Goal: Task Accomplishment & Management: Manage account settings

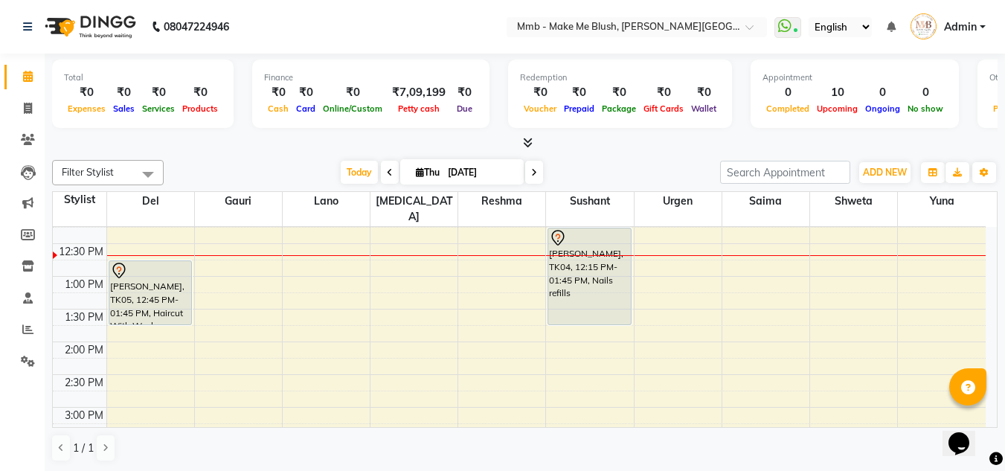
scroll to position [182, 0]
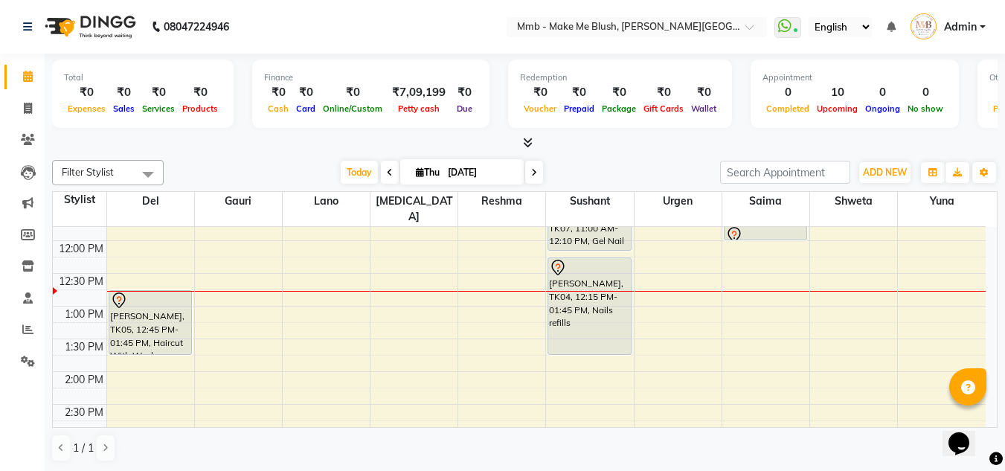
click at [412, 174] on span "Thu" at bounding box center [427, 172] width 31 height 11
select select "9"
select select "2025"
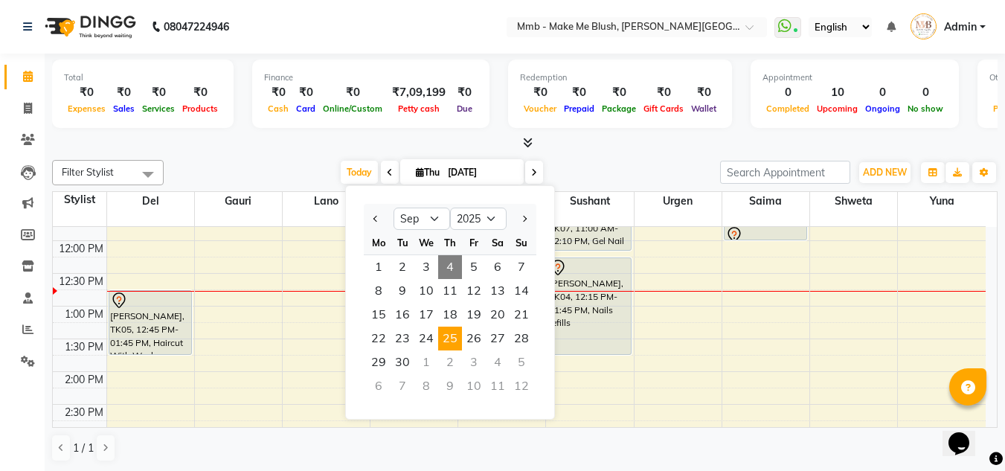
click at [446, 335] on span "25" at bounding box center [450, 338] width 24 height 24
type input "25-09-2025"
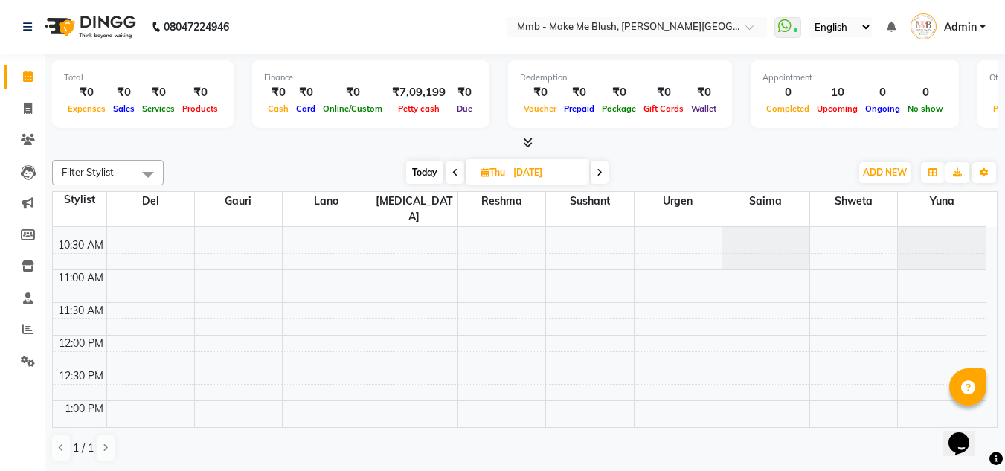
scroll to position [78, 0]
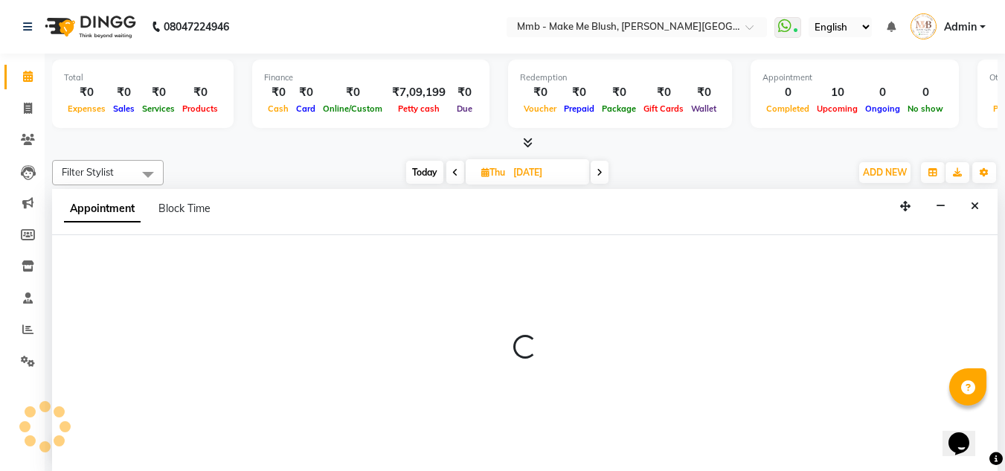
scroll to position [1, 0]
select select "74536"
select select "660"
select select "tentative"
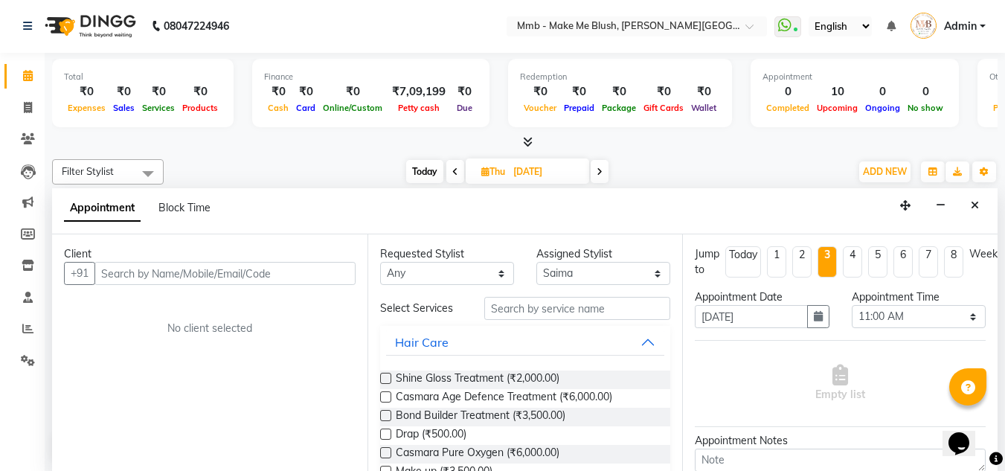
click at [305, 277] on input "text" at bounding box center [224, 273] width 261 height 23
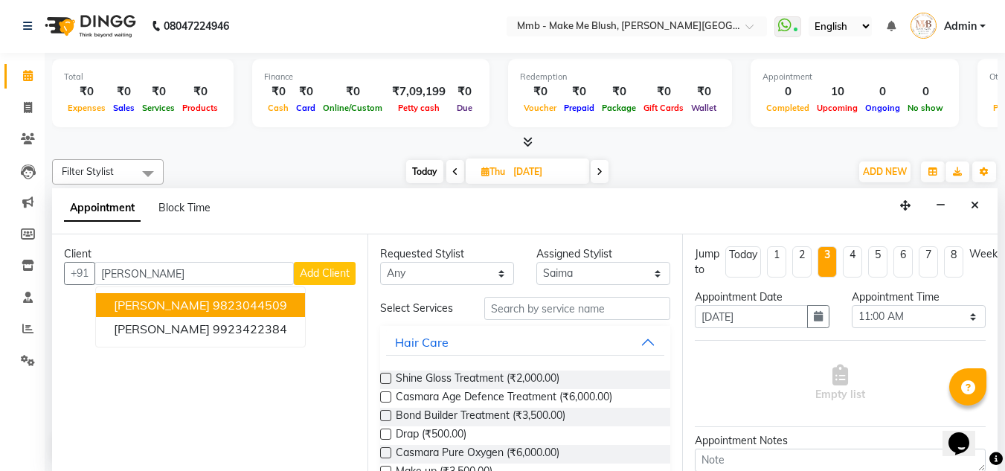
click at [214, 304] on ngb-highlight "9823044509" at bounding box center [250, 304] width 74 height 15
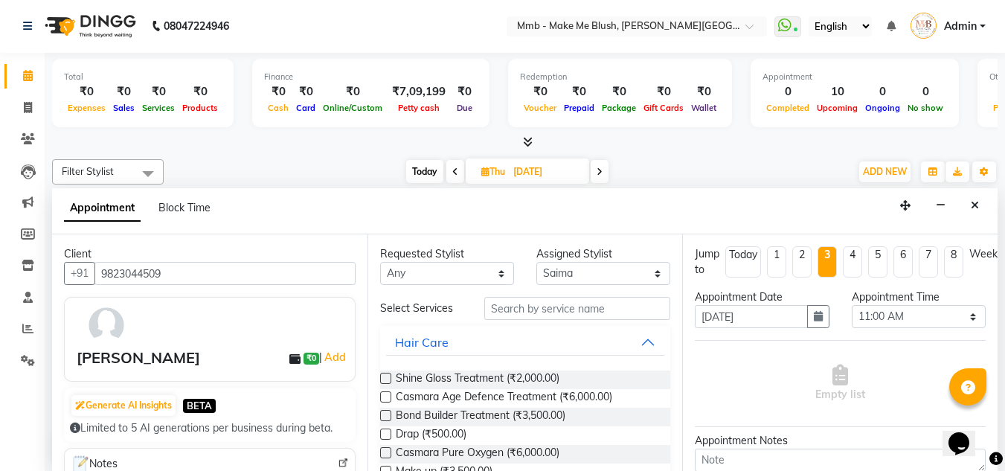
type input "9823044509"
click at [524, 309] on input "text" at bounding box center [577, 308] width 186 height 23
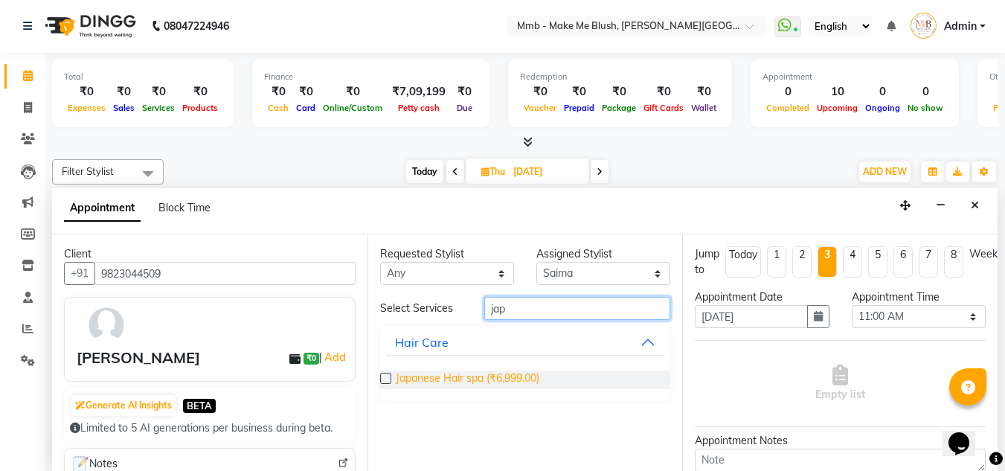
type input "jap"
click at [473, 385] on span "Japanese Hair spa (₹6,999.00)" at bounding box center [468, 379] width 144 height 19
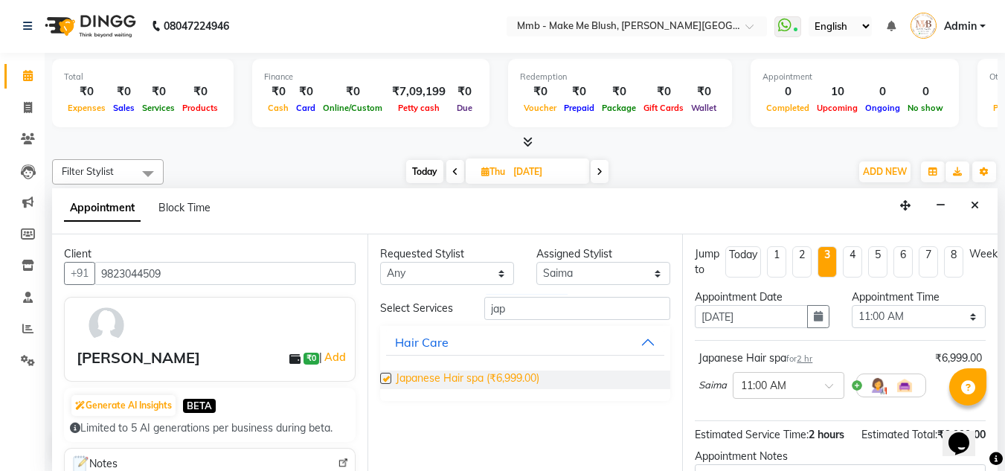
checkbox input "false"
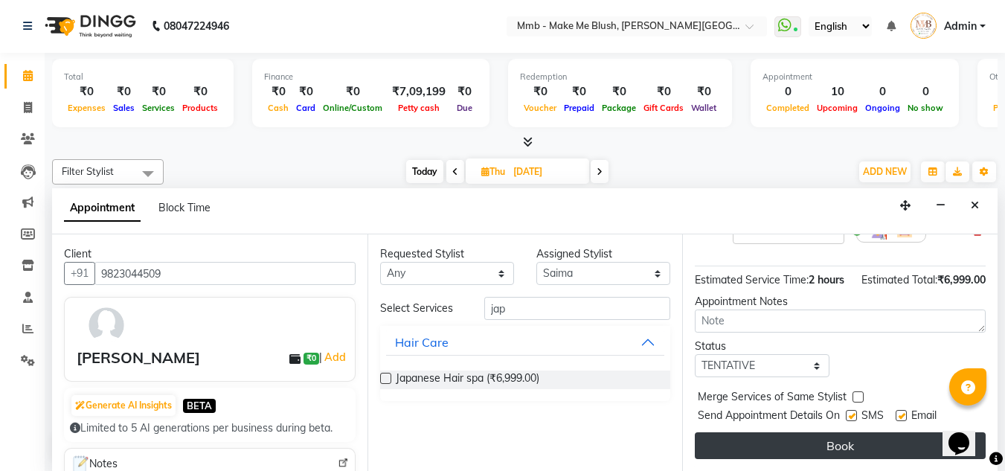
click at [901, 432] on button "Book" at bounding box center [840, 445] width 291 height 27
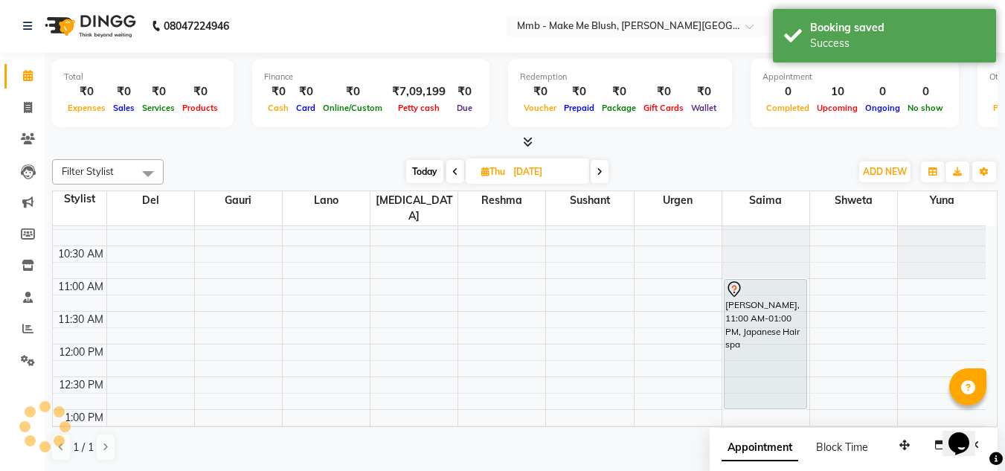
scroll to position [0, 0]
click at [420, 167] on span "Today" at bounding box center [424, 172] width 37 height 23
type input "[DATE]"
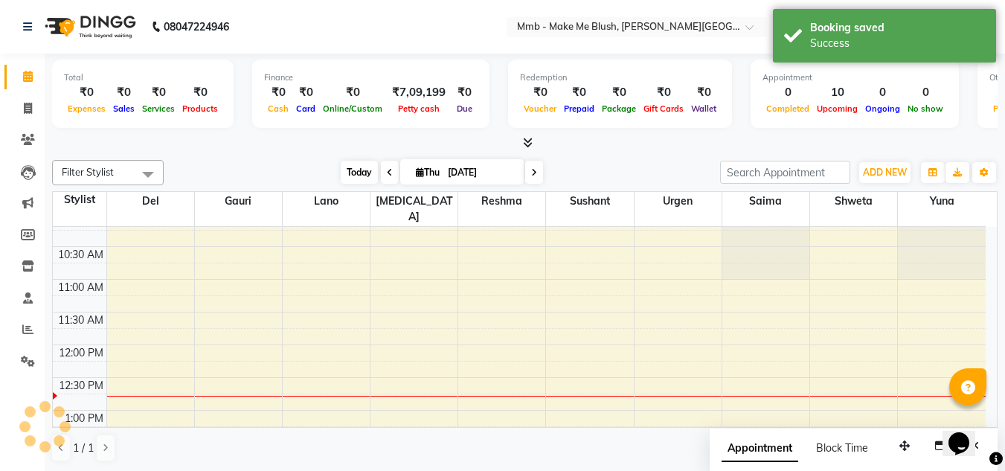
scroll to position [197, 0]
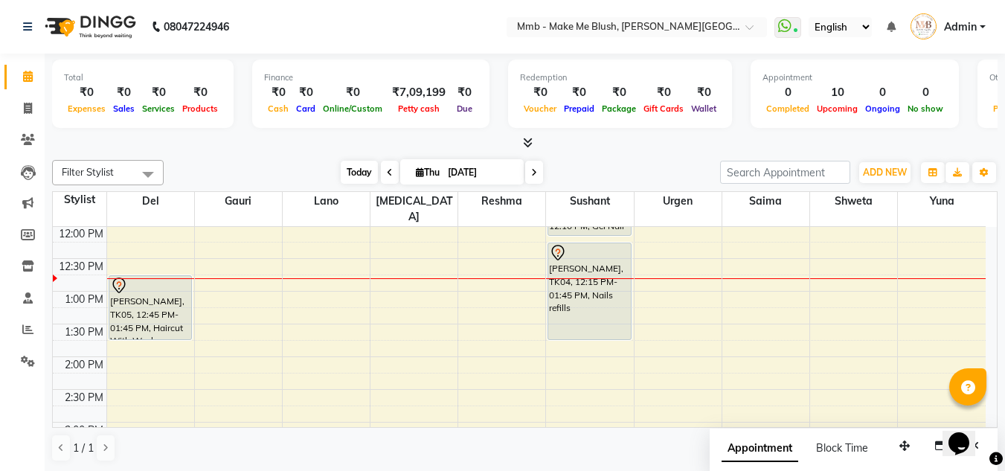
click at [342, 167] on span "Today" at bounding box center [359, 172] width 37 height 23
click at [984, 417] on div "Opens Chat This icon Opens the chat window." at bounding box center [966, 417] width 36 height 0
click at [990, 422] on html "Opens Chat This icon Opens the chat window." at bounding box center [966, 433] width 48 height 45
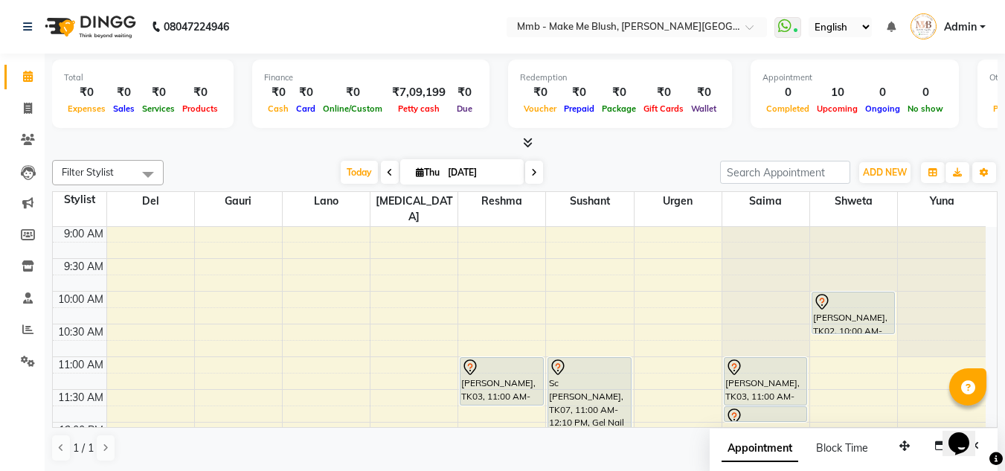
scroll to position [0, 0]
click at [361, 174] on span "Today" at bounding box center [359, 172] width 37 height 23
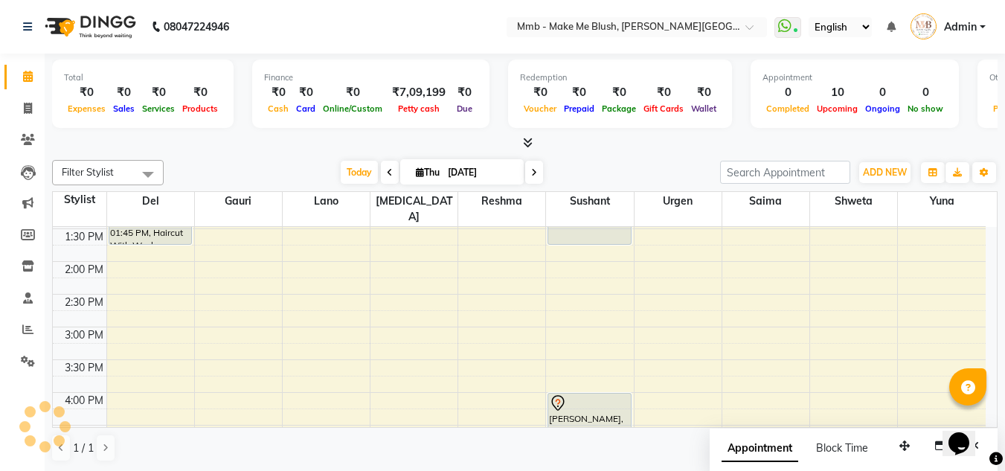
scroll to position [263, 0]
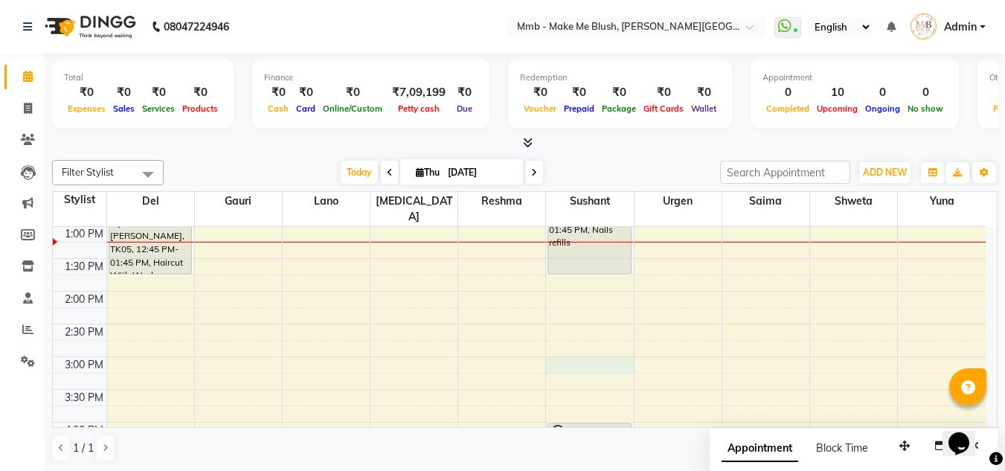
click at [568, 343] on div "9:00 AM 9:30 AM 10:00 AM 10:30 AM 11:00 AM 11:30 AM 12:00 PM 12:30 PM 1:00 PM 1…" at bounding box center [519, 356] width 933 height 785
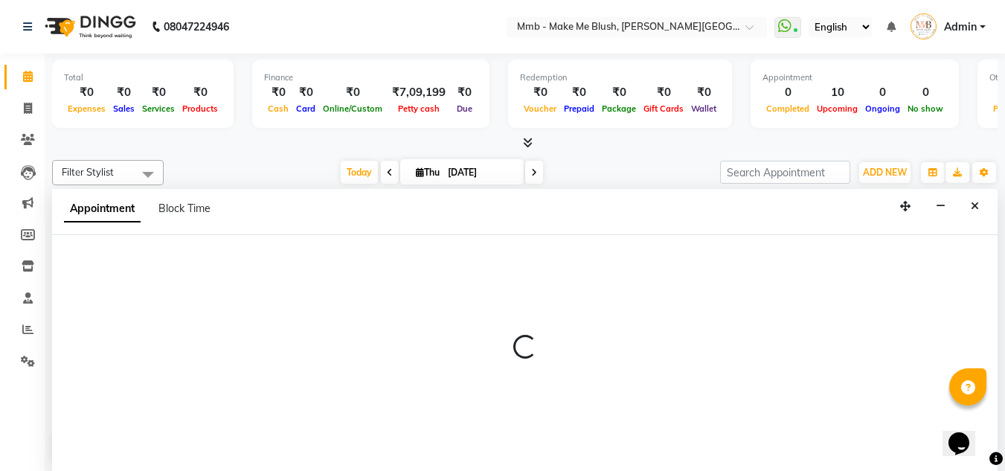
scroll to position [1, 0]
select select "18878"
select select "900"
select select "tentative"
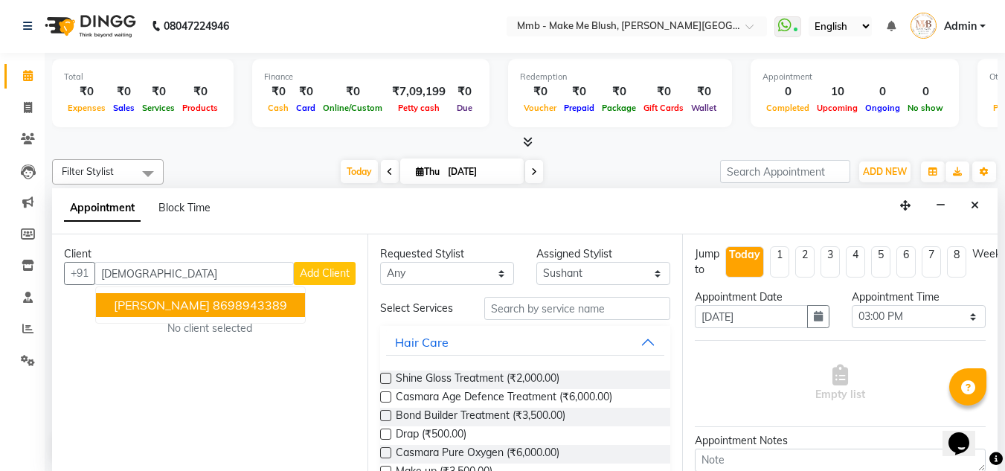
click at [283, 306] on ngb-highlight "8698943389" at bounding box center [250, 304] width 74 height 15
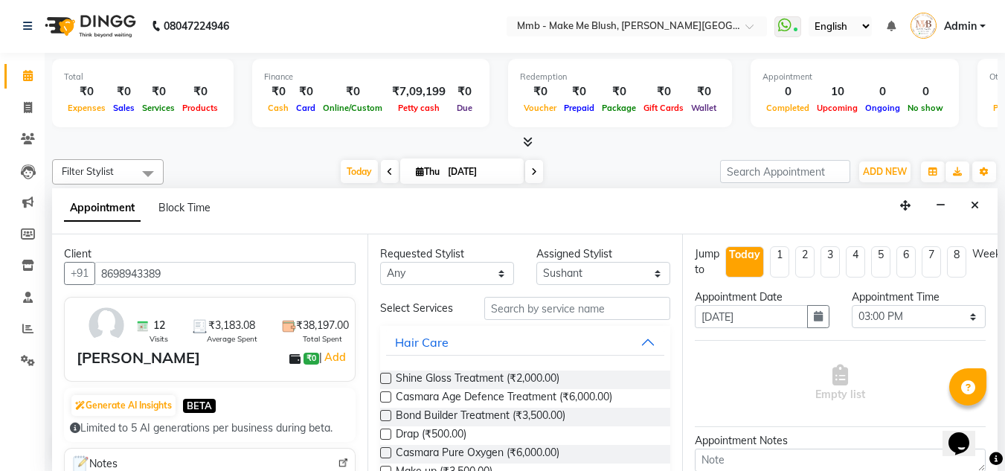
type input "8698943389"
click at [548, 308] on input "text" at bounding box center [577, 308] width 186 height 23
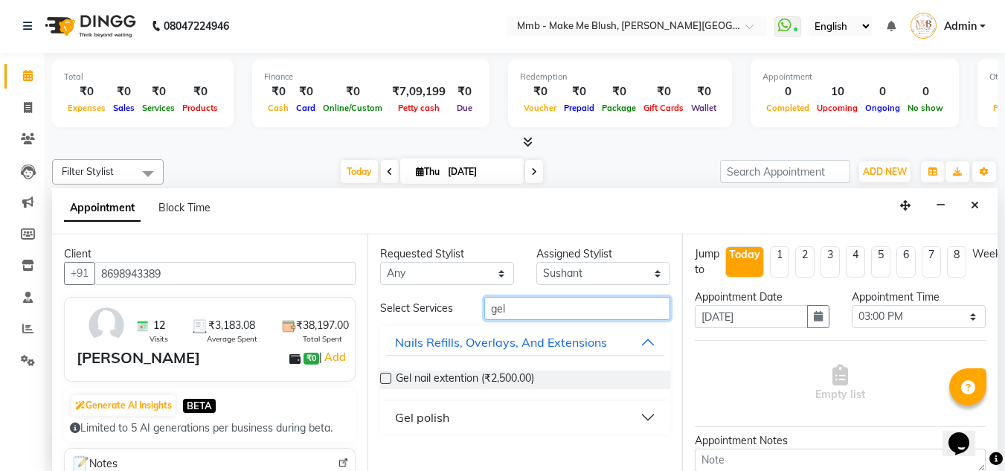
type input "gel"
click at [402, 420] on div "Gel polish" at bounding box center [422, 417] width 54 height 18
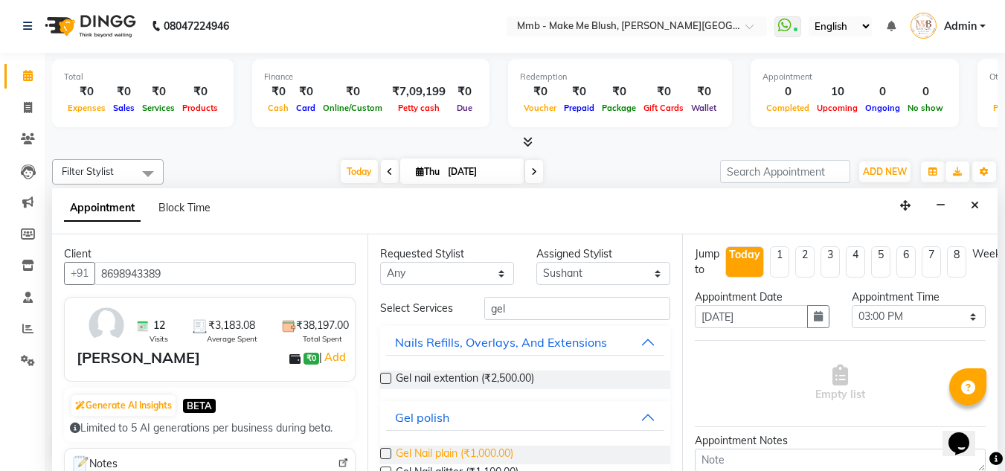
click at [409, 451] on span "Gel Nail plain (₹1,000.00)" at bounding box center [455, 454] width 118 height 19
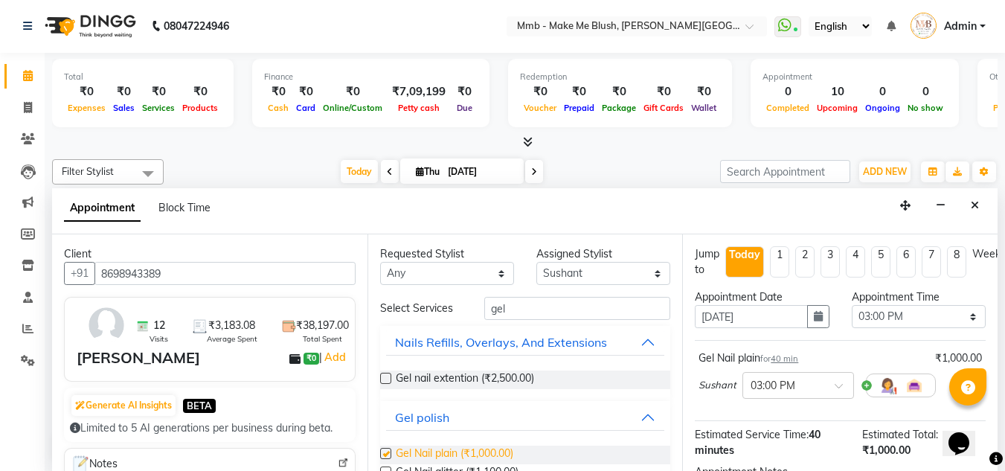
checkbox input "false"
click at [998, 432] on div "Total ₹0 Expenses ₹0 Sales ₹0 Services ₹0 Products Finance ₹0 Cash ₹0 Card ₹0 O…" at bounding box center [525, 262] width 960 height 418
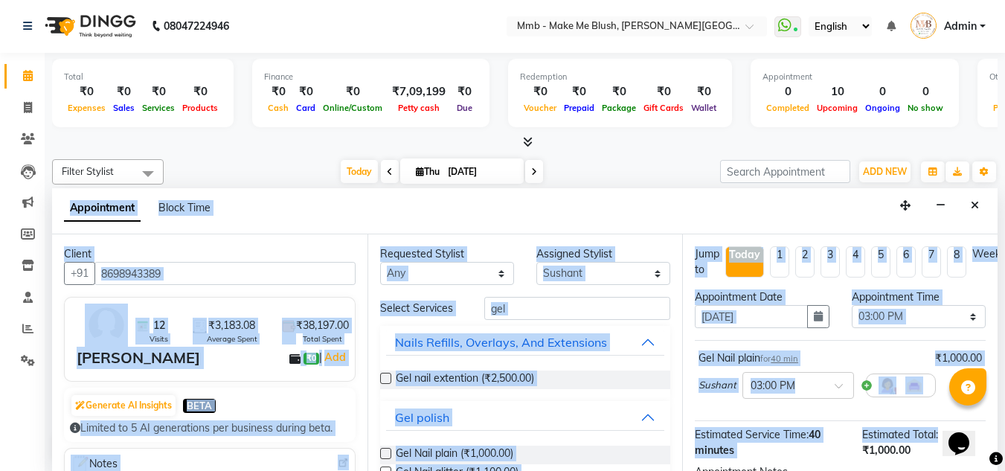
click at [993, 432] on div "Total ₹0 Expenses ₹0 Sales ₹0 Services ₹0 Products Finance ₹0 Cash ₹0 Card ₹0 O…" at bounding box center [525, 262] width 960 height 418
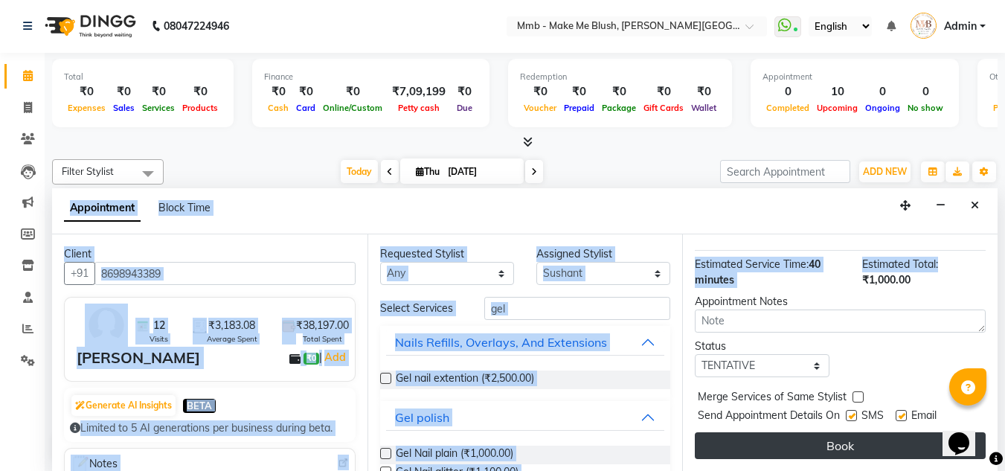
click at [866, 432] on button "Book" at bounding box center [840, 445] width 291 height 27
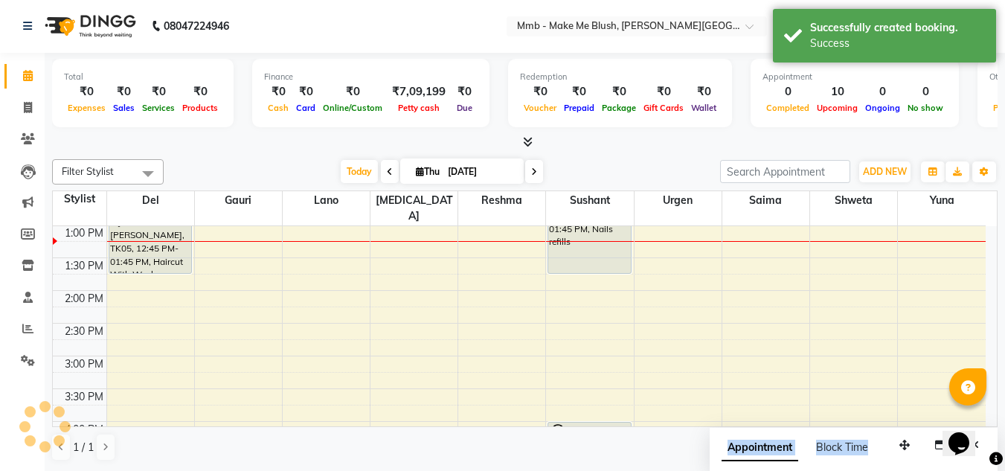
scroll to position [0, 0]
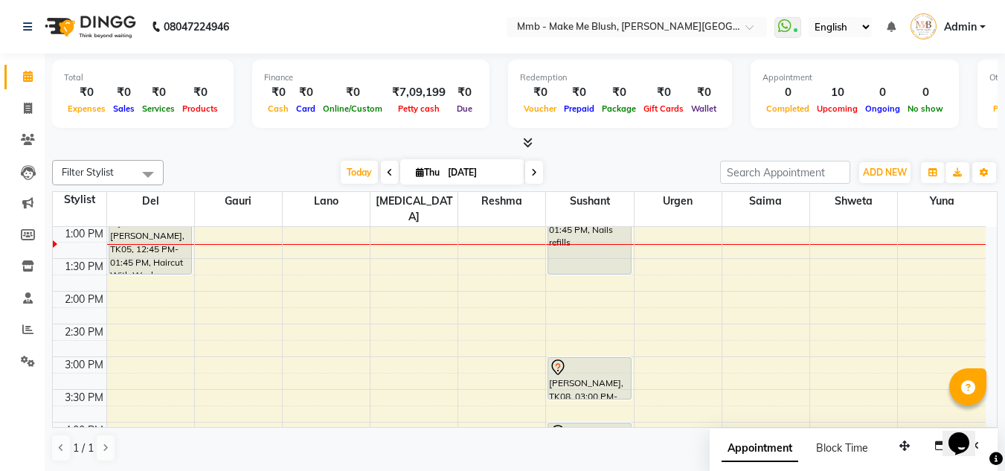
click at [521, 177] on span "Thu 04-09-2025" at bounding box center [461, 171] width 123 height 25
click at [536, 177] on span at bounding box center [534, 172] width 18 height 23
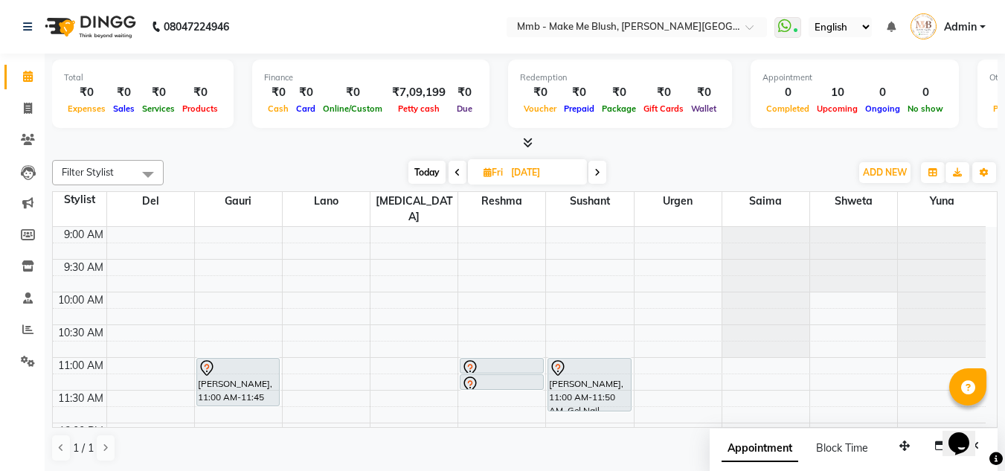
click at [422, 173] on span "Today" at bounding box center [426, 172] width 37 height 23
type input "[DATE]"
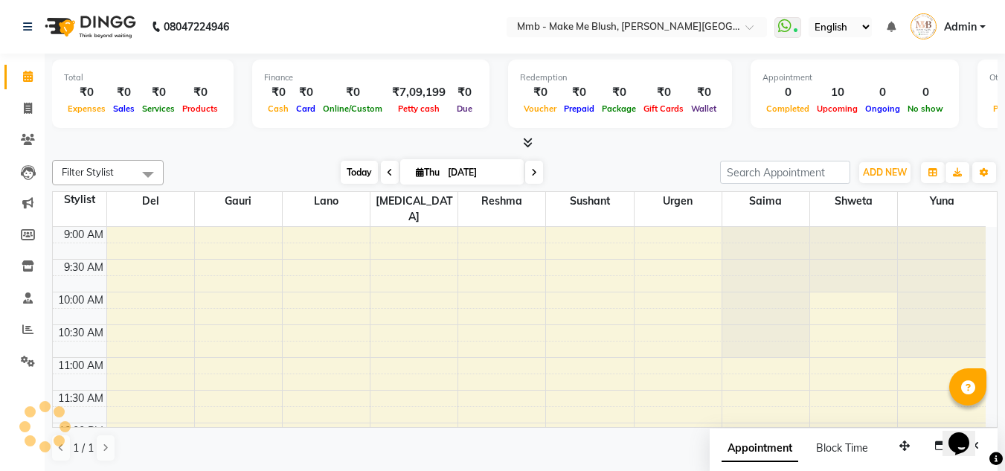
scroll to position [263, 0]
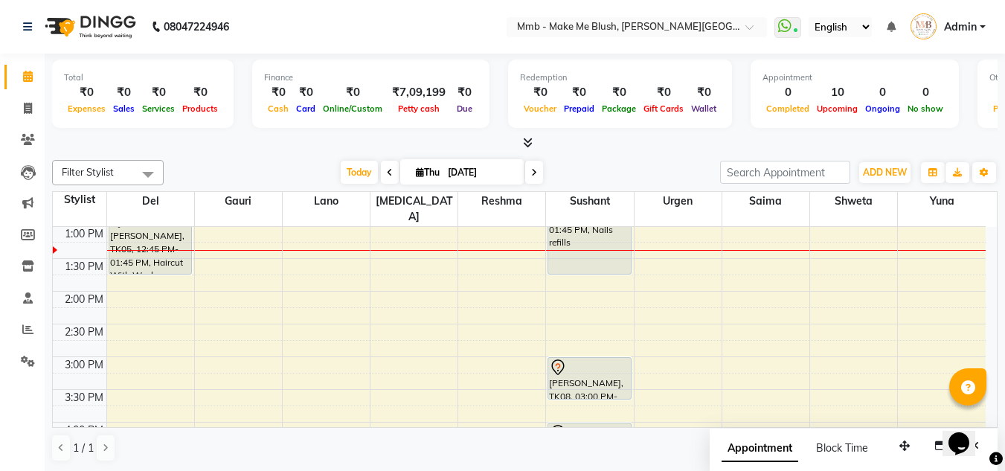
click at [412, 177] on span "Thu" at bounding box center [427, 172] width 31 height 11
select select "9"
select select "2025"
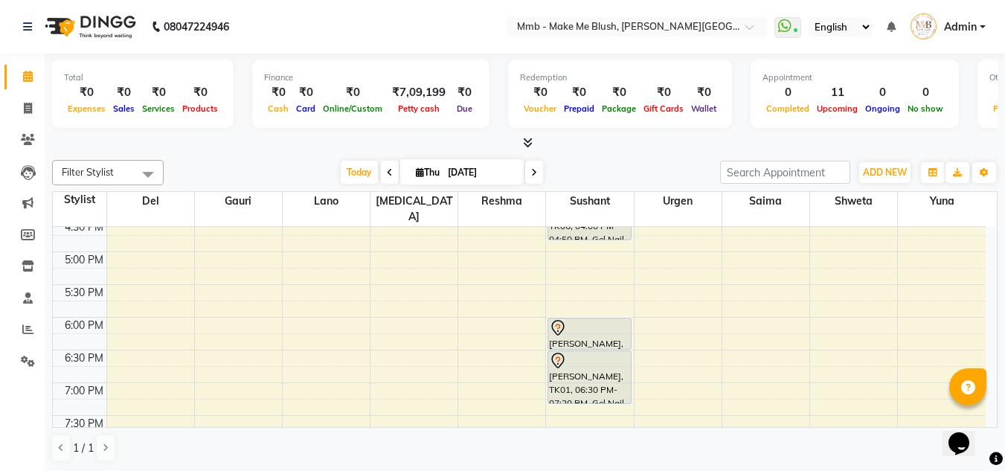
scroll to position [515, 0]
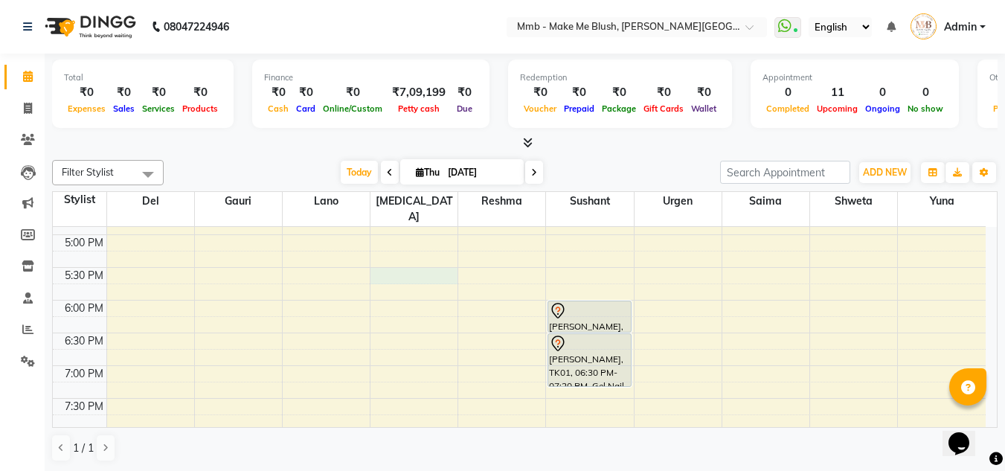
click at [408, 255] on div "9:00 AM 9:30 AM 10:00 AM 10:30 AM 11:00 AM 11:30 AM 12:00 PM 12:30 PM 1:00 PM 1…" at bounding box center [519, 103] width 933 height 785
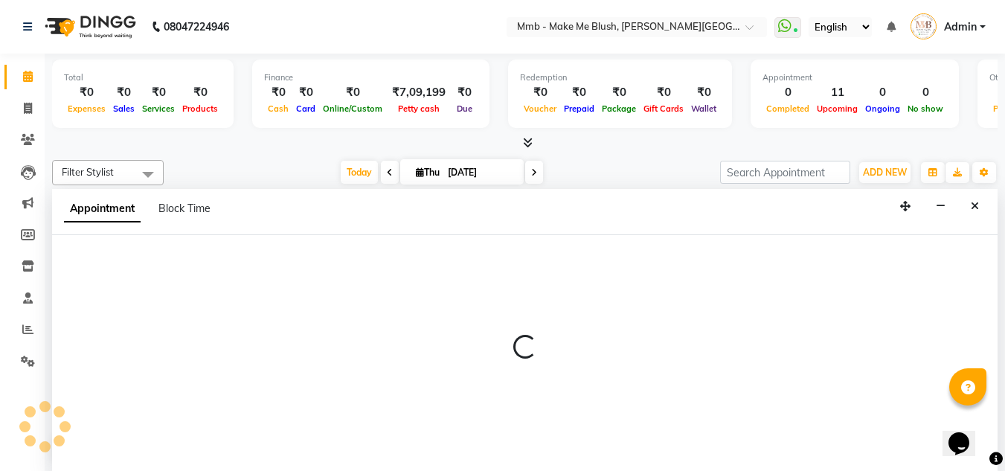
scroll to position [1, 0]
select select "18874"
select select "1050"
select select "tentative"
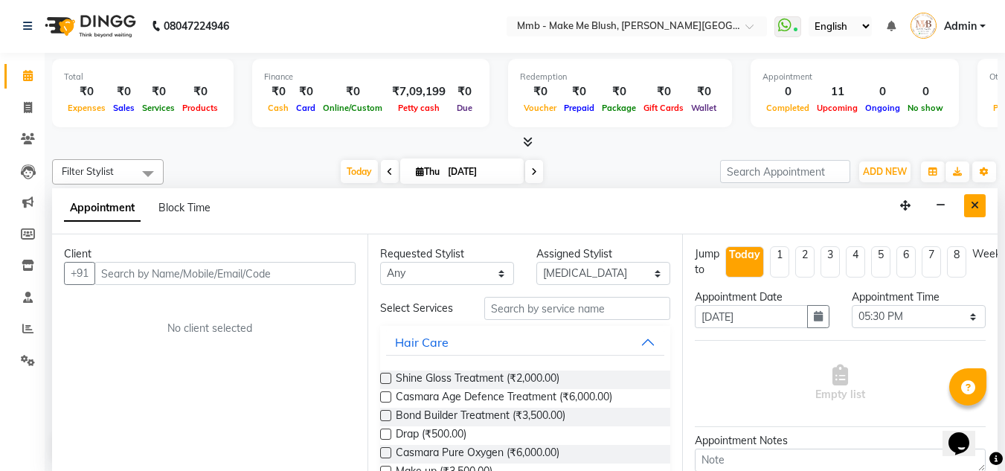
click at [971, 203] on icon "Close" at bounding box center [975, 205] width 8 height 10
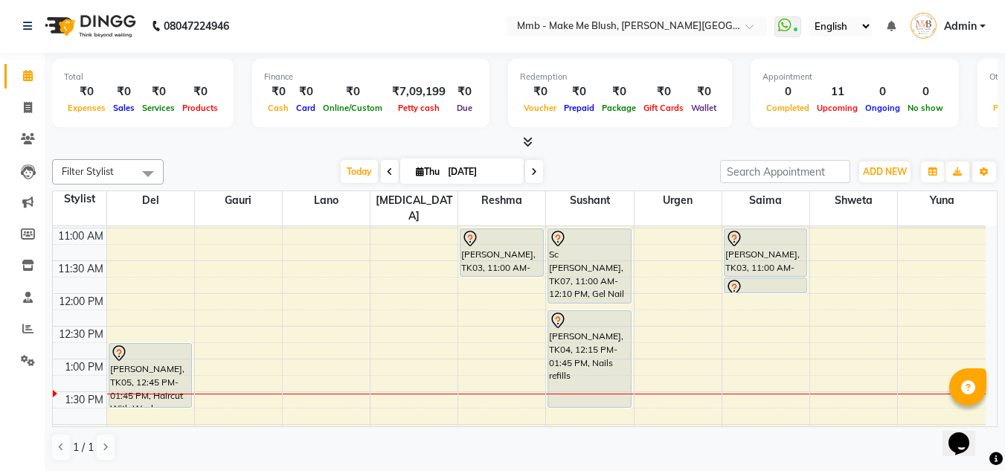
scroll to position [99, 0]
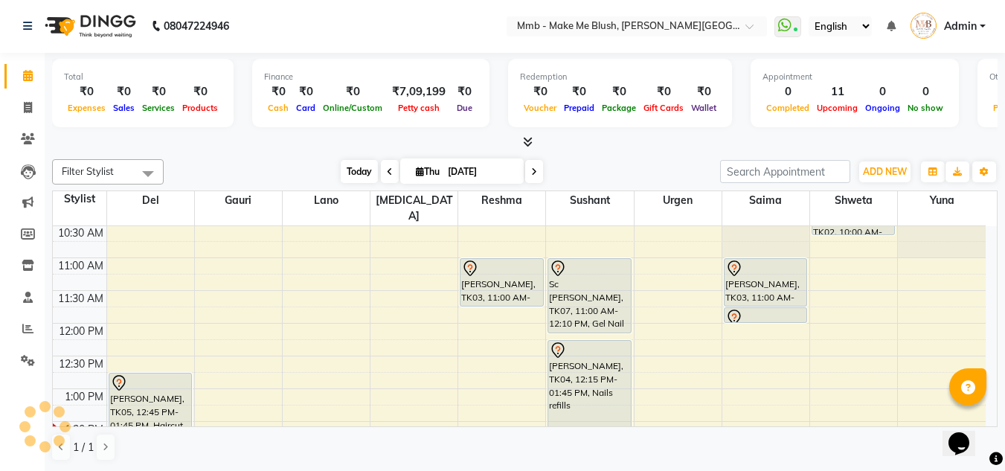
click at [358, 173] on span "Today" at bounding box center [359, 171] width 37 height 23
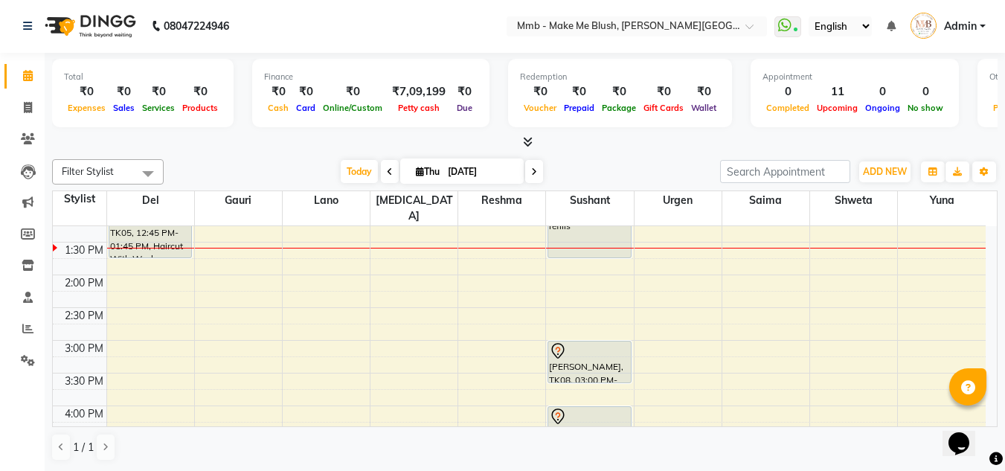
scroll to position [284, 0]
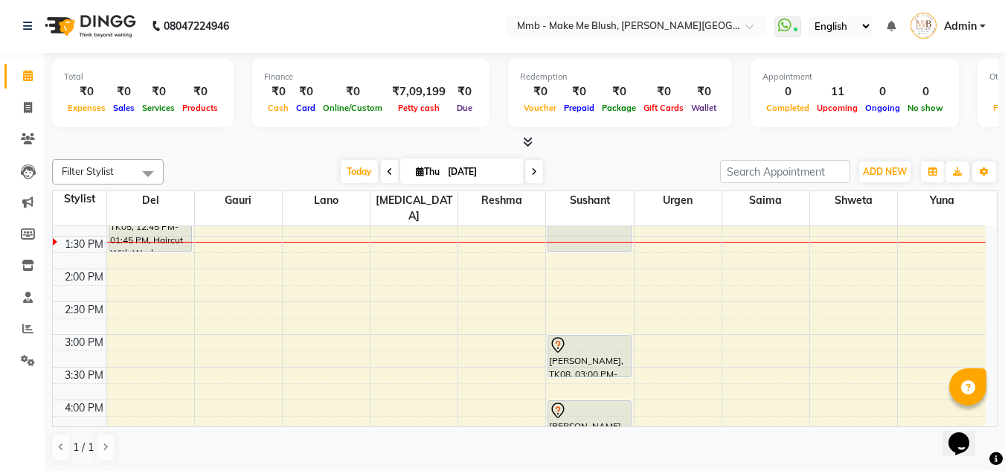
click at [1000, 321] on div "Total ₹0 Expenses ₹0 Sales ₹0 Services ₹0 Products Finance ₹0 Cash ₹0 Card ₹0 O…" at bounding box center [525, 262] width 960 height 418
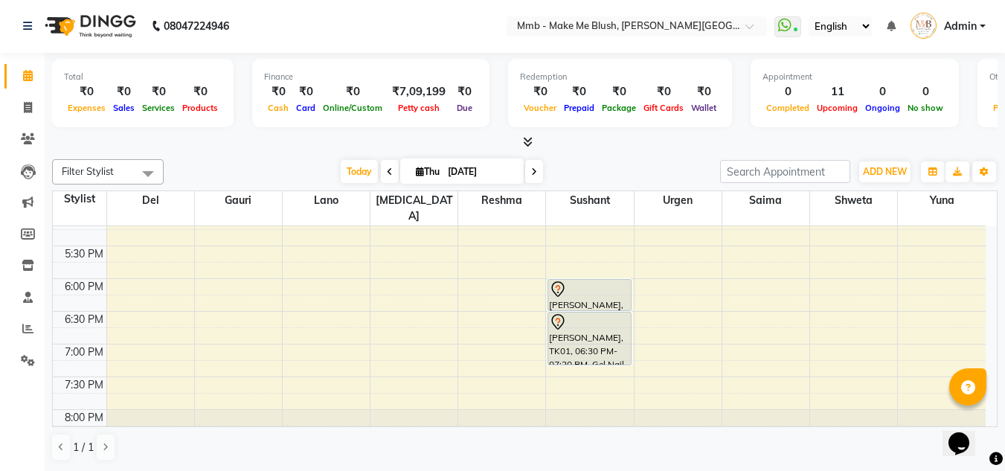
scroll to position [558, 0]
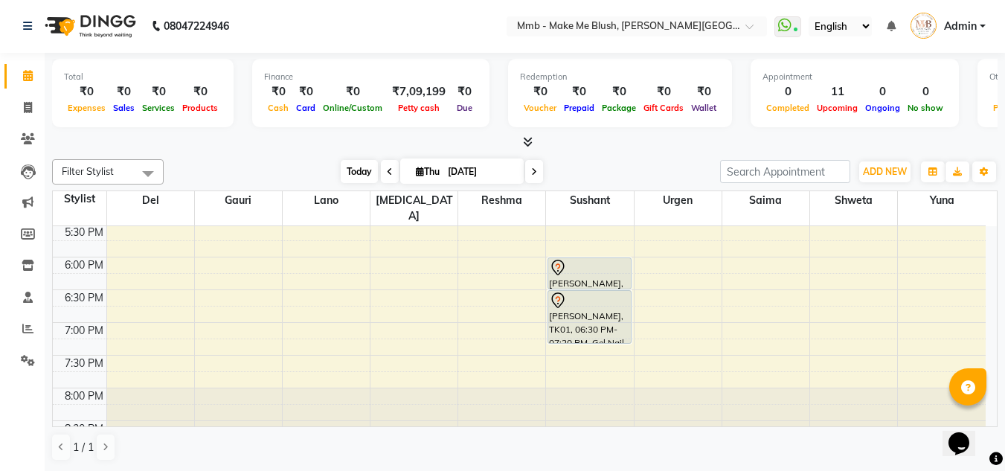
click at [359, 171] on span "Today" at bounding box center [359, 171] width 37 height 23
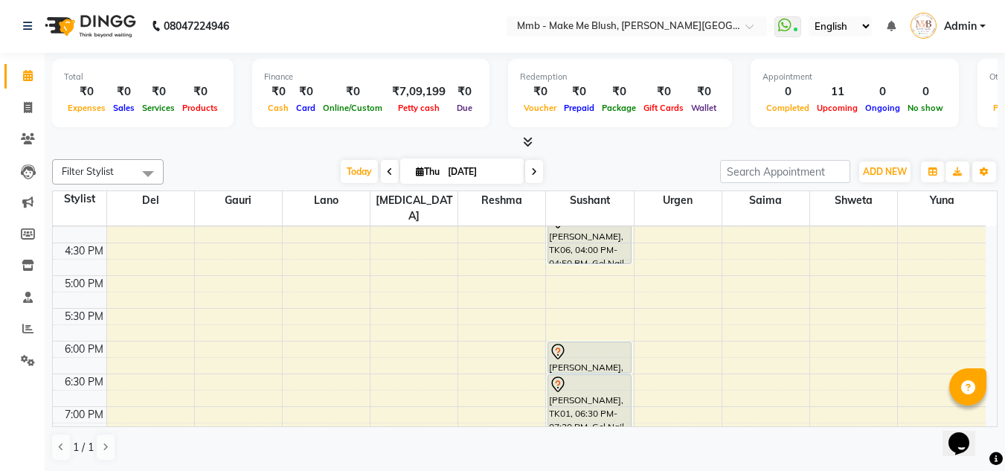
scroll to position [471, 0]
click at [408, 302] on div "9:00 AM 9:30 AM 10:00 AM 10:30 AM 11:00 AM 11:30 AM 12:00 PM 12:30 PM 1:00 PM 1…" at bounding box center [519, 147] width 933 height 785
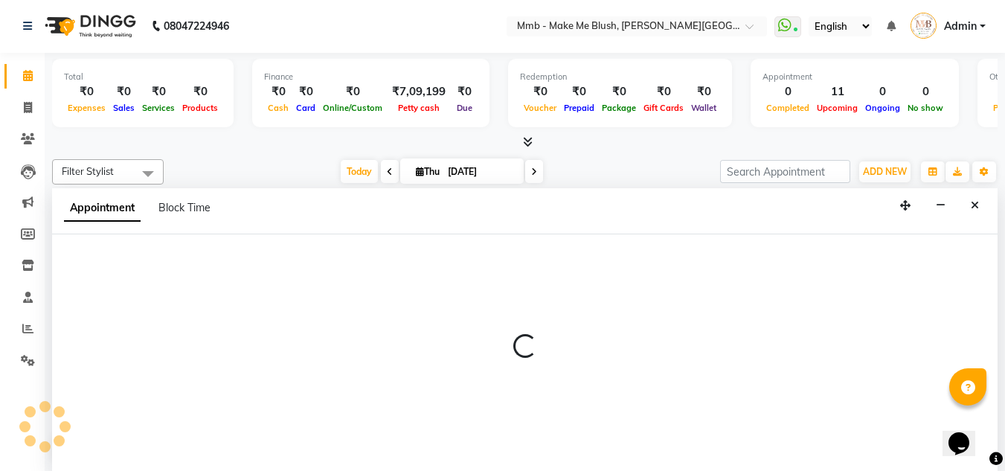
select select "18874"
select select "1050"
select select "tentative"
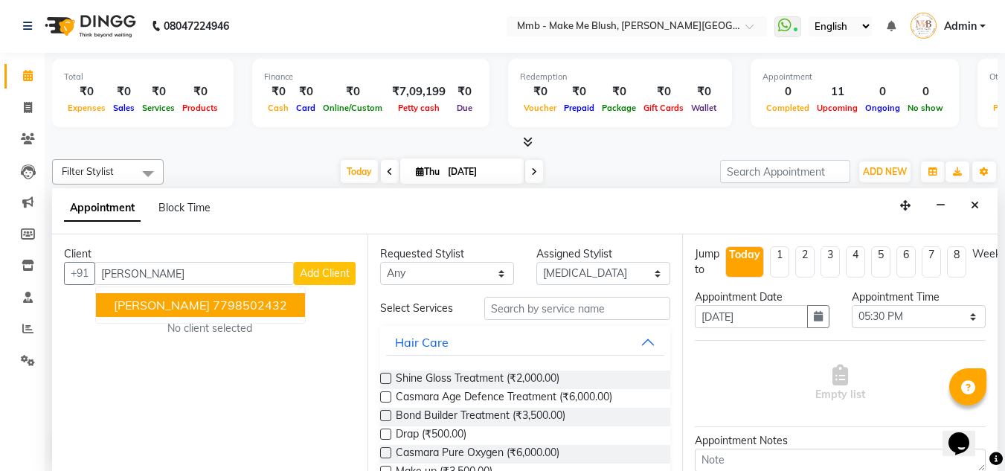
click at [259, 303] on button "Trisha Roy 7798502432" at bounding box center [200, 305] width 209 height 24
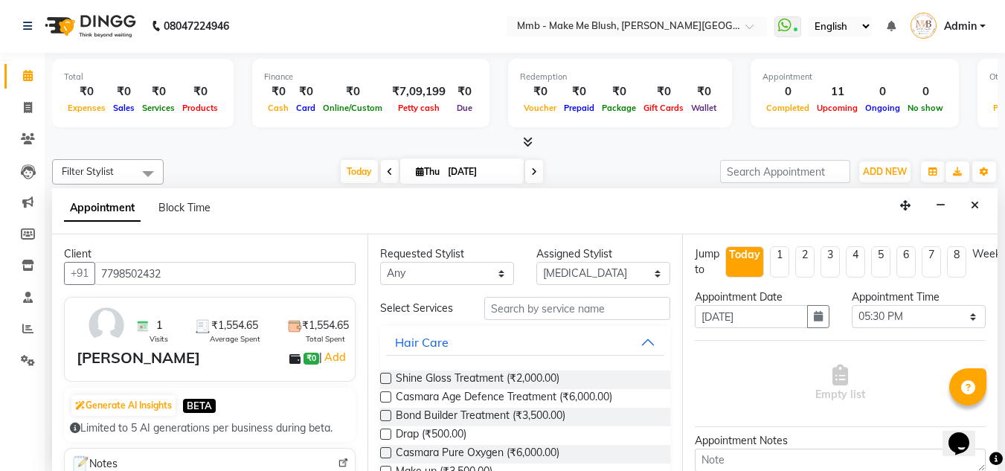
type input "7798502432"
click at [507, 319] on input "text" at bounding box center [577, 308] width 186 height 23
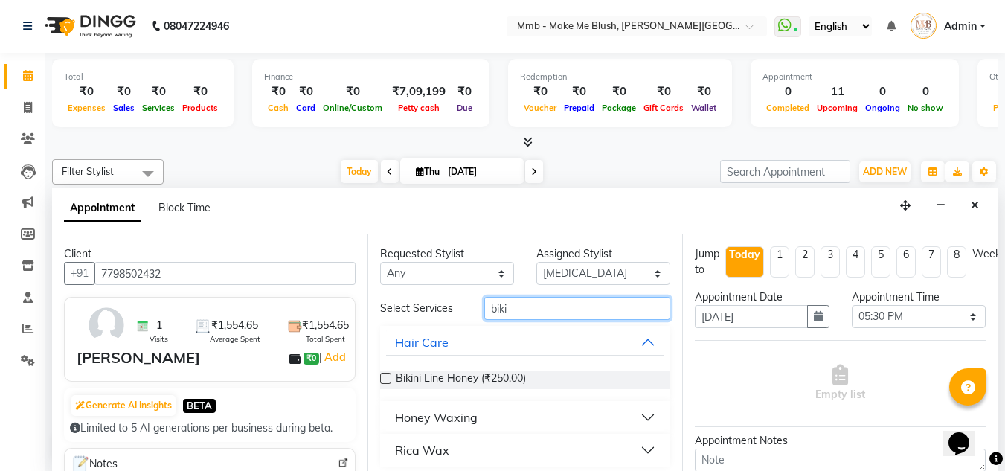
scroll to position [7, 0]
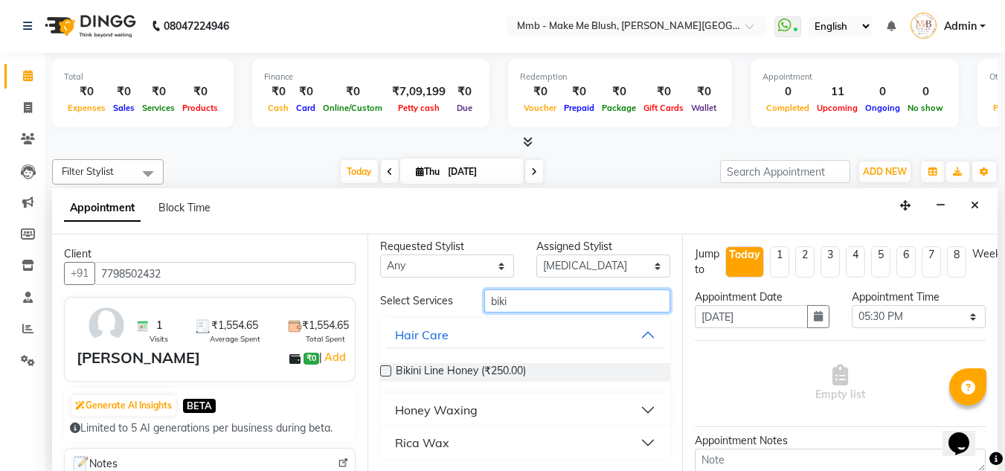
type input "biki"
click at [640, 434] on button "Rica Wax" at bounding box center [525, 442] width 279 height 27
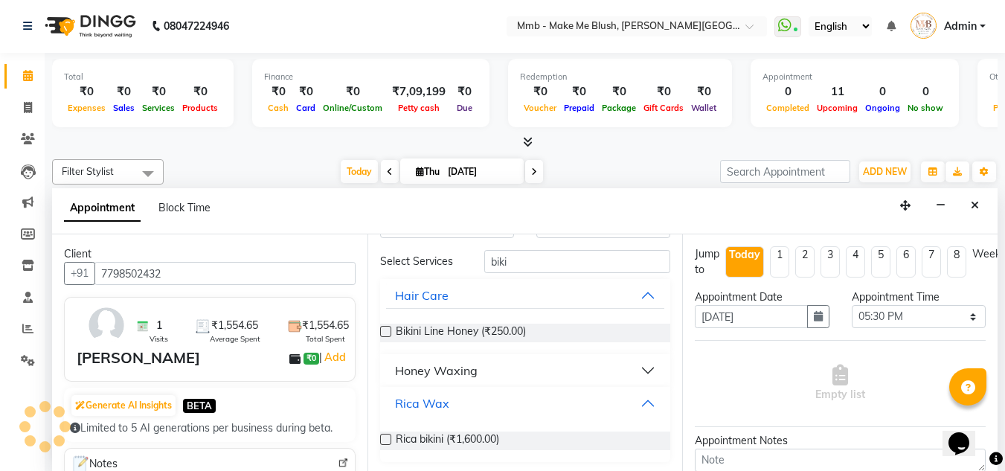
scroll to position [50, 0]
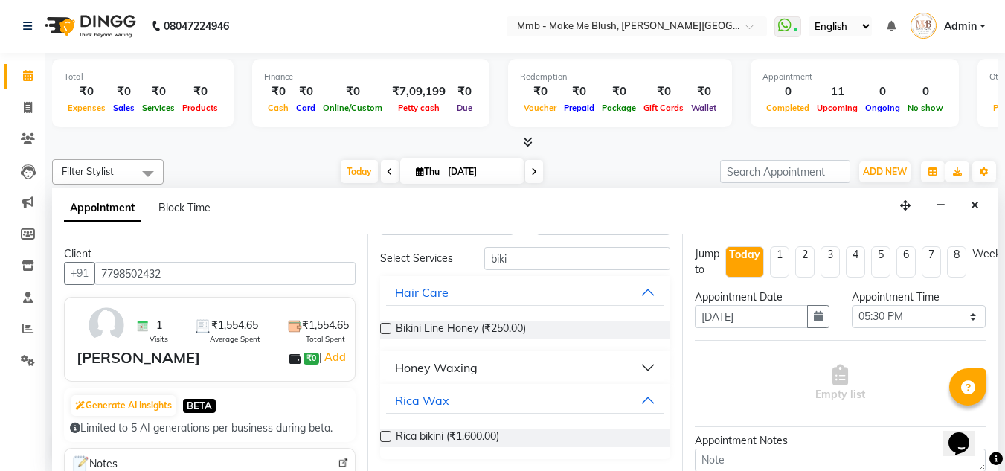
click at [608, 438] on div "Rica bikini (₹1,600.00)" at bounding box center [525, 437] width 291 height 19
click at [388, 435] on label at bounding box center [385, 436] width 11 height 11
click at [388, 435] on input "checkbox" at bounding box center [385, 438] width 10 height 10
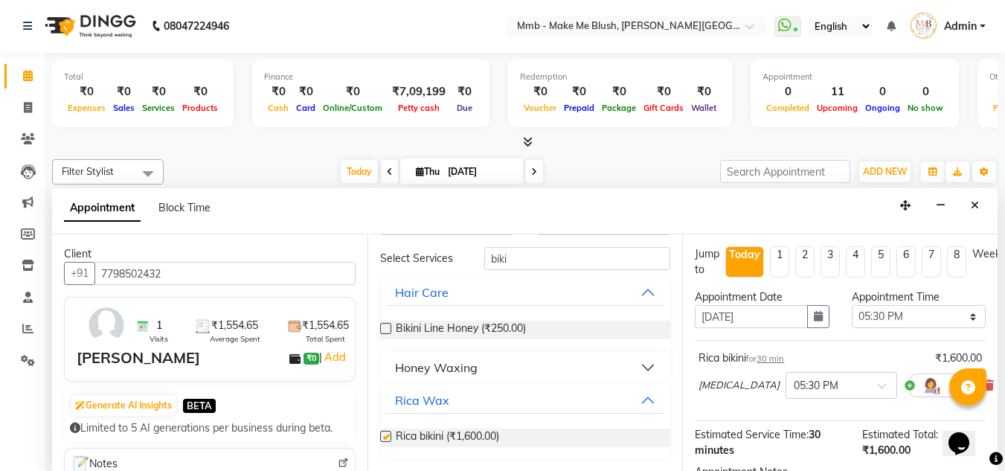
checkbox input "false"
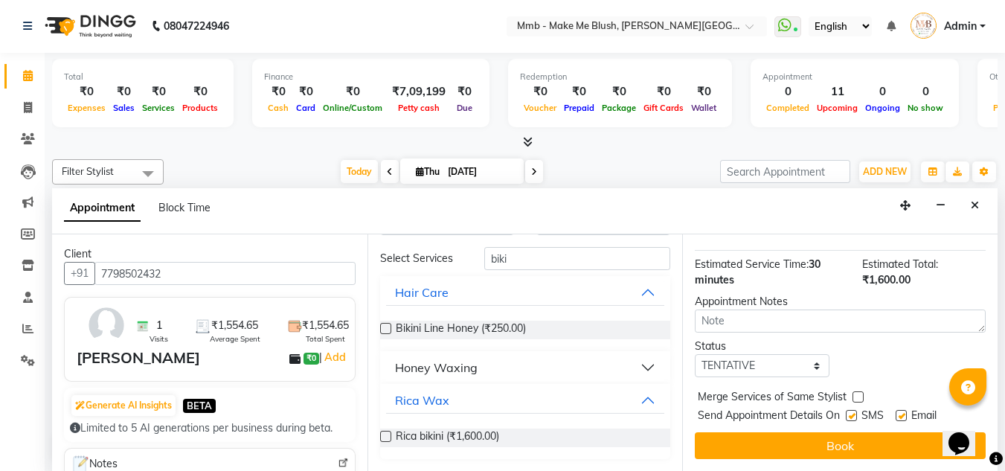
scroll to position [181, 0]
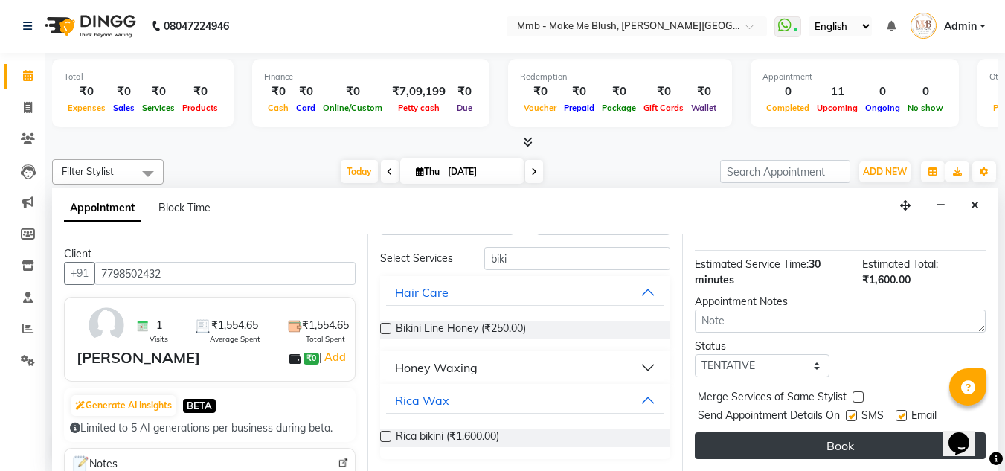
click at [901, 432] on button "Book" at bounding box center [840, 445] width 291 height 27
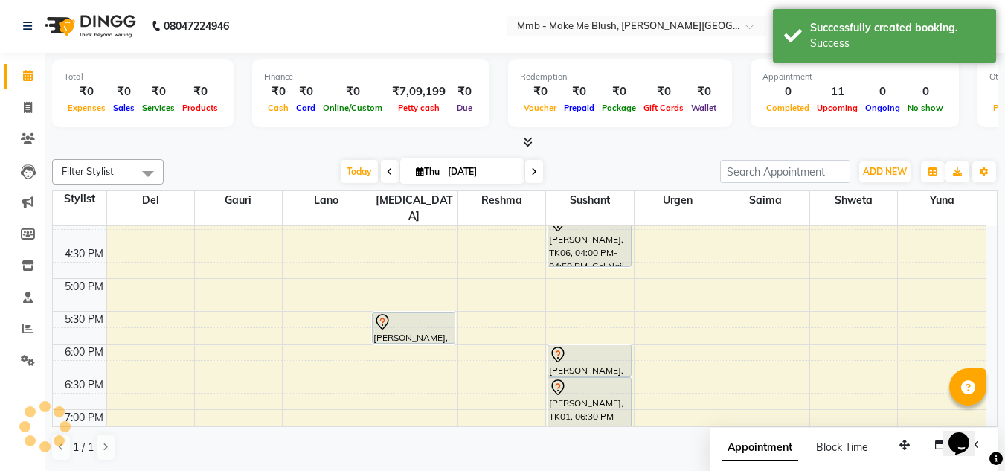
scroll to position [0, 0]
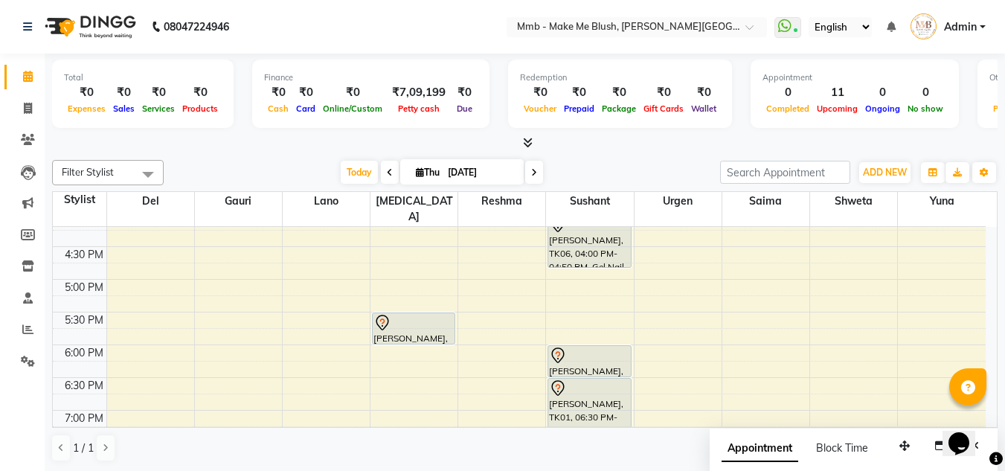
click at [416, 176] on icon at bounding box center [420, 172] width 8 height 10
select select "9"
select select "2025"
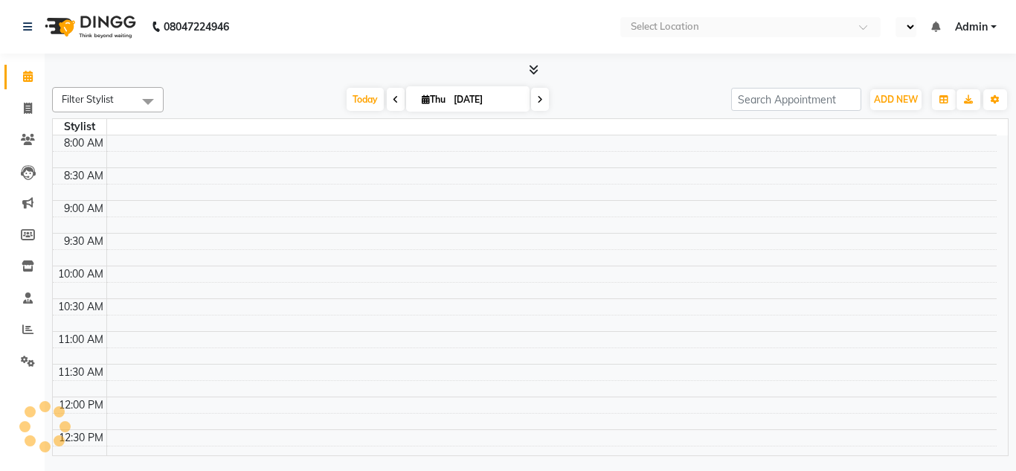
select select "en"
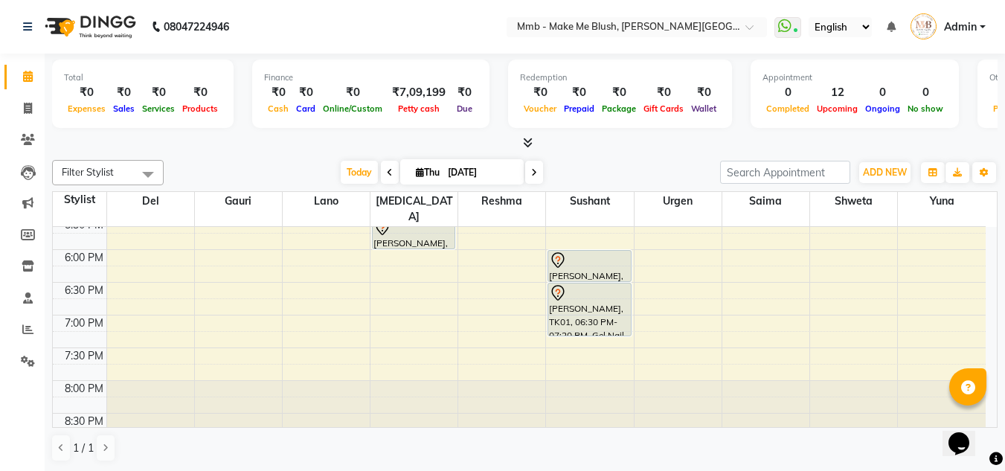
scroll to position [569, 0]
click at [363, 178] on span "Today" at bounding box center [359, 172] width 37 height 23
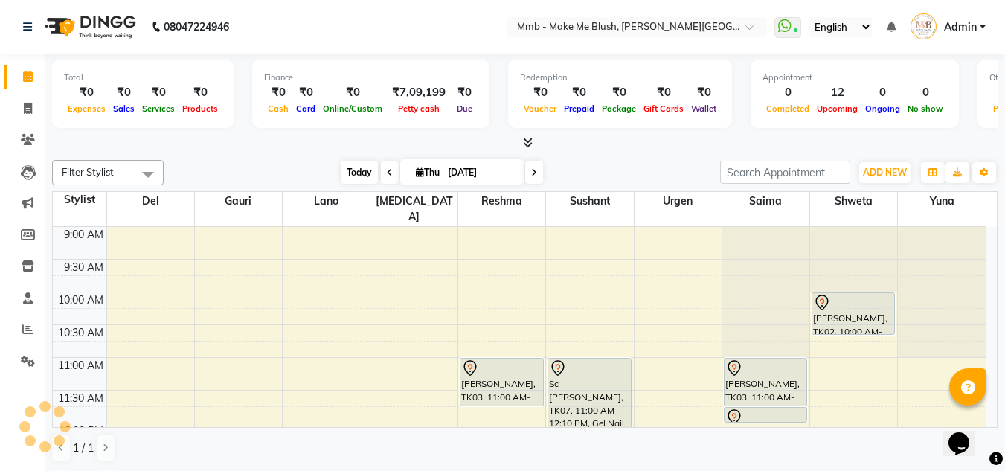
scroll to position [328, 0]
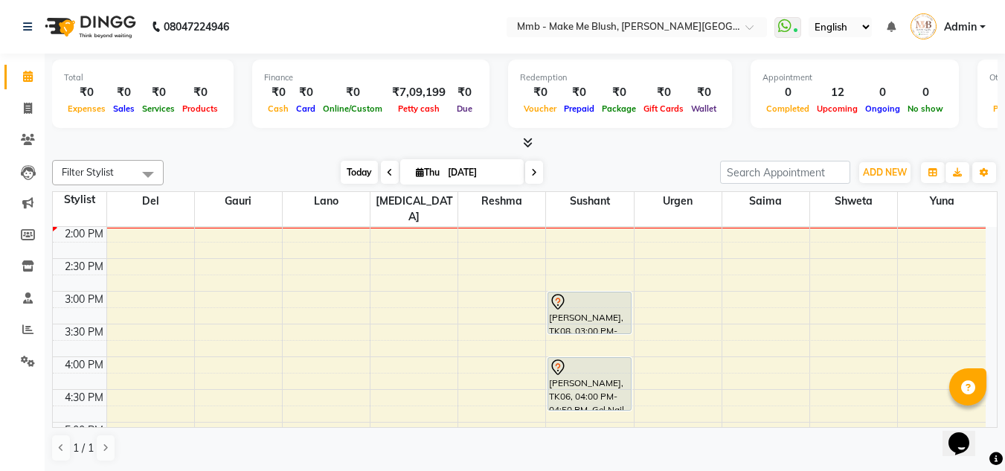
click at [363, 178] on span "Today" at bounding box center [359, 172] width 37 height 23
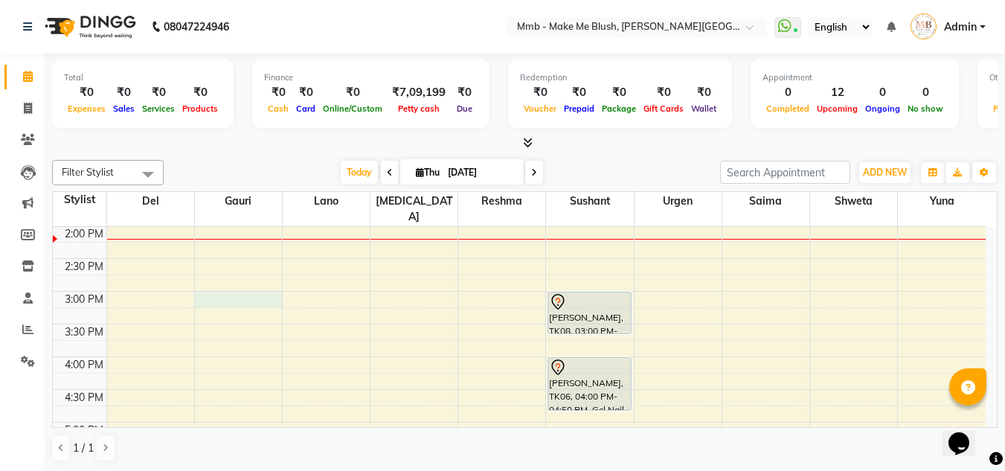
click at [233, 288] on div "9:00 AM 9:30 AM 10:00 AM 10:30 AM 11:00 AM 11:30 AM 12:00 PM 12:30 PM 1:00 PM 1…" at bounding box center [519, 291] width 933 height 785
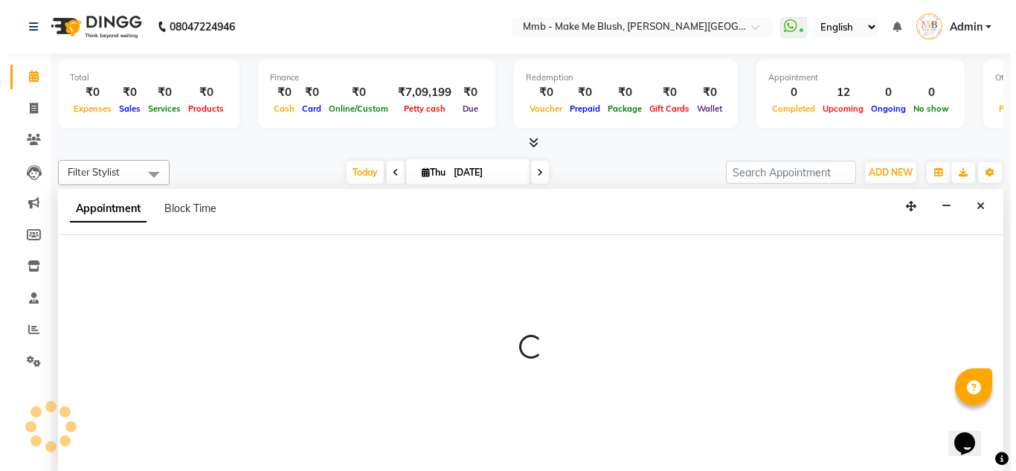
scroll to position [1, 0]
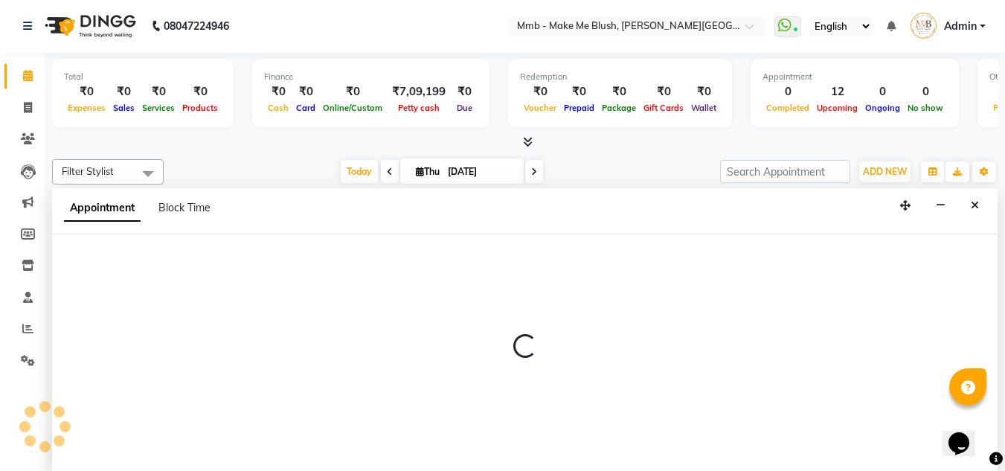
select select "45263"
select select "tentative"
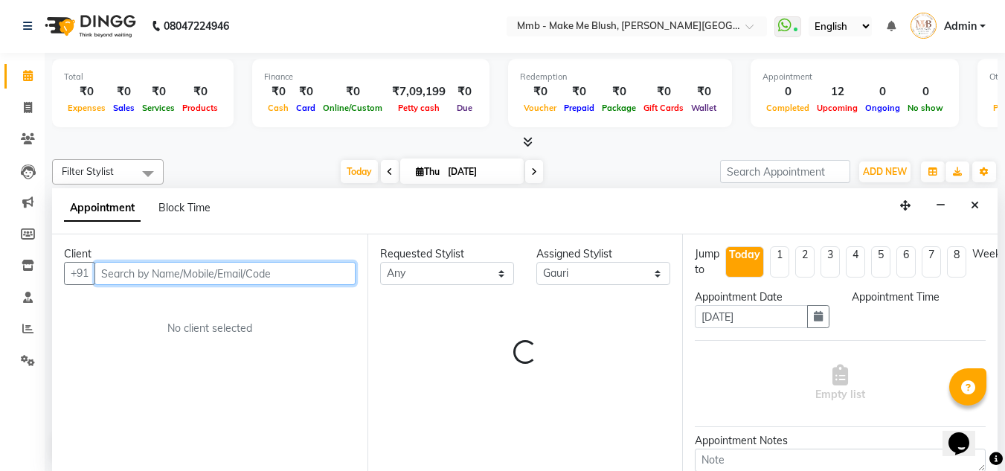
select select "900"
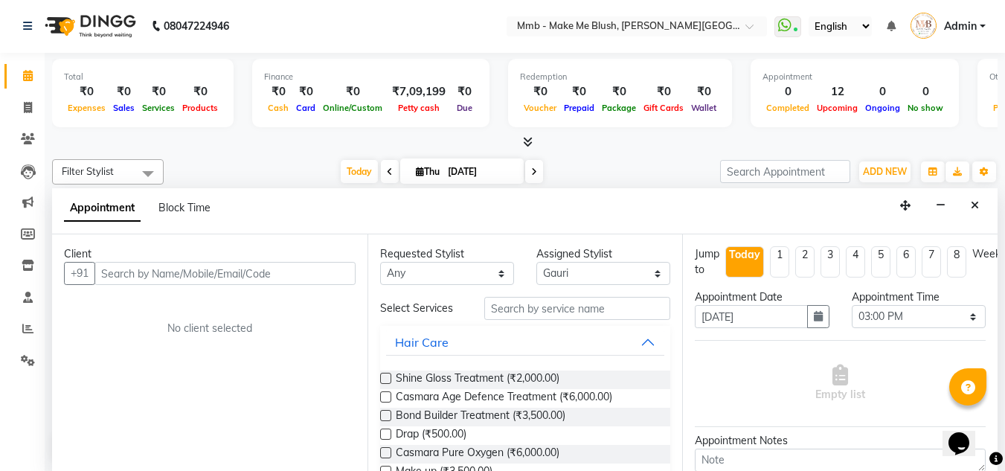
click at [233, 288] on div "Client +91 No client selected" at bounding box center [209, 352] width 315 height 237
click at [747, 306] on input "[DATE]" at bounding box center [751, 316] width 112 height 23
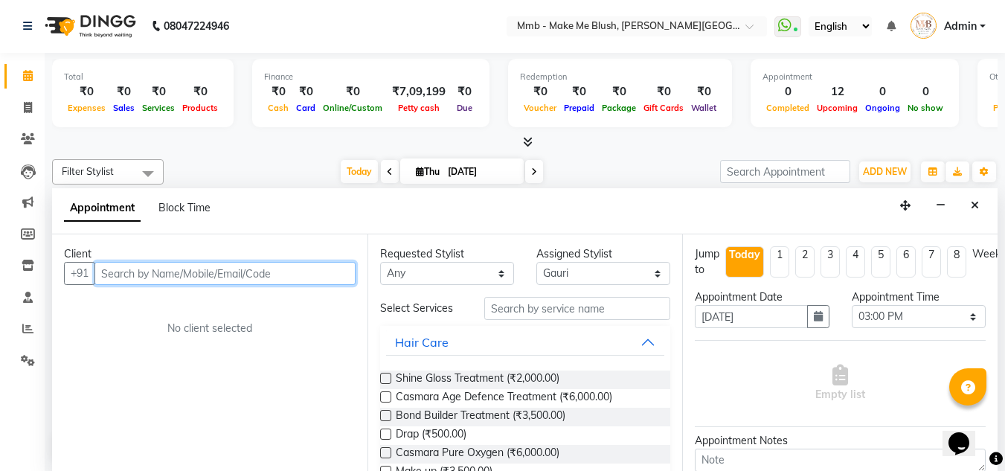
click at [164, 277] on input "text" at bounding box center [224, 273] width 261 height 23
type input "7387855727"
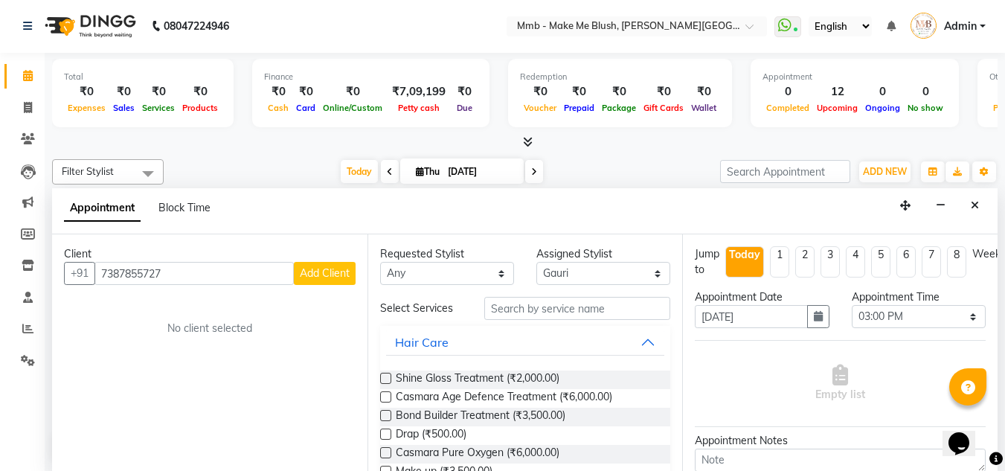
click at [315, 275] on span "Add Client" at bounding box center [325, 272] width 50 height 13
select select "22"
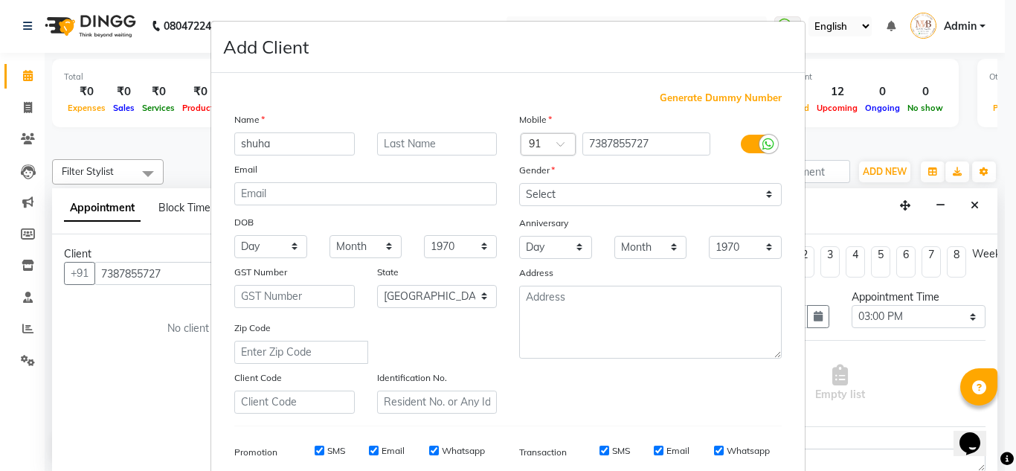
type input "shuha"
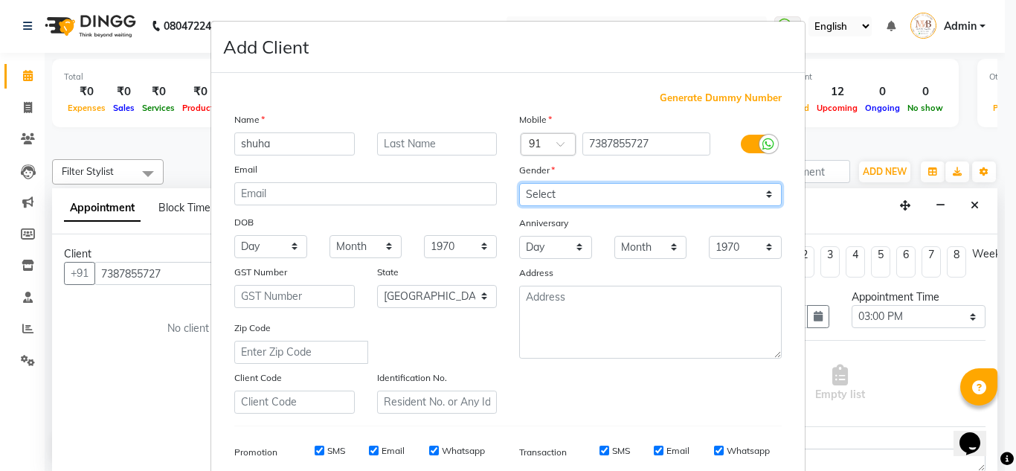
drag, startPoint x: 556, startPoint y: 202, endPoint x: 554, endPoint y: 254, distance: 52.1
click at [554, 254] on div "Mobile Country Code × 91 7387855727 Gender Select [DEMOGRAPHIC_DATA] [DEMOGRAPH…" at bounding box center [650, 263] width 285 height 302
select select "[DEMOGRAPHIC_DATA]"
click at [519, 183] on select "Select [DEMOGRAPHIC_DATA] [DEMOGRAPHIC_DATA] Other Prefer Not To Say" at bounding box center [650, 194] width 263 height 23
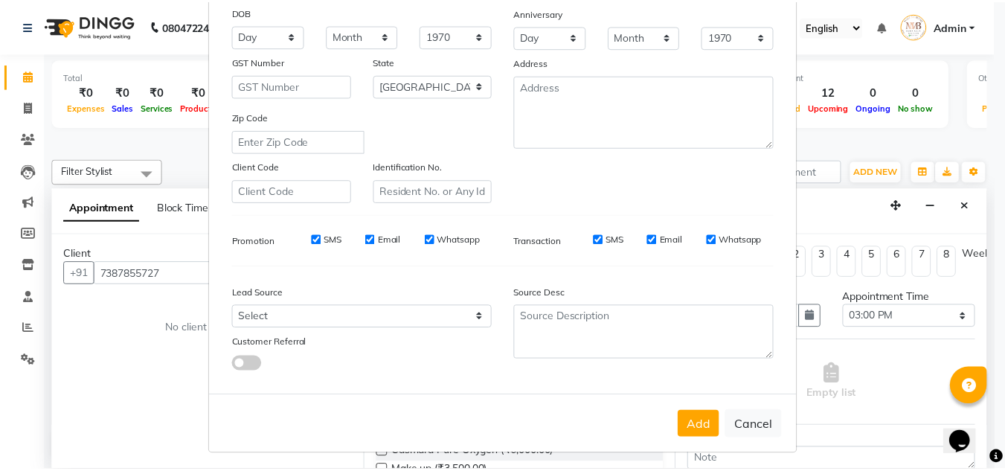
scroll to position [216, 0]
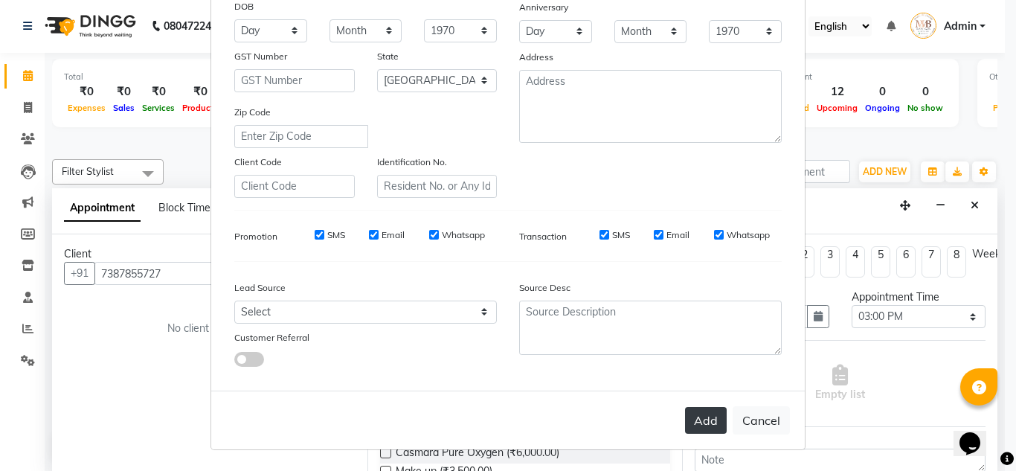
click at [706, 414] on button "Add" at bounding box center [706, 420] width 42 height 27
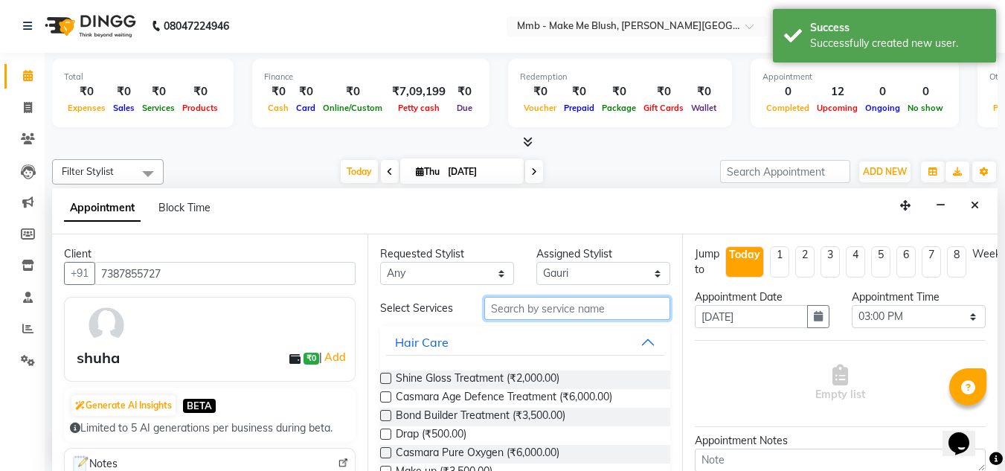
click at [581, 315] on input "text" at bounding box center [577, 308] width 186 height 23
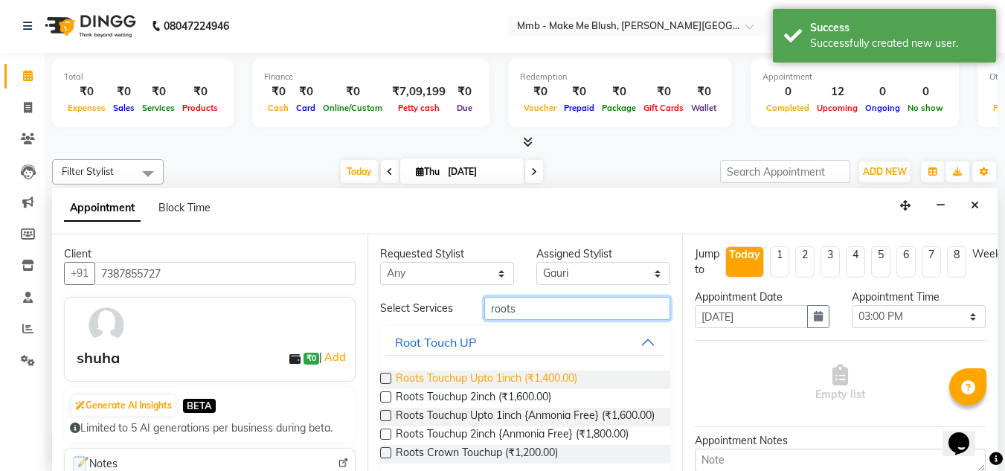
type input "roots"
click at [489, 381] on span "Roots Touchup Upto 1inch (₹1,400.00)" at bounding box center [486, 379] width 181 height 19
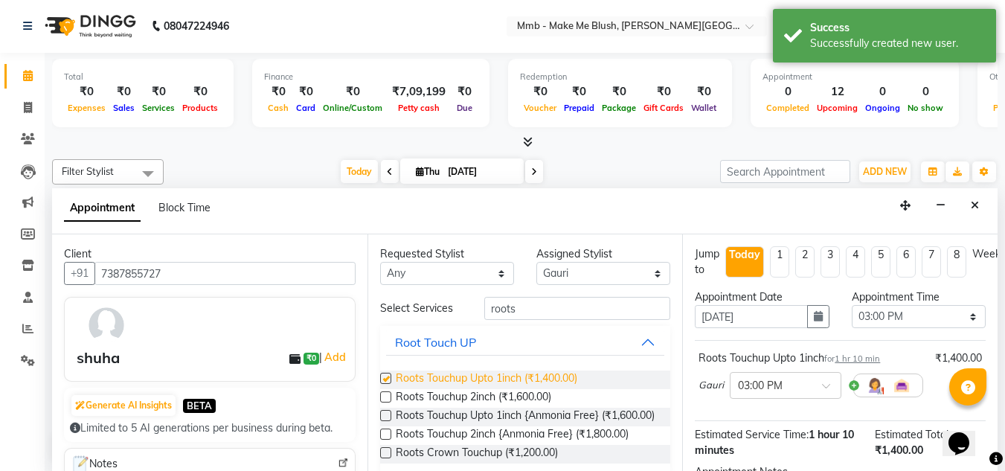
checkbox input "false"
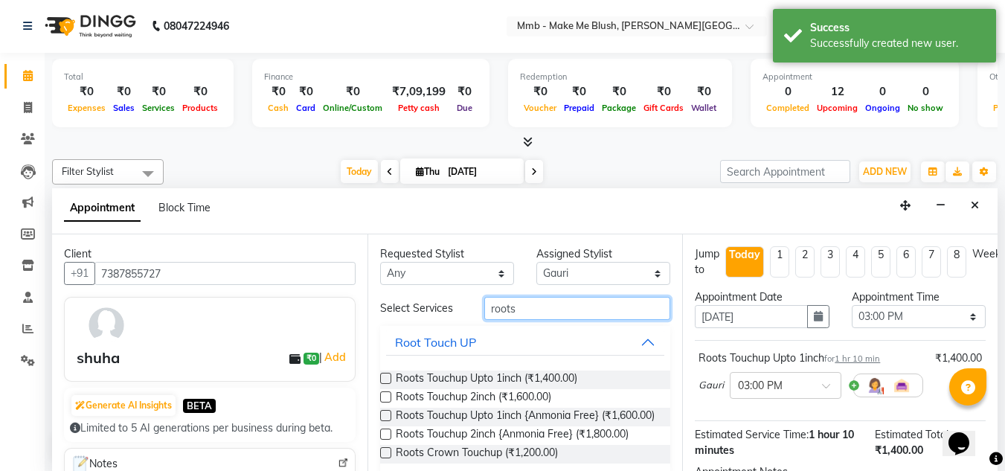
click at [536, 306] on input "roots" at bounding box center [577, 308] width 186 height 23
type input "r"
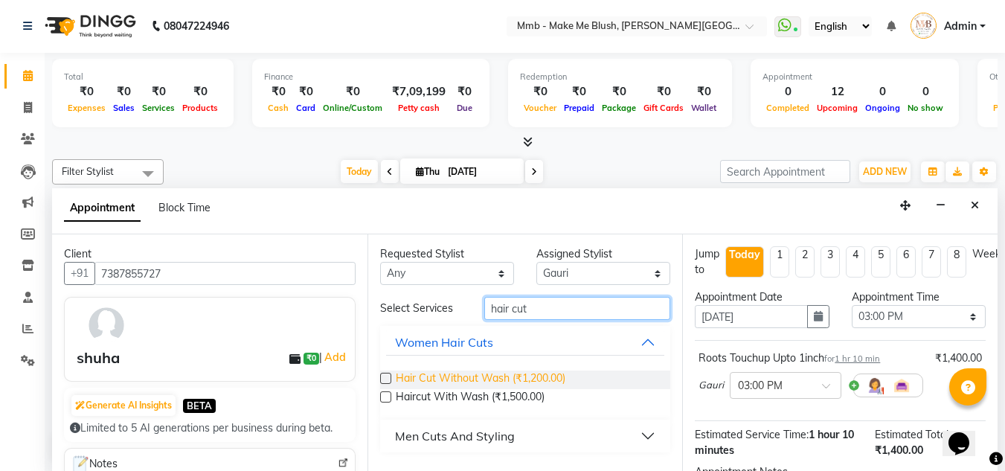
type input "hair cut"
click at [457, 379] on span "Hair Cut Without Wash (₹1,200.00)" at bounding box center [481, 379] width 170 height 19
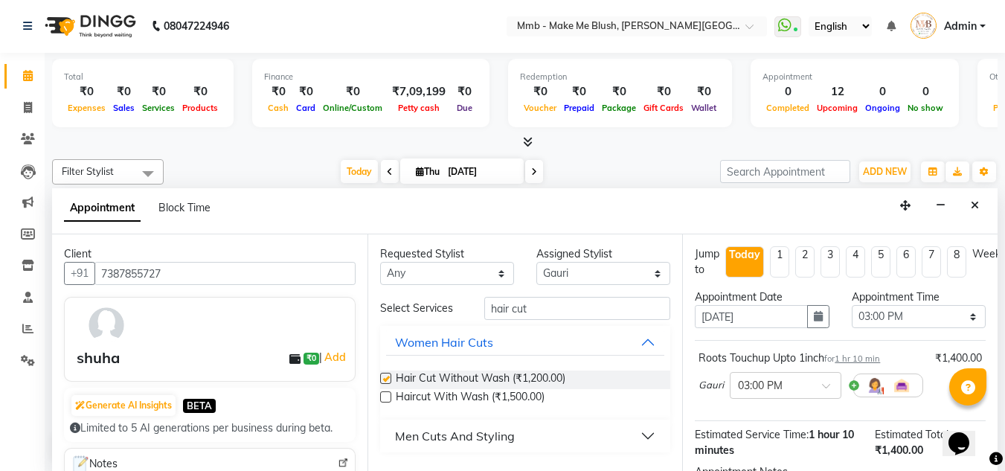
checkbox input "false"
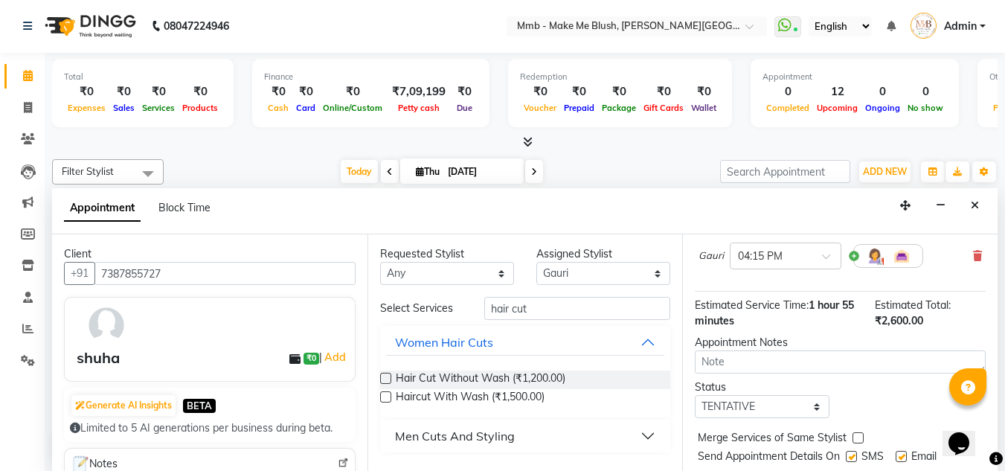
scroll to position [249, 0]
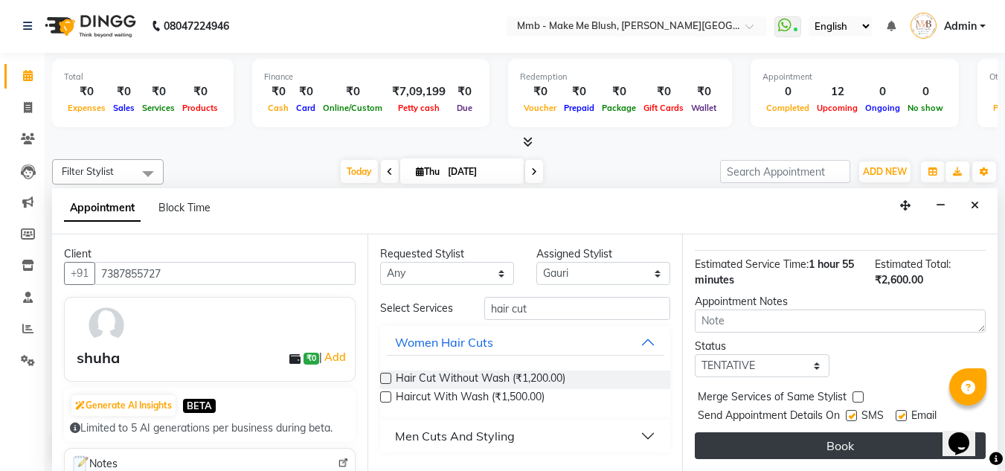
click at [897, 440] on button "Book" at bounding box center [840, 445] width 291 height 27
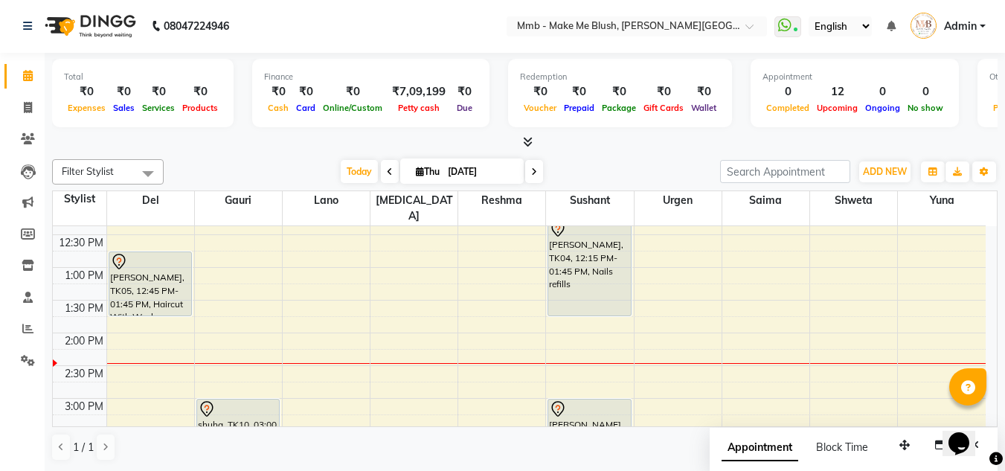
scroll to position [212, 0]
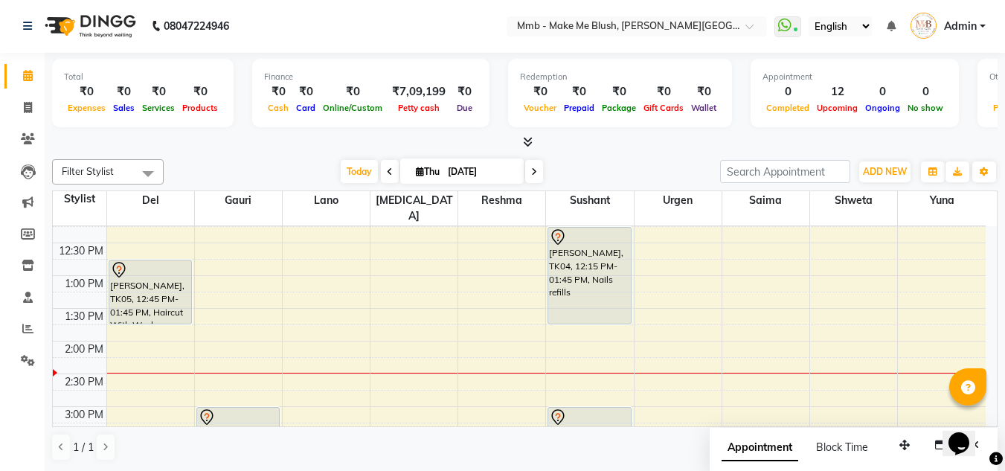
click at [535, 174] on span at bounding box center [534, 171] width 18 height 23
type input "[DATE]"
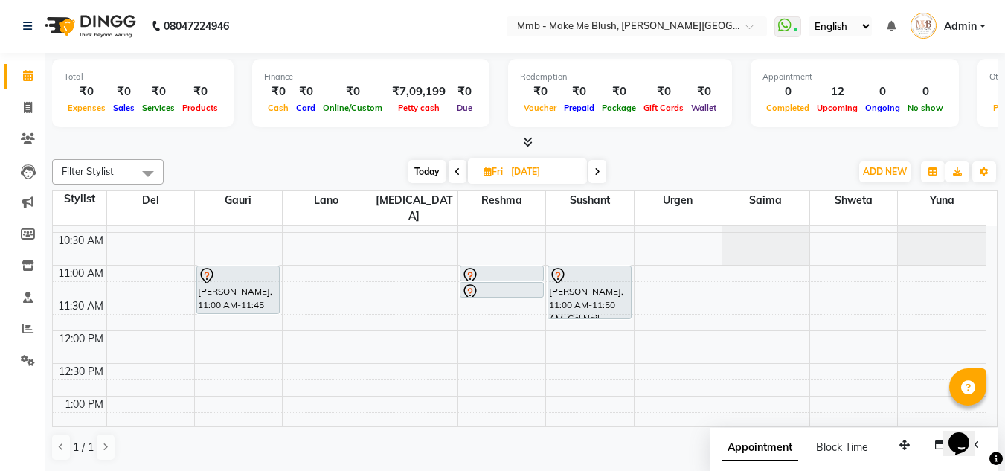
scroll to position [90, 0]
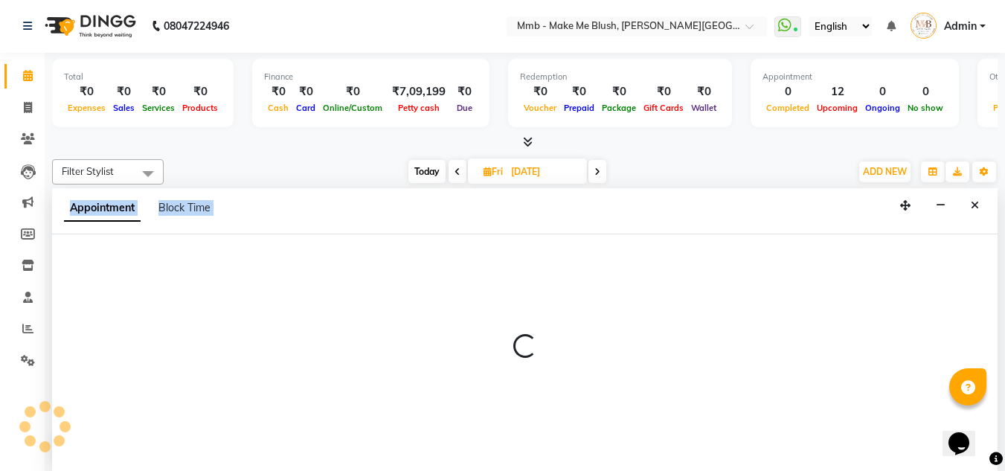
drag, startPoint x: 798, startPoint y: 404, endPoint x: 959, endPoint y: 457, distance: 169.3
select select "74536"
select select "tentative"
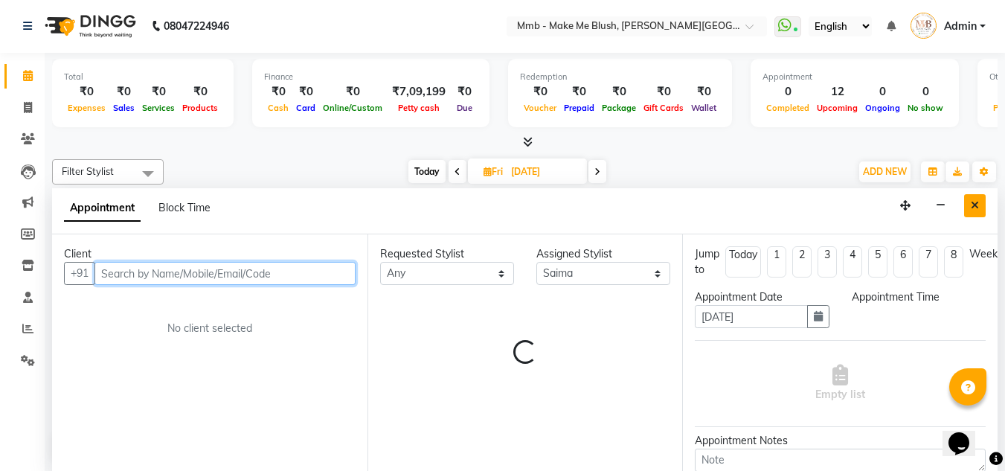
select select "795"
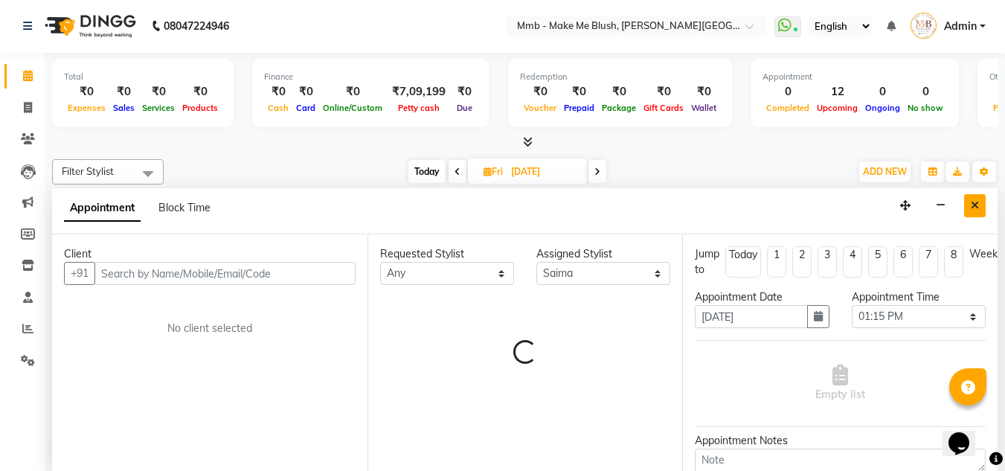
click at [974, 202] on icon "Close" at bounding box center [975, 205] width 8 height 10
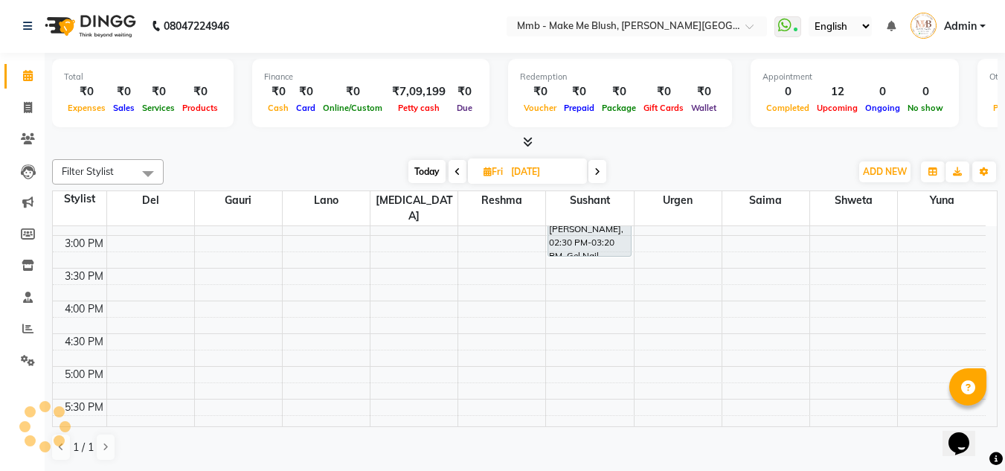
click at [605, 170] on span at bounding box center [597, 171] width 18 height 23
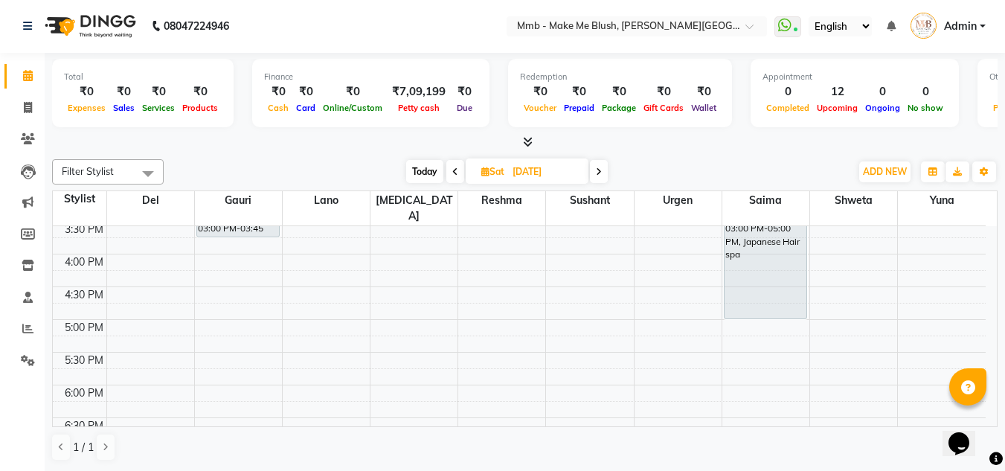
scroll to position [447, 0]
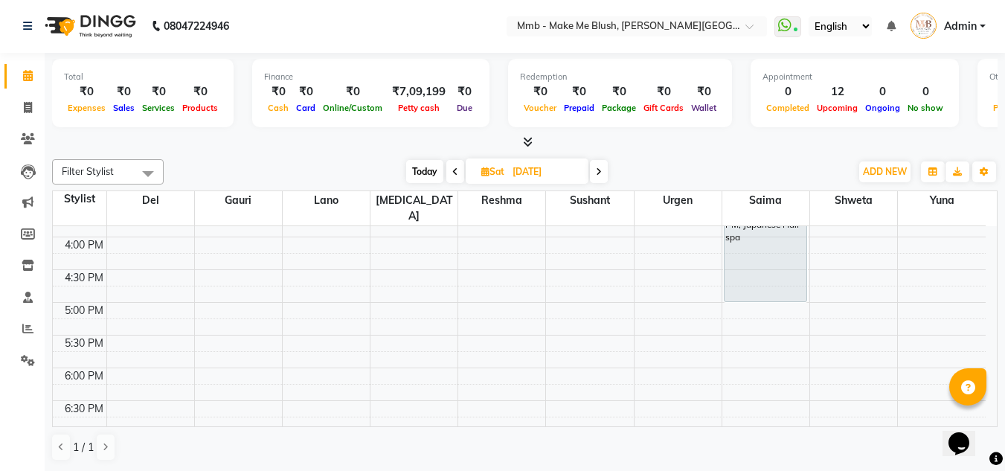
click at [420, 170] on span "Today" at bounding box center [424, 171] width 37 height 23
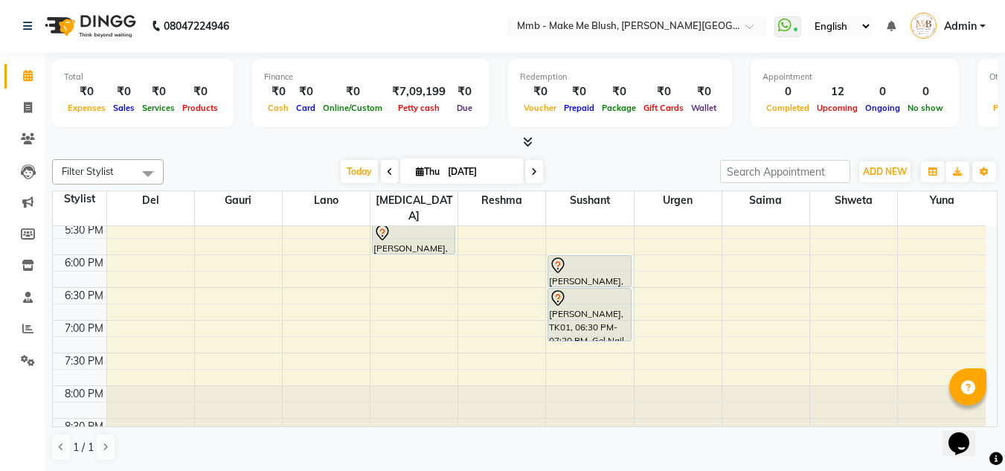
scroll to position [569, 0]
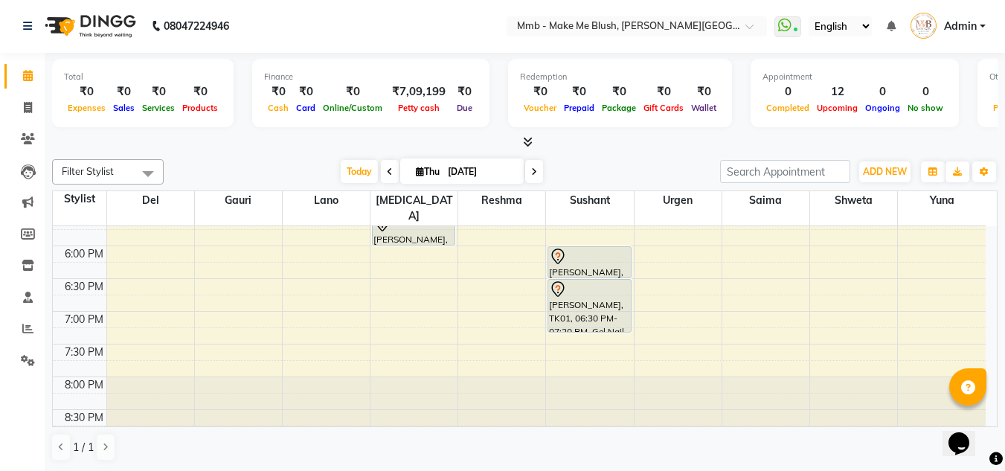
drag, startPoint x: 991, startPoint y: 422, endPoint x: 38, endPoint y: 1, distance: 1041.6
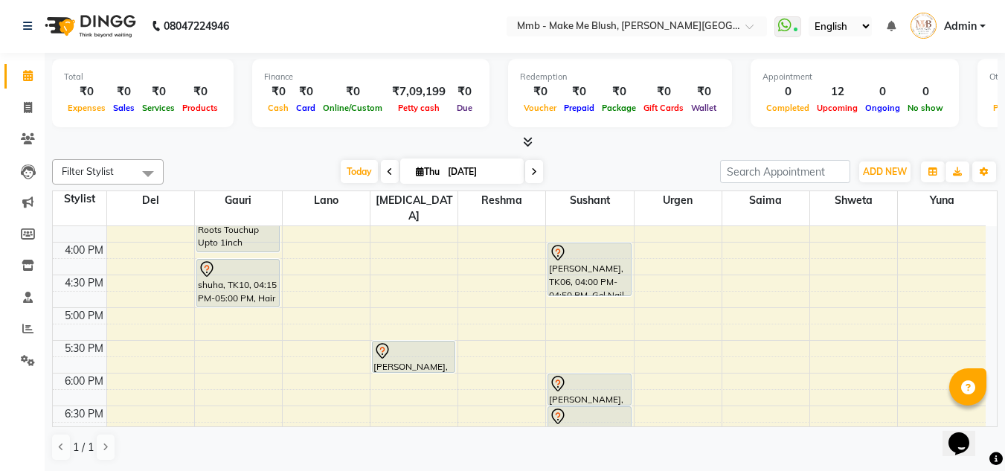
scroll to position [450, 0]
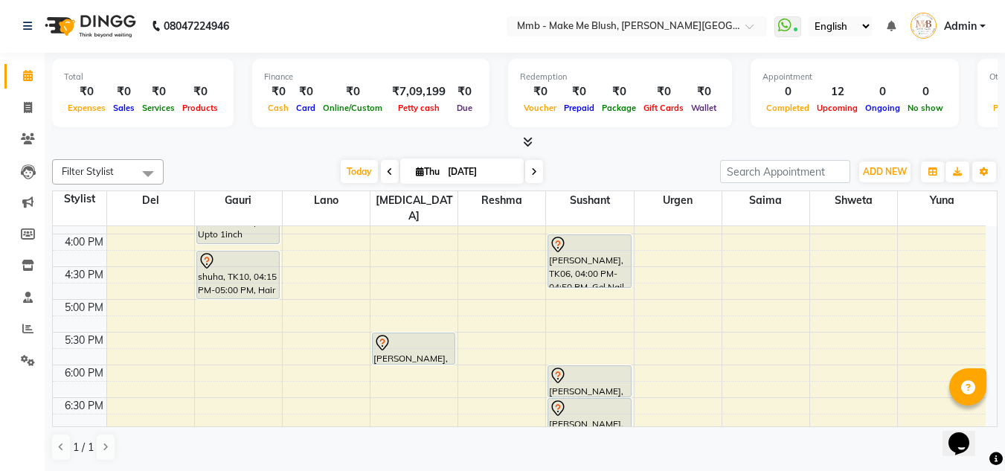
click at [538, 172] on span at bounding box center [534, 171] width 18 height 23
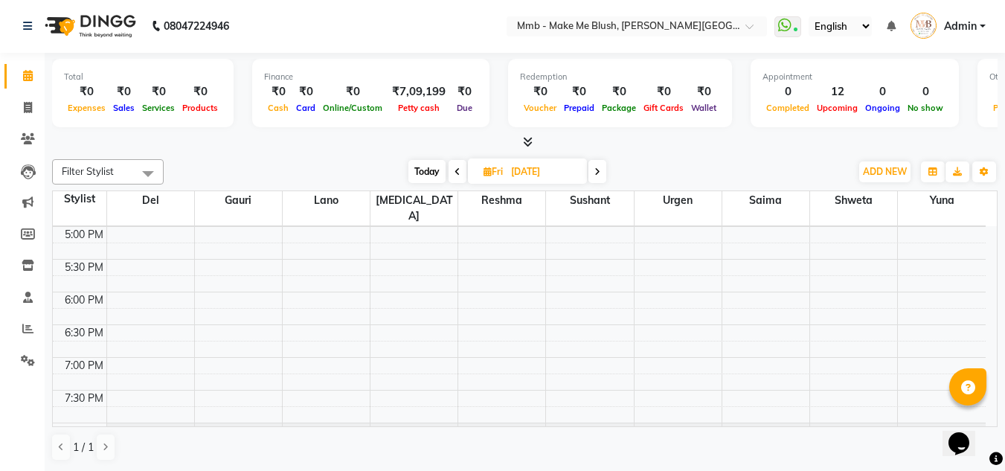
scroll to position [569, 0]
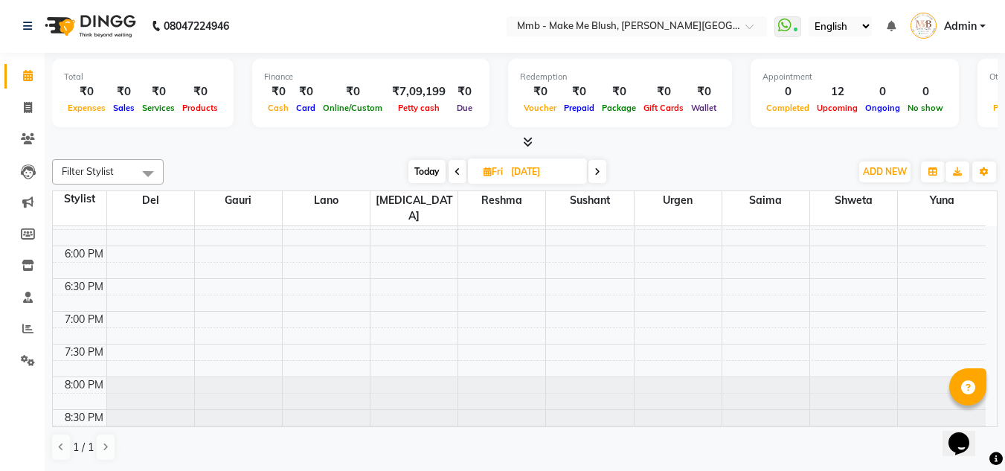
drag, startPoint x: 994, startPoint y: 326, endPoint x: 42, endPoint y: 13, distance: 1002.6
click at [439, 172] on span "Today" at bounding box center [426, 171] width 37 height 23
type input "[DATE]"
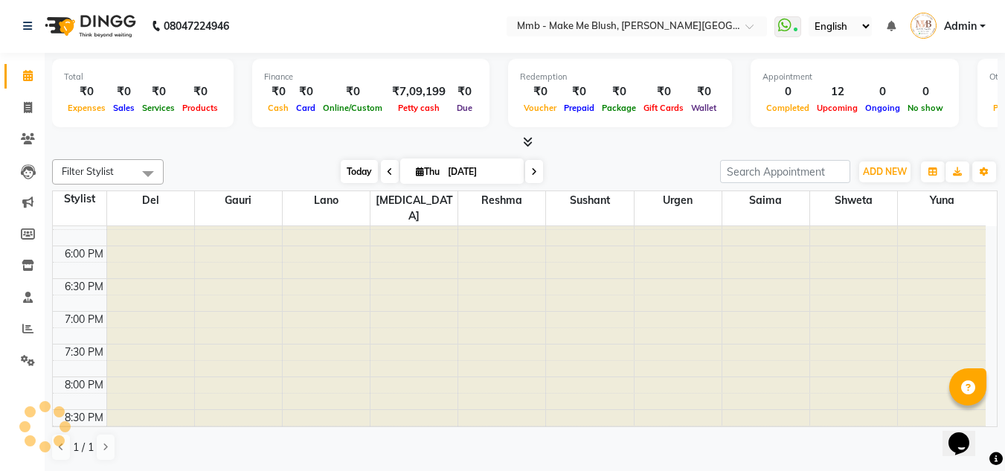
scroll to position [328, 0]
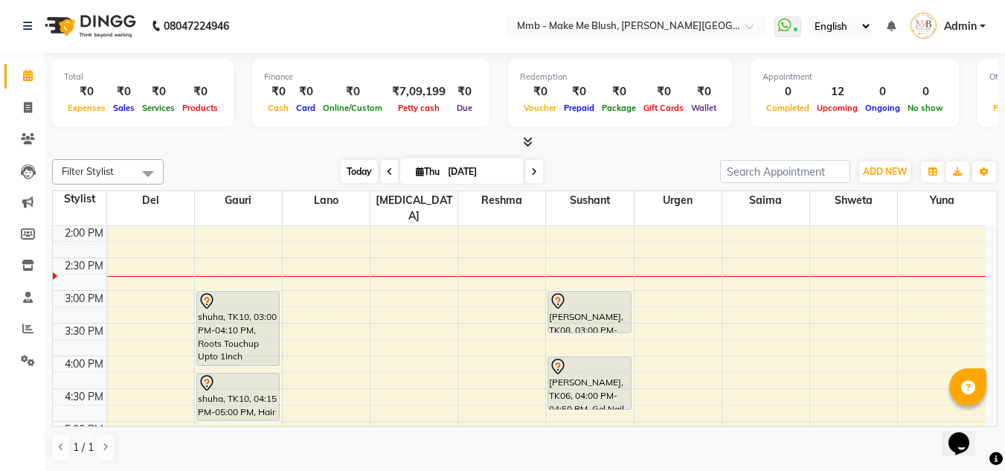
click at [357, 171] on span "Today" at bounding box center [359, 171] width 37 height 23
click at [25, 144] on span at bounding box center [28, 139] width 26 height 17
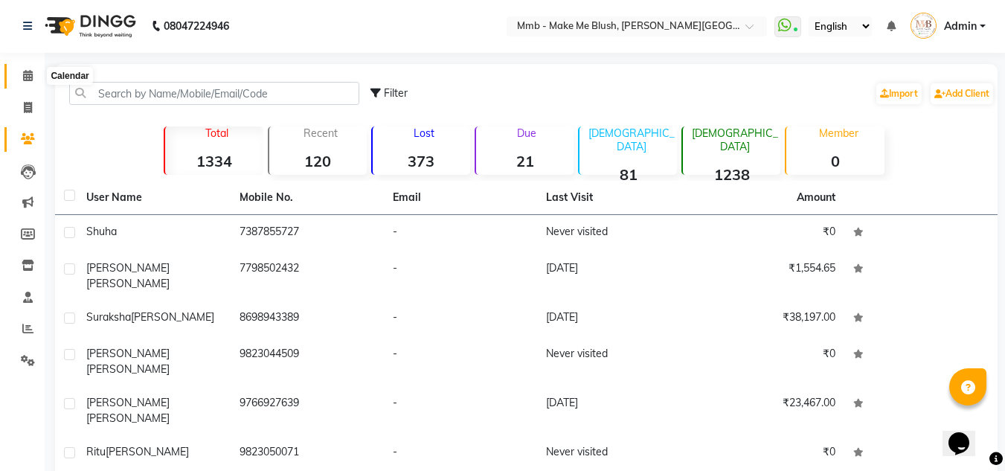
click at [23, 80] on icon at bounding box center [28, 75] width 10 height 11
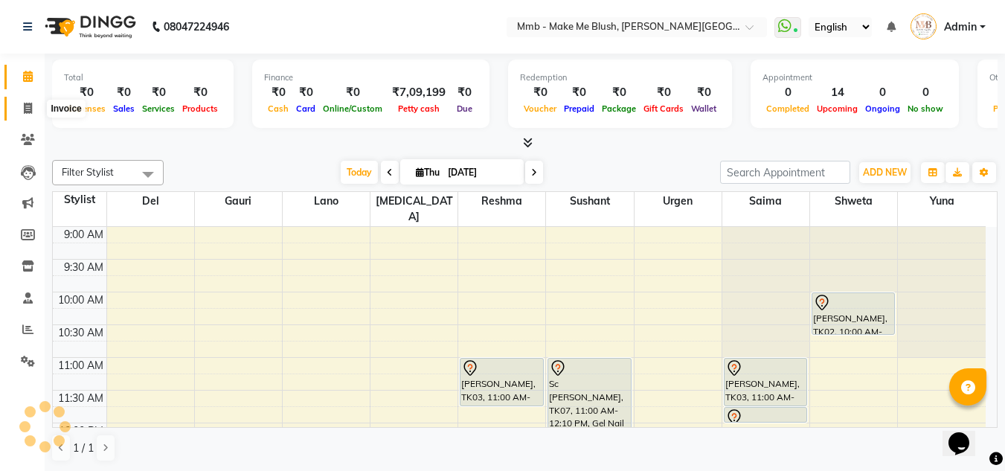
click at [29, 109] on icon at bounding box center [28, 108] width 8 height 11
select select "service"
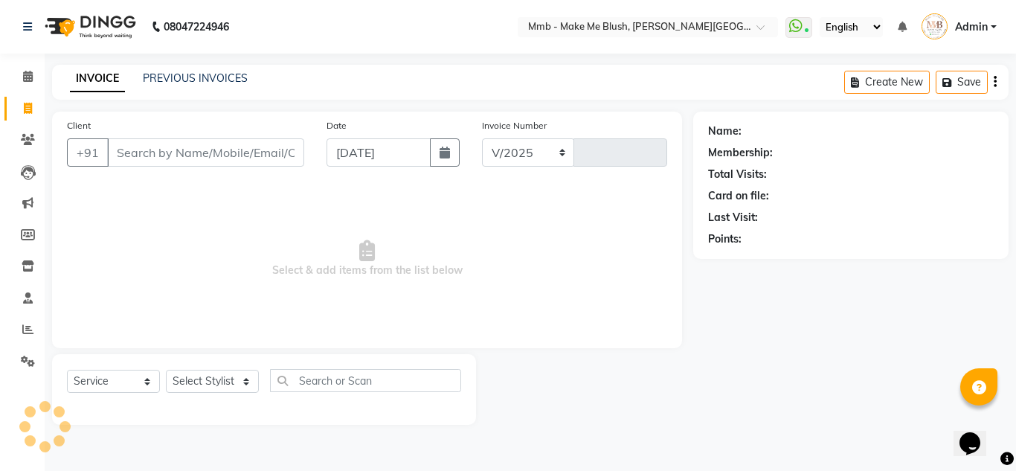
select select "895"
type input "0394"
click at [155, 147] on input "Client" at bounding box center [205, 152] width 197 height 28
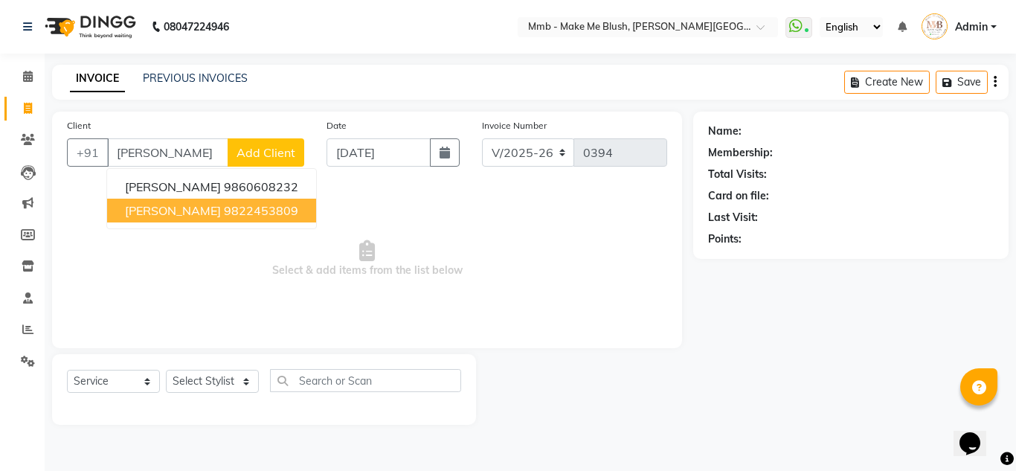
click at [153, 210] on span "[PERSON_NAME]" at bounding box center [173, 210] width 96 height 15
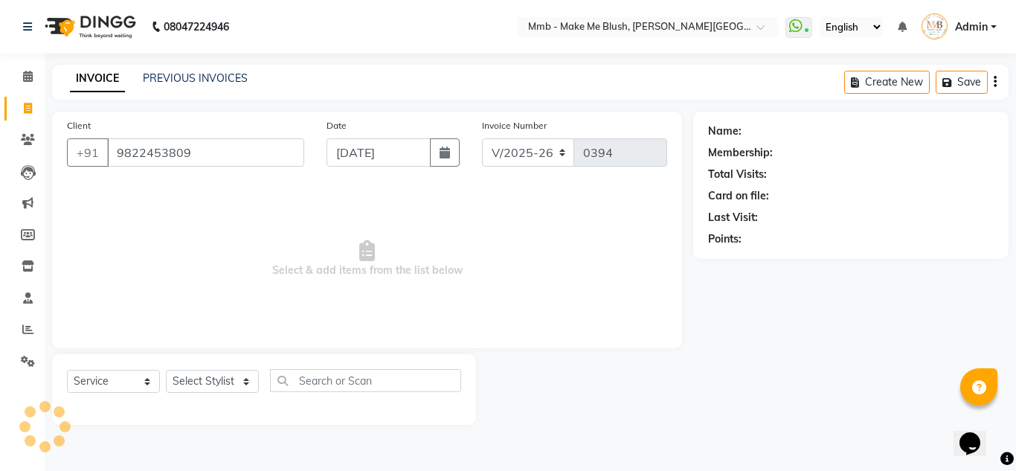
type input "9822453809"
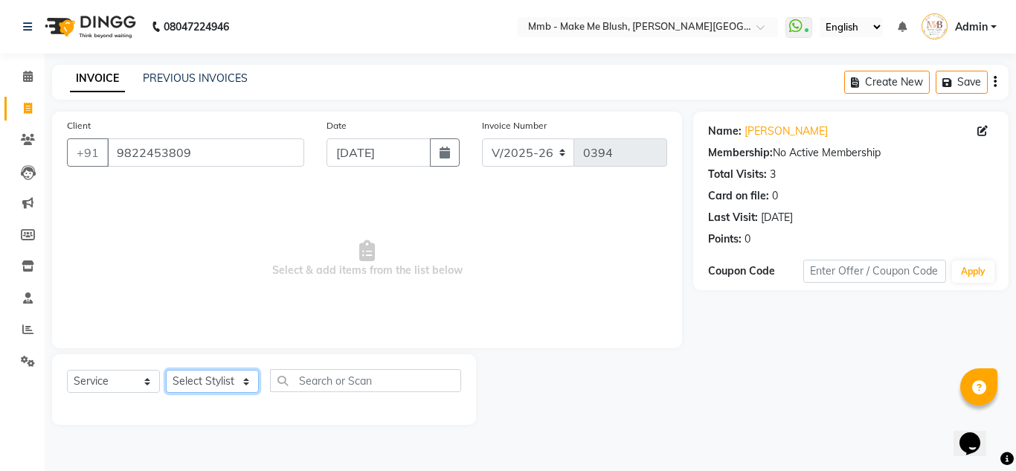
click at [191, 373] on select "Select Stylist Del [PERSON_NAME][MEDICAL_DATA] Reshma [PERSON_NAME] Shweta Sush…" at bounding box center [212, 381] width 93 height 23
select select "18873"
click at [166, 370] on select "Select Stylist Del [PERSON_NAME][MEDICAL_DATA] Reshma [PERSON_NAME] Shweta Sush…" at bounding box center [212, 381] width 93 height 23
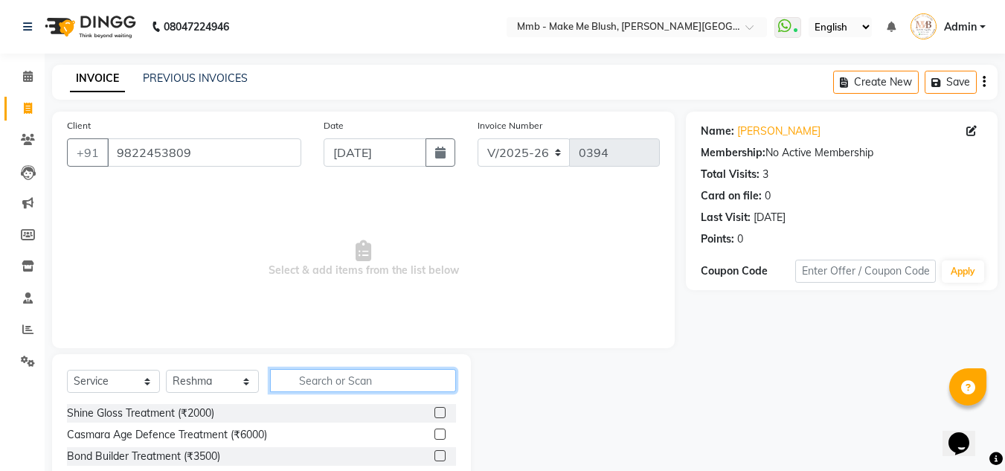
click at [340, 389] on input "text" at bounding box center [363, 380] width 186 height 23
type input "reg"
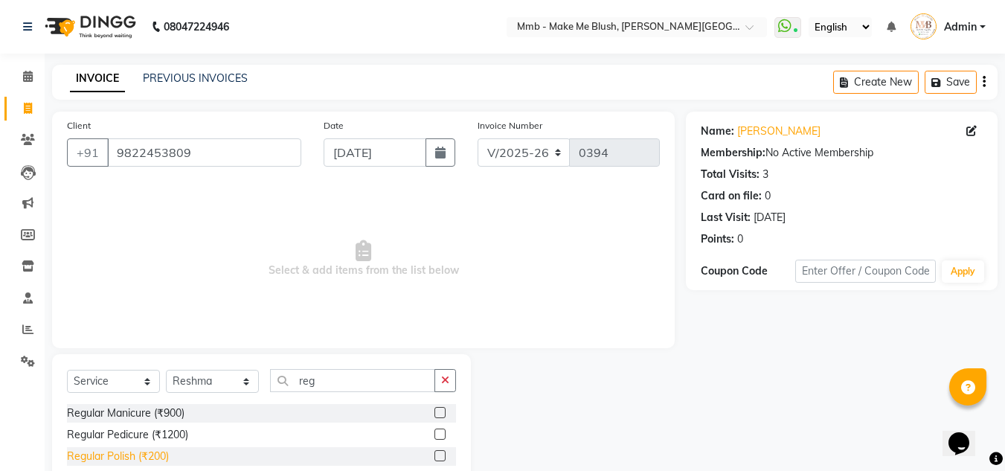
click at [158, 457] on div "Regular Polish (₹200)" at bounding box center [118, 456] width 102 height 16
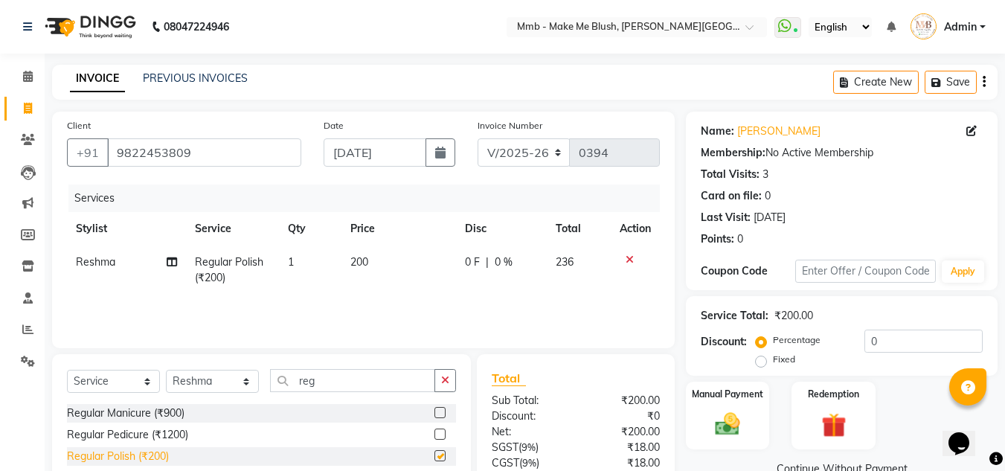
checkbox input "false"
click at [366, 257] on span "200" at bounding box center [359, 261] width 18 height 13
select select "18873"
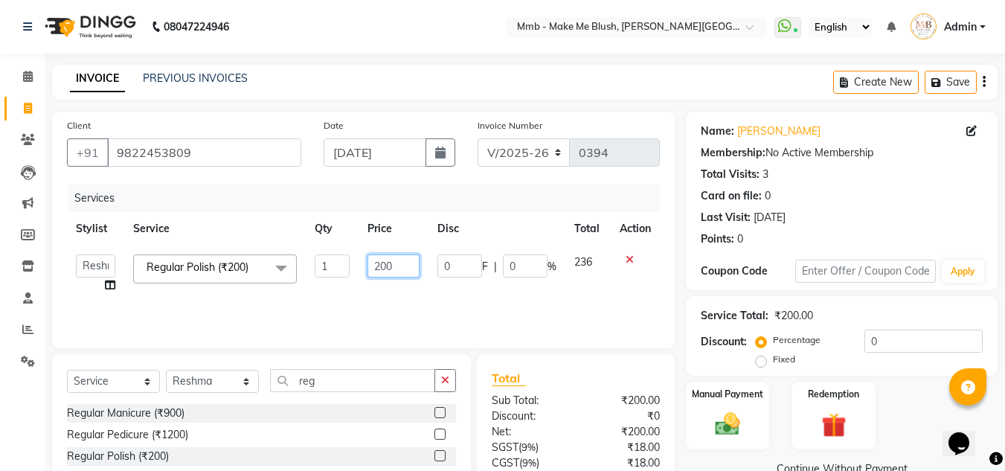
click at [385, 263] on input "200" at bounding box center [392, 265] width 51 height 23
type input "150"
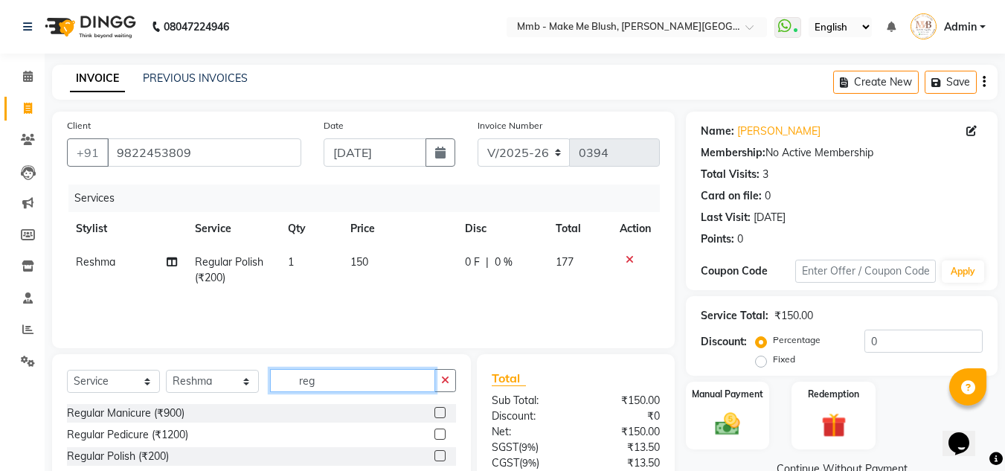
click at [341, 389] on input "reg" at bounding box center [352, 380] width 165 height 23
click at [231, 377] on select "Select Stylist Del [PERSON_NAME][MEDICAL_DATA] Reshma [PERSON_NAME] Shweta Sush…" at bounding box center [212, 381] width 93 height 23
select select "45263"
click at [166, 370] on select "Select Stylist Del [PERSON_NAME][MEDICAL_DATA] Reshma [PERSON_NAME] Shweta Sush…" at bounding box center [212, 381] width 93 height 23
click at [324, 378] on input "reg" at bounding box center [352, 380] width 165 height 23
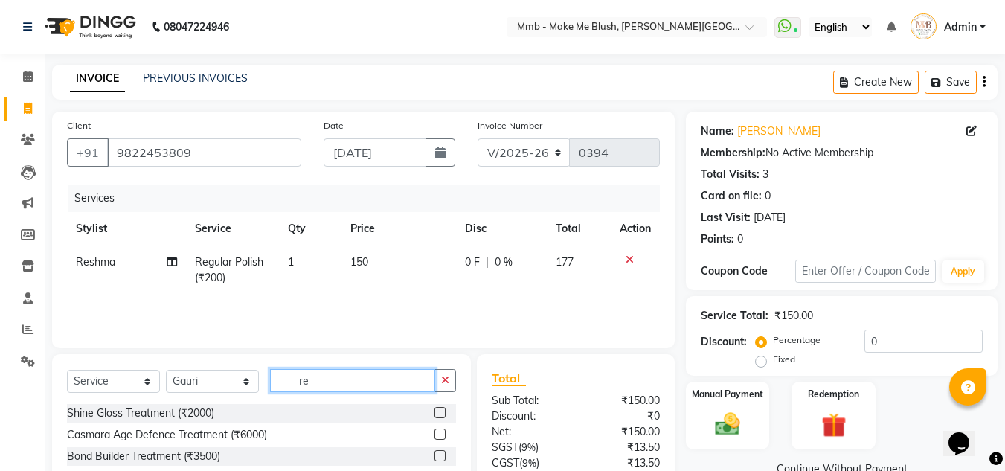
type input "r"
type input "eye"
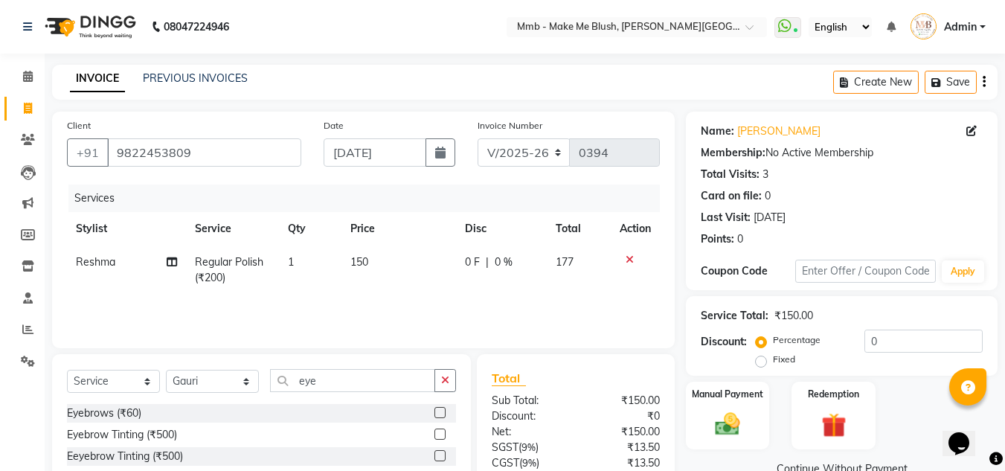
click at [437, 414] on label at bounding box center [439, 412] width 11 height 11
click at [437, 414] on input "checkbox" at bounding box center [439, 413] width 10 height 10
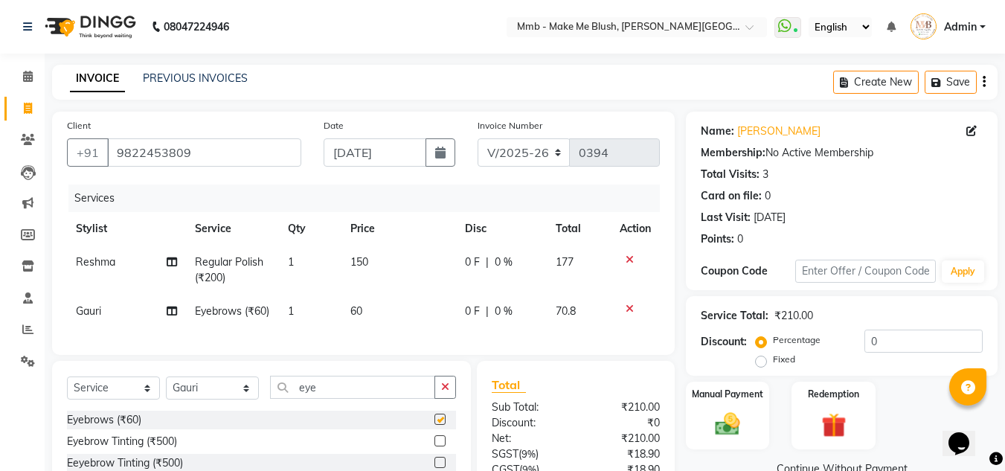
checkbox input "false"
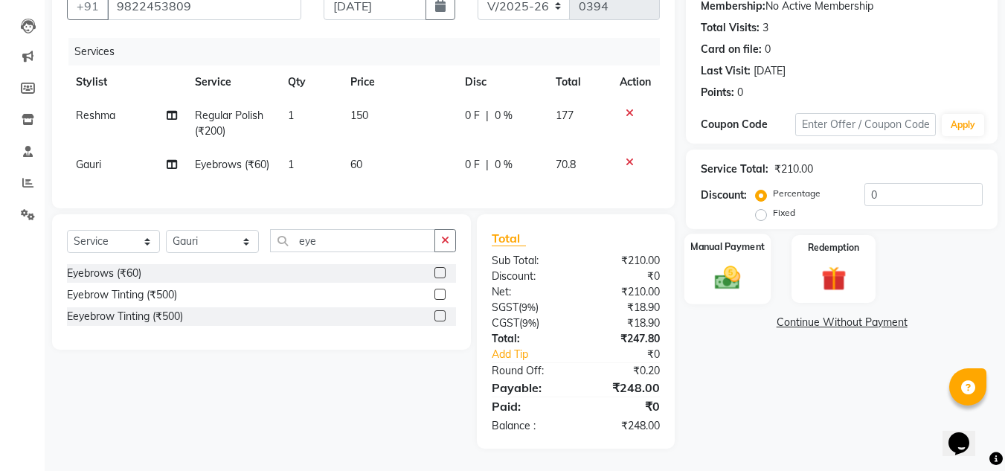
click at [719, 263] on img at bounding box center [728, 278] width 42 height 30
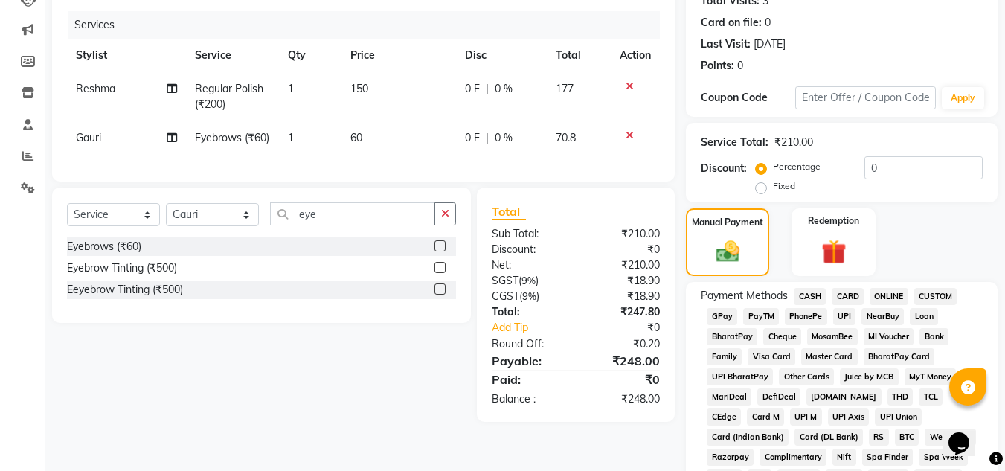
click at [725, 314] on span "GPay" at bounding box center [722, 316] width 30 height 17
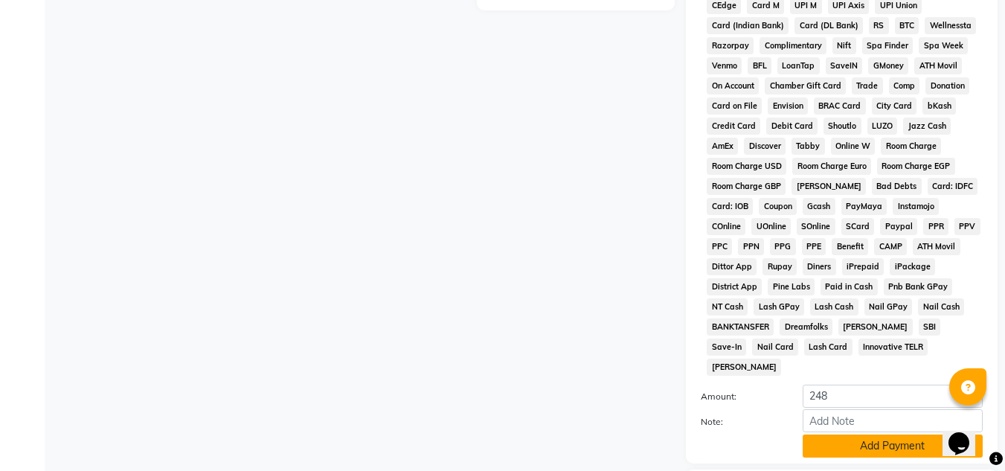
click at [858, 434] on button "Add Payment" at bounding box center [892, 445] width 180 height 23
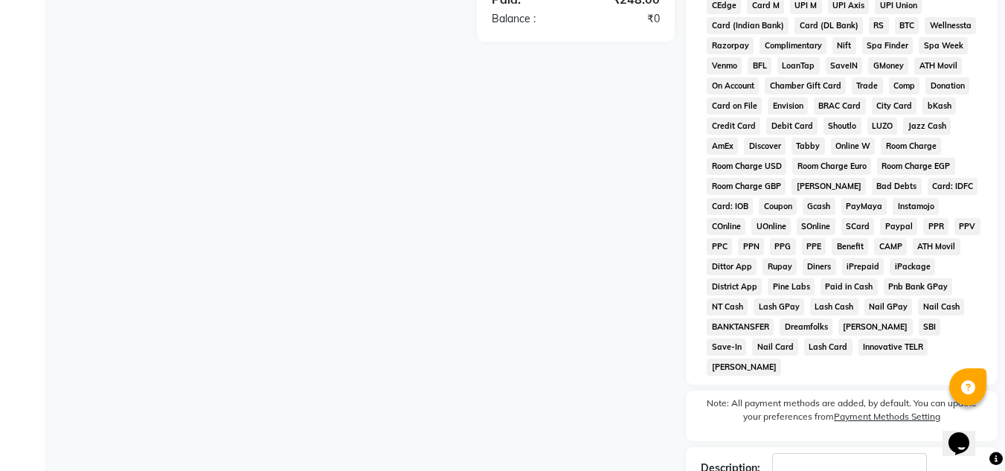
scroll to position [672, 0]
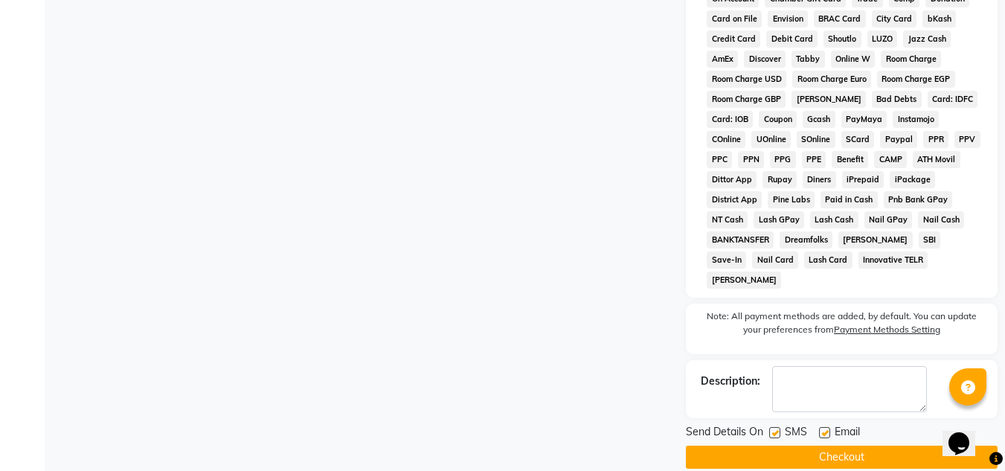
click at [878, 445] on button "Checkout" at bounding box center [842, 456] width 312 height 23
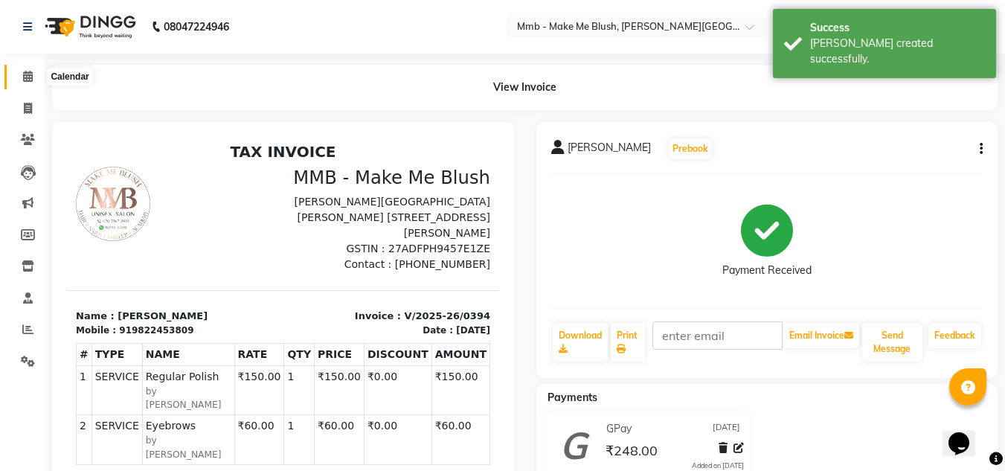
click at [26, 77] on icon at bounding box center [28, 76] width 10 height 11
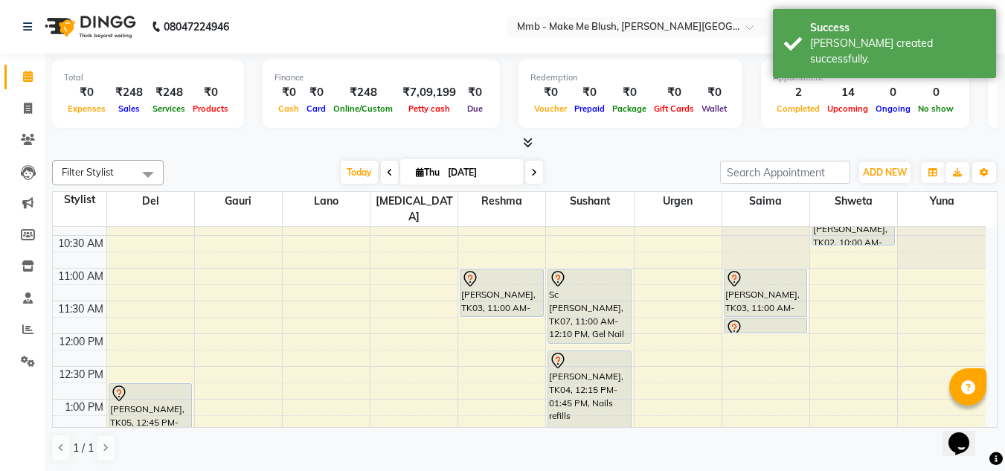
scroll to position [119, 0]
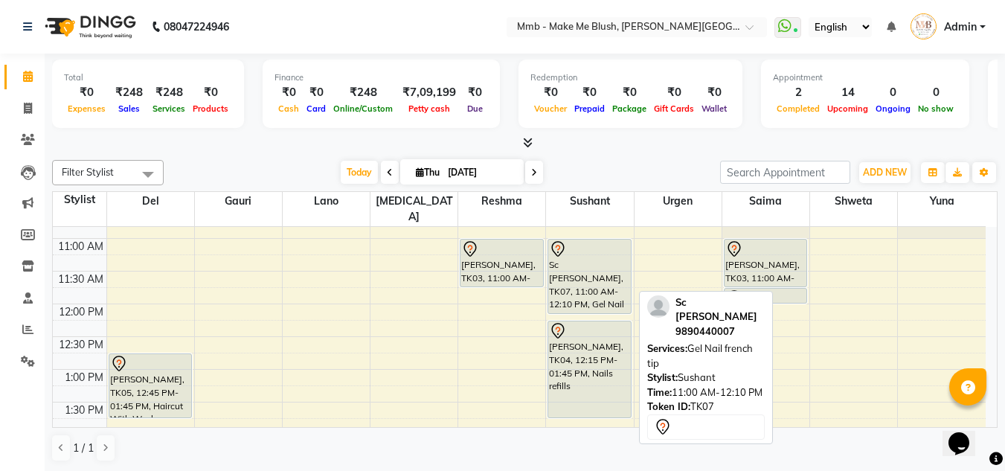
click at [584, 244] on div "Sc [PERSON_NAME], TK07, 11:00 AM-12:10 PM, Gel Nail french tip" at bounding box center [589, 276] width 82 height 74
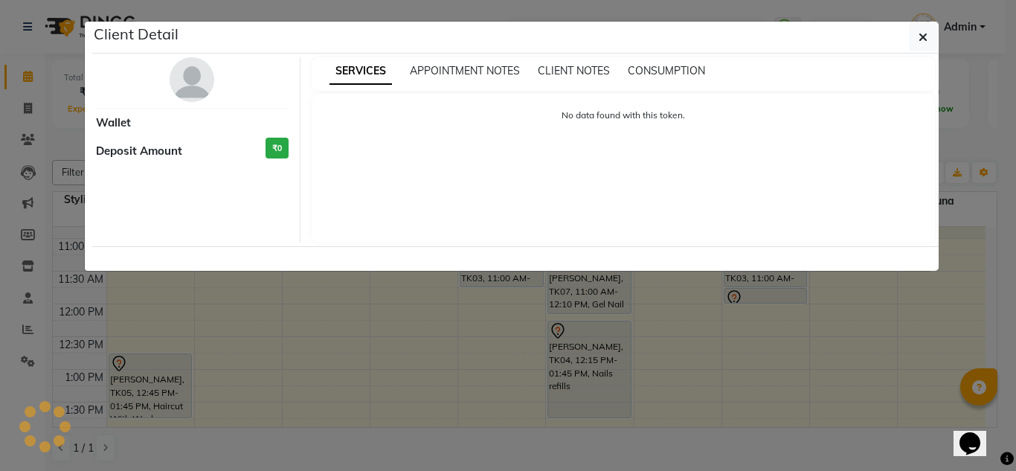
select select "7"
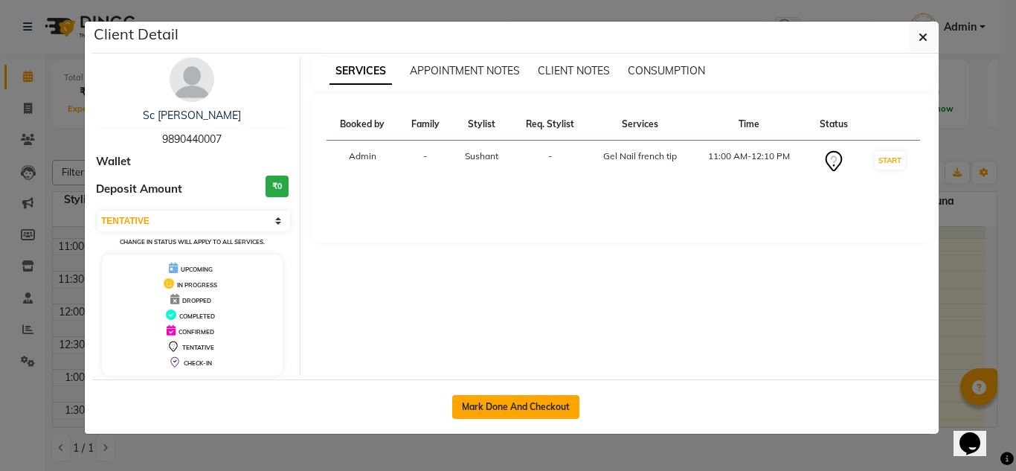
click at [523, 395] on button "Mark Done And Checkout" at bounding box center [515, 407] width 127 height 24
select select "895"
select select "service"
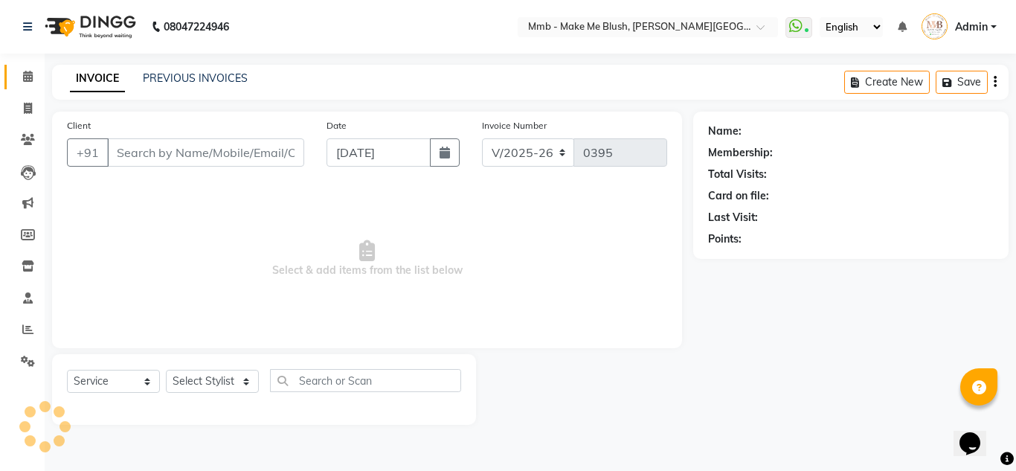
type input "9890440007"
select select "18878"
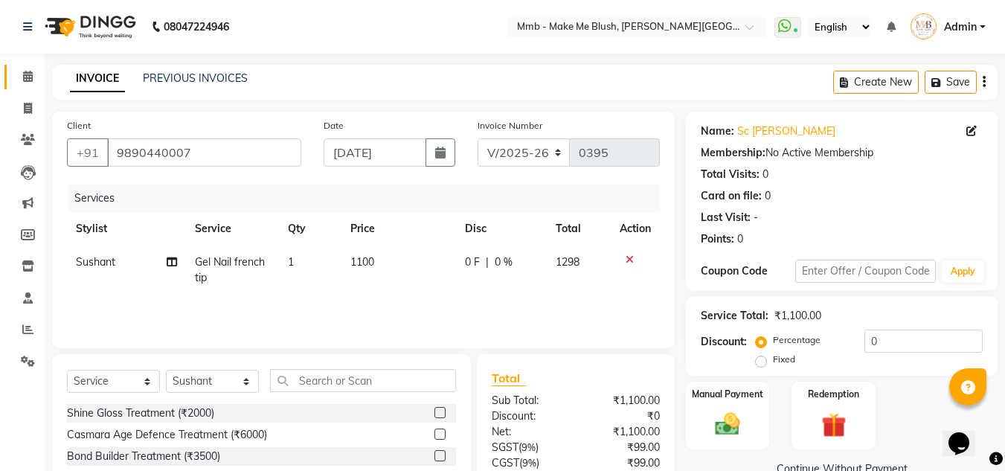
scroll to position [125, 0]
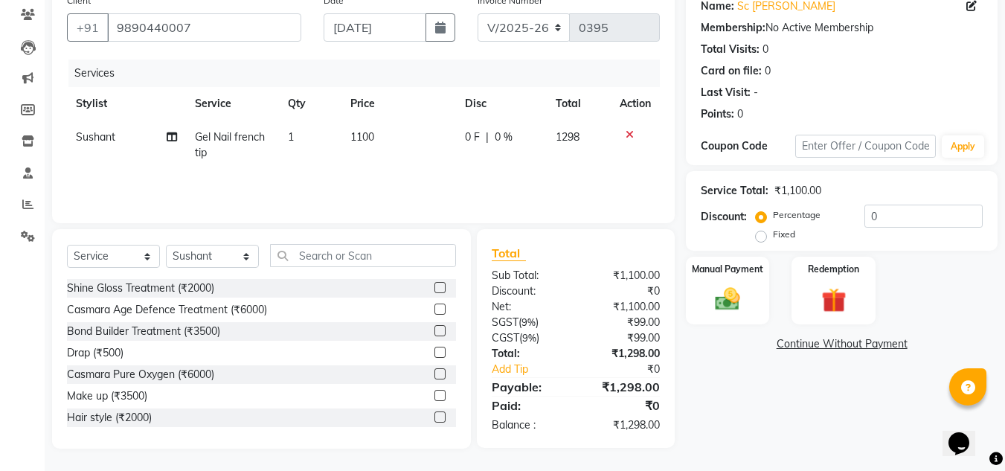
click at [300, 272] on div "Select Service Product Membership Package Voucher Prepaid Gift Card Select Styl…" at bounding box center [261, 261] width 389 height 35
click at [633, 140] on td at bounding box center [635, 144] width 49 height 49
click at [625, 135] on icon at bounding box center [629, 134] width 8 height 10
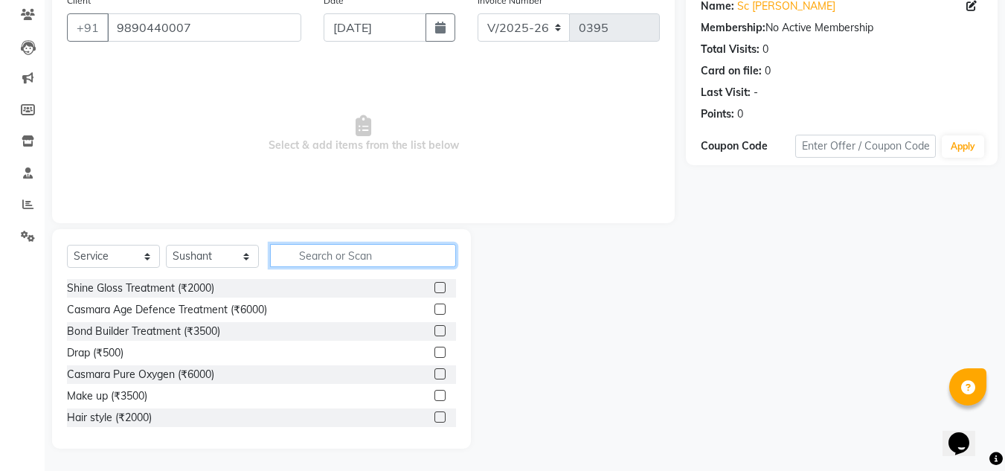
click at [355, 254] on input "text" at bounding box center [363, 255] width 186 height 23
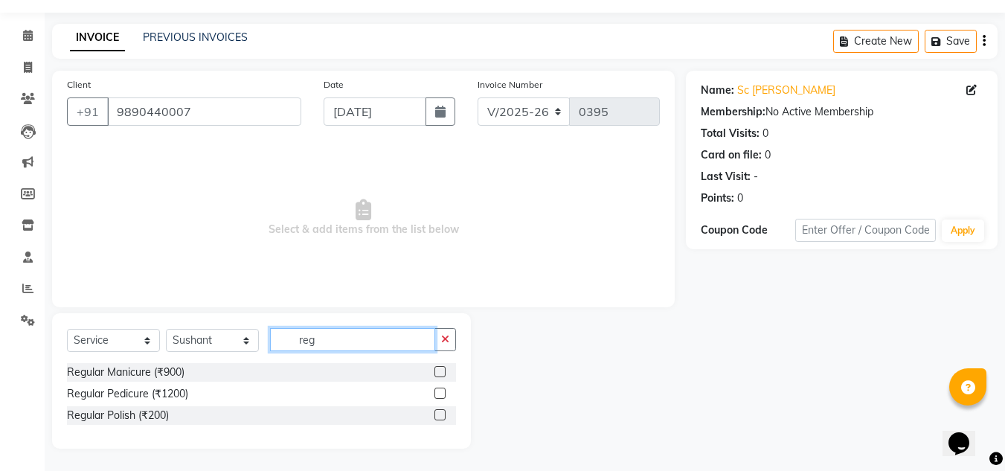
scroll to position [41, 0]
type input "reg"
click at [131, 390] on div "Regular Pedicure (₹1200)" at bounding box center [127, 394] width 121 height 16
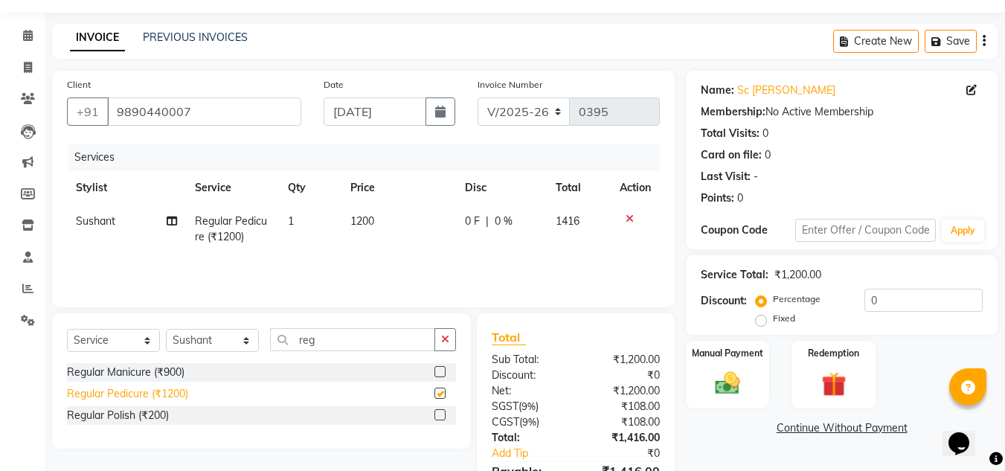
checkbox input "false"
click at [219, 341] on select "Select Stylist Del [PERSON_NAME][MEDICAL_DATA] Reshma [PERSON_NAME] Shweta Sush…" at bounding box center [212, 340] width 93 height 23
select select "88496"
click at [166, 329] on select "Select Stylist Del [PERSON_NAME][MEDICAL_DATA] Reshma [PERSON_NAME] Shweta Sush…" at bounding box center [212, 340] width 93 height 23
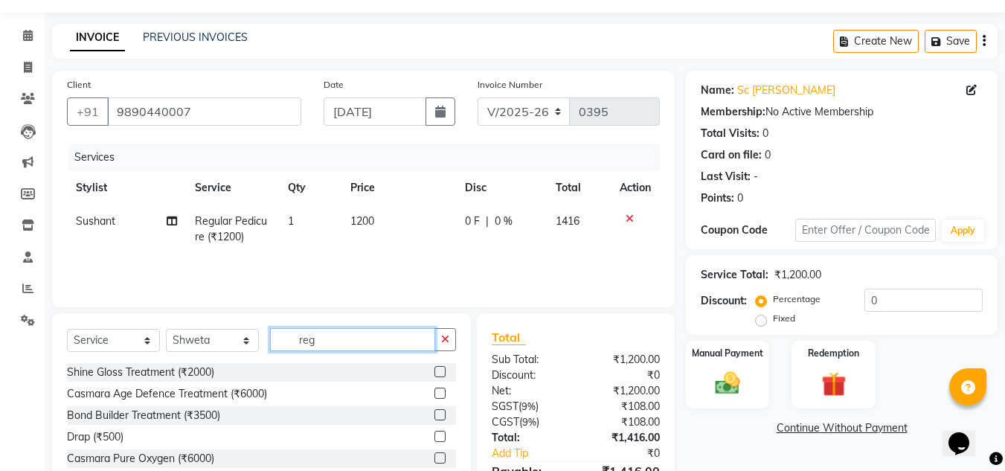
click at [333, 331] on input "reg" at bounding box center [352, 339] width 165 height 23
type input "r"
type input "reg"
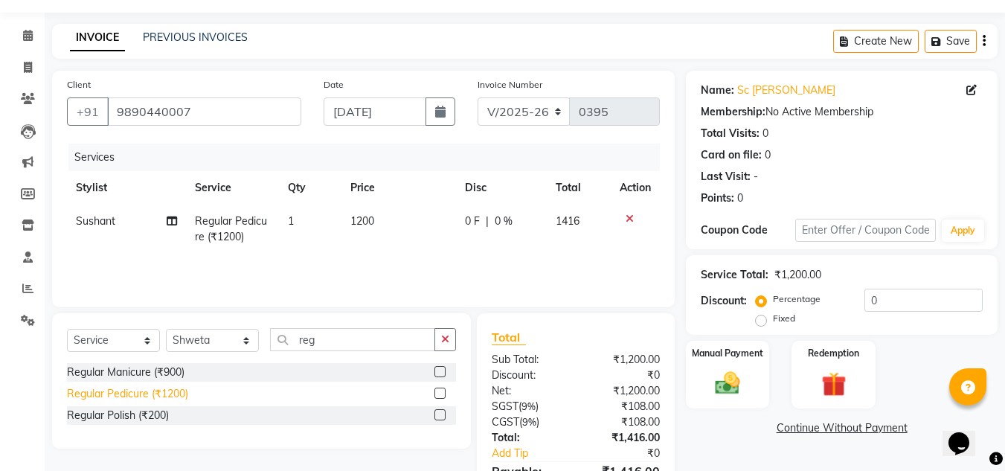
click at [163, 396] on div "Regular Pedicure (₹1200)" at bounding box center [127, 394] width 121 height 16
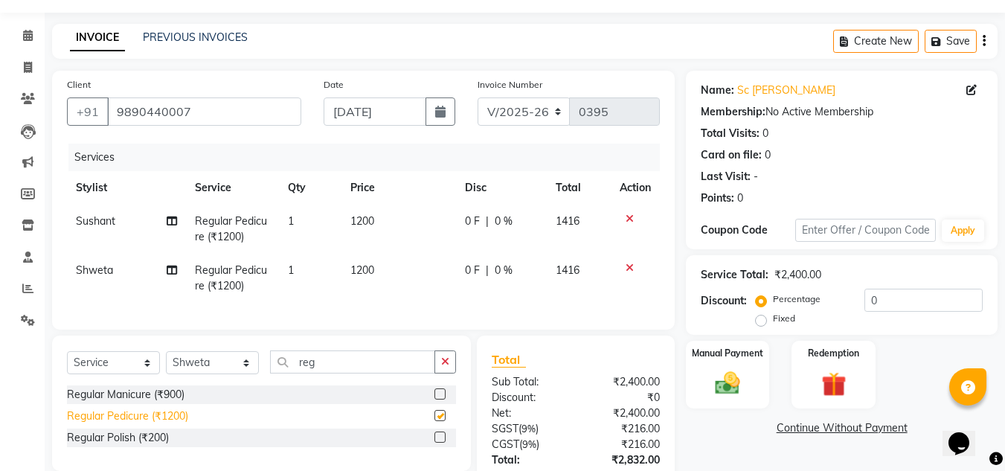
checkbox input "false"
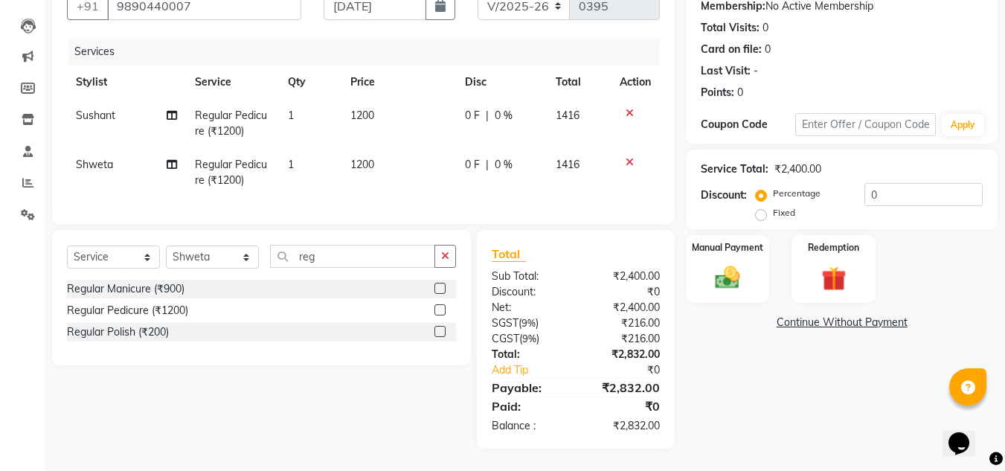
click at [930, 196] on div "Percentage Fixed 0" at bounding box center [871, 203] width 224 height 40
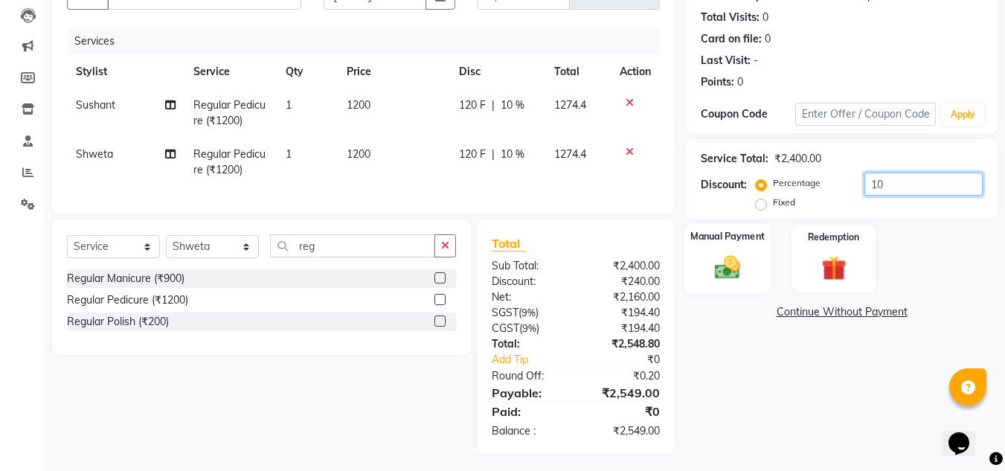
type input "10"
click at [707, 267] on img at bounding box center [728, 267] width 42 height 30
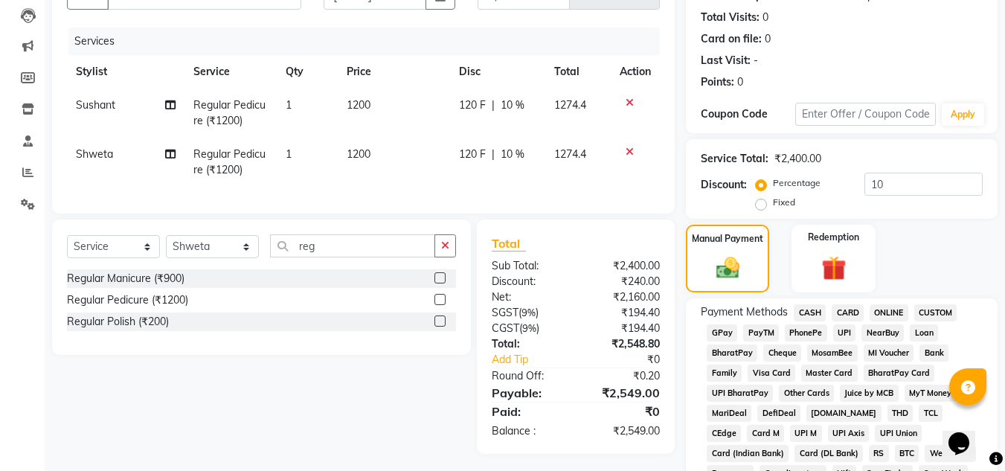
click at [716, 332] on span "GPay" at bounding box center [722, 332] width 30 height 17
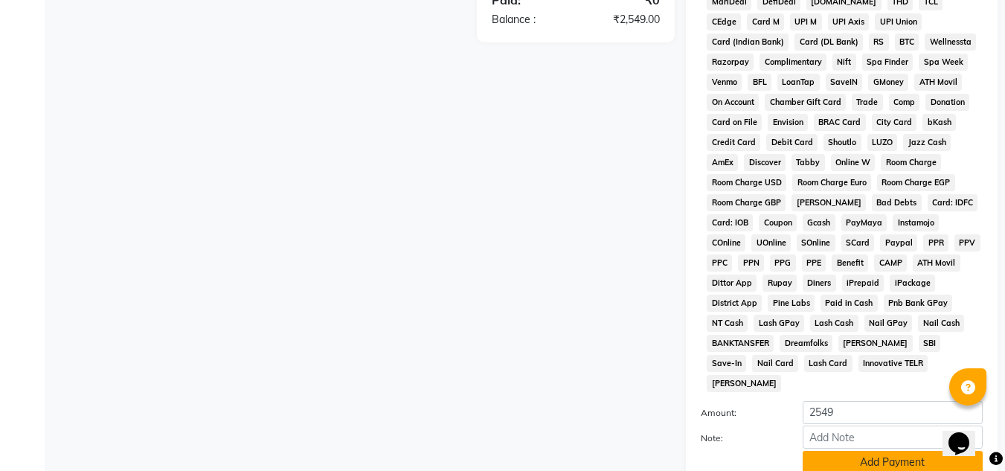
click at [865, 451] on button "Add Payment" at bounding box center [892, 462] width 180 height 23
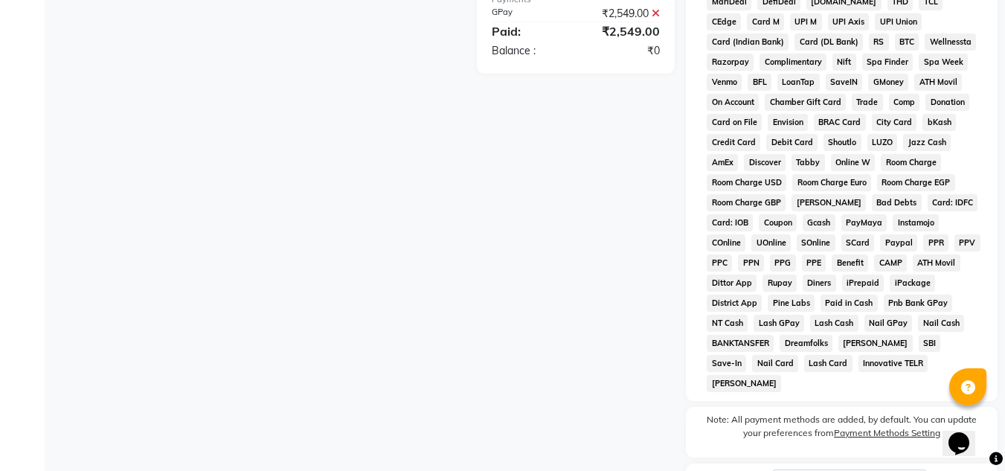
scroll to position [672, 0]
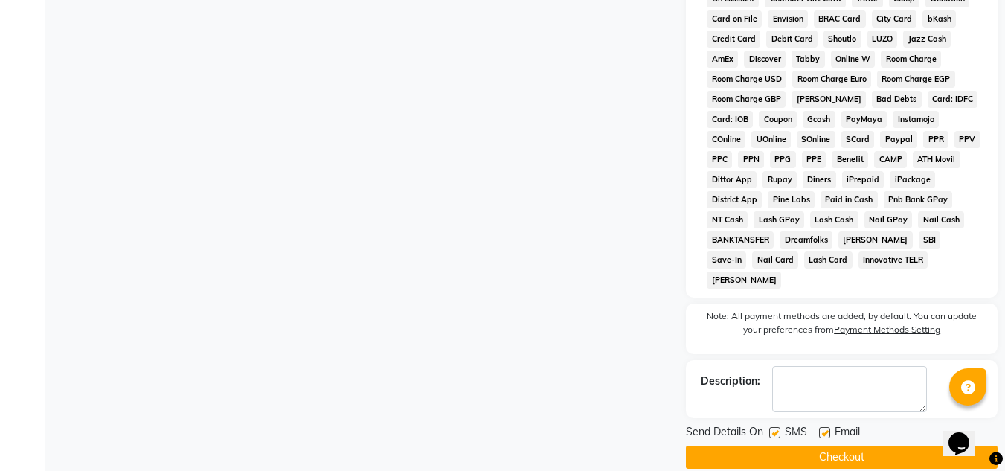
click at [818, 445] on button "Checkout" at bounding box center [842, 456] width 312 height 23
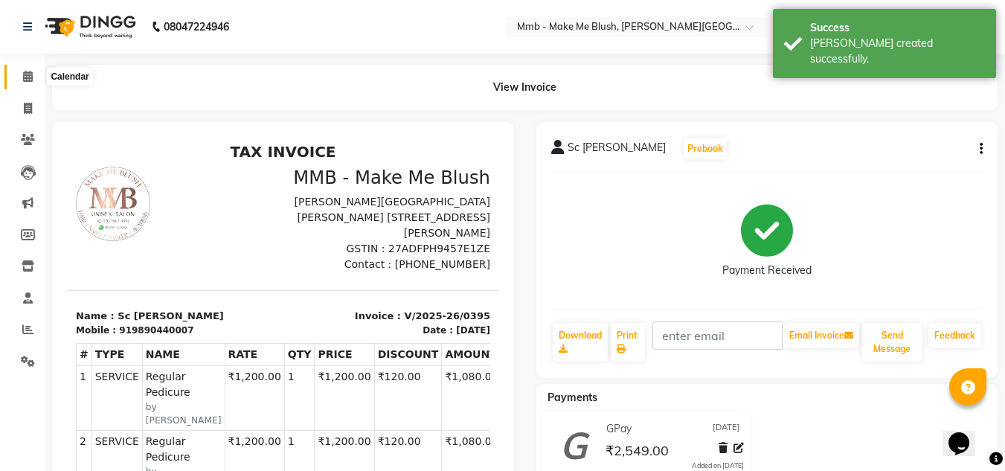
click at [24, 79] on icon at bounding box center [28, 76] width 10 height 11
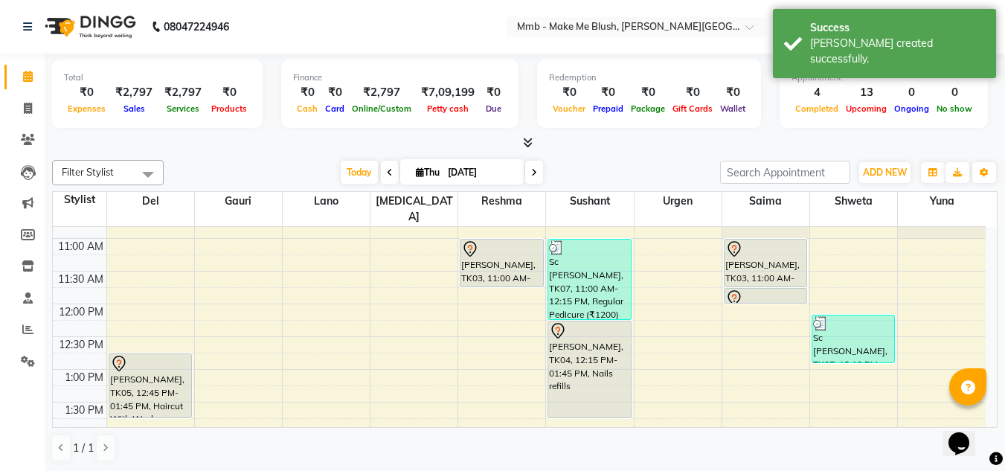
scroll to position [149, 0]
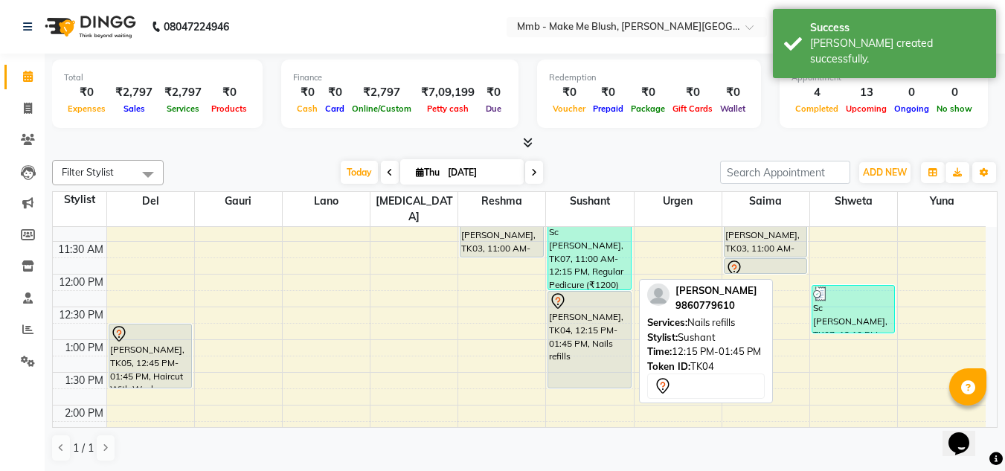
click at [580, 310] on div "[PERSON_NAME], TK04, 12:15 PM-01:45 PM, Nails refills" at bounding box center [589, 340] width 82 height 96
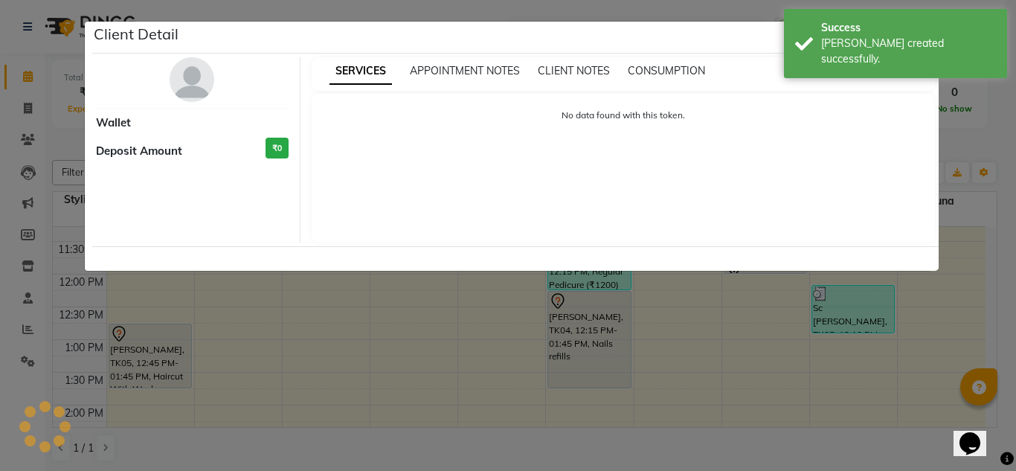
select select "7"
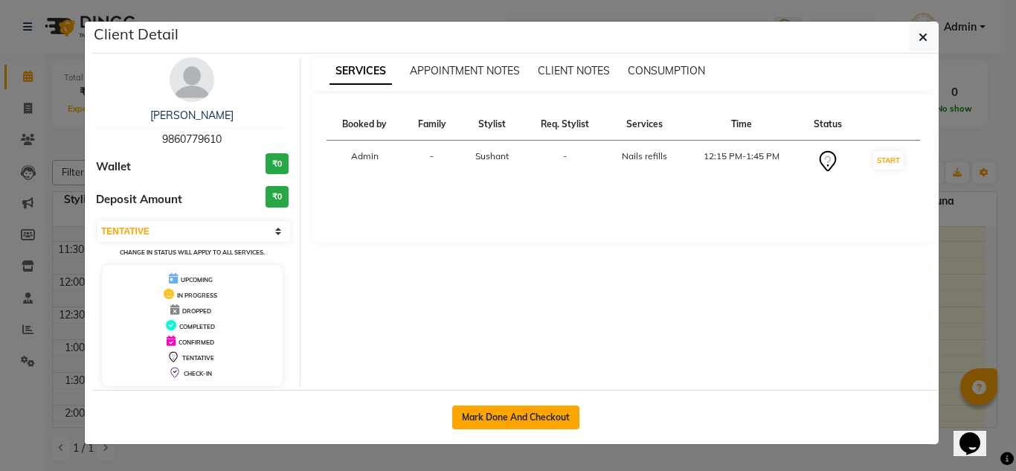
click at [512, 410] on button "Mark Done And Checkout" at bounding box center [515, 417] width 127 height 24
select select "895"
select select "service"
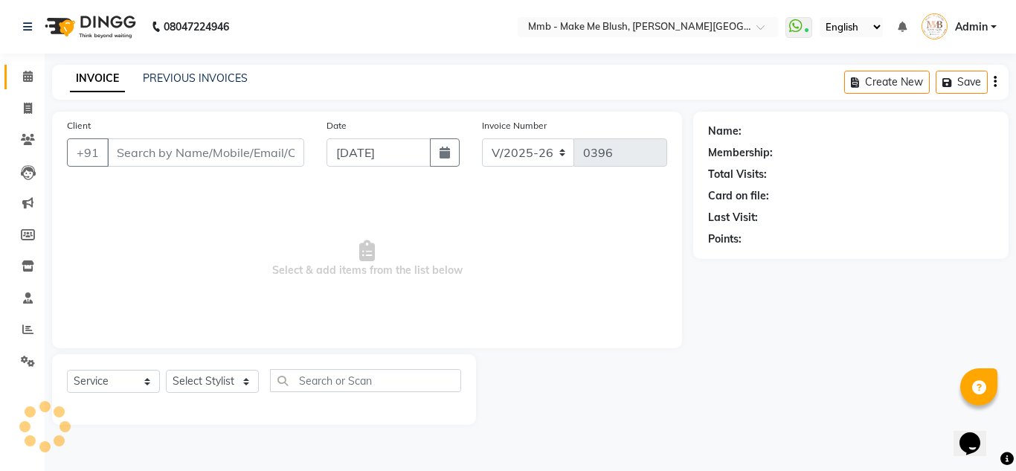
type input "9860779610"
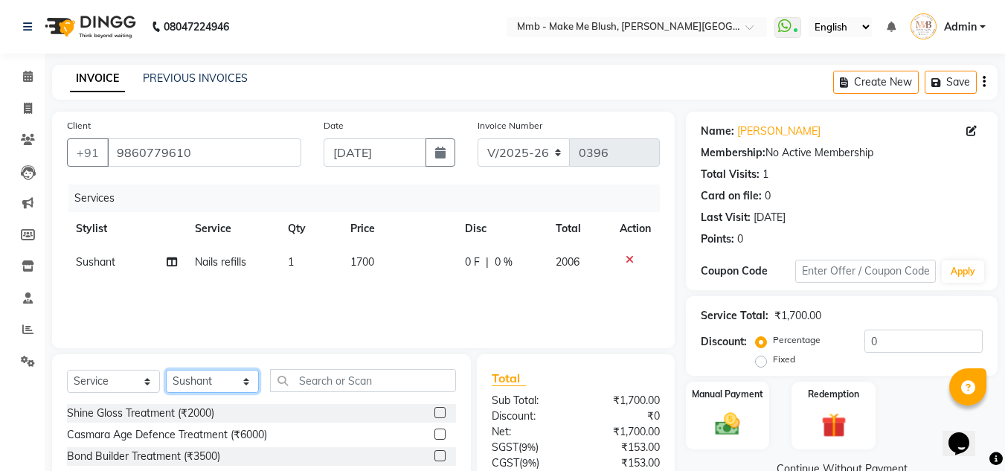
click at [204, 378] on select "Select Stylist Del [PERSON_NAME][MEDICAL_DATA] Reshma [PERSON_NAME] Shweta Sush…" at bounding box center [212, 381] width 93 height 23
select select "18873"
click at [166, 370] on select "Select Stylist Del [PERSON_NAME][MEDICAL_DATA] Reshma [PERSON_NAME] Shweta Sush…" at bounding box center [212, 381] width 93 height 23
click at [318, 389] on input "text" at bounding box center [363, 380] width 186 height 23
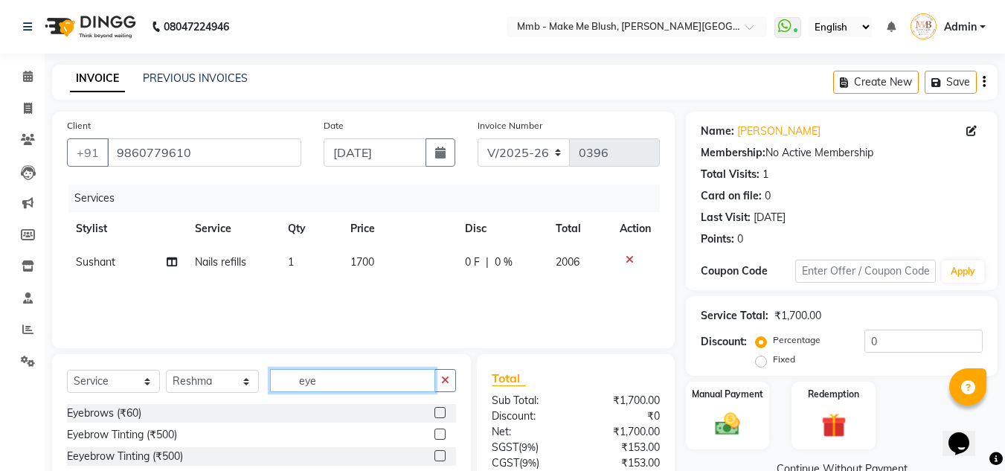
type input "eye"
click at [438, 409] on label at bounding box center [439, 412] width 11 height 11
click at [438, 409] on input "checkbox" at bounding box center [439, 413] width 10 height 10
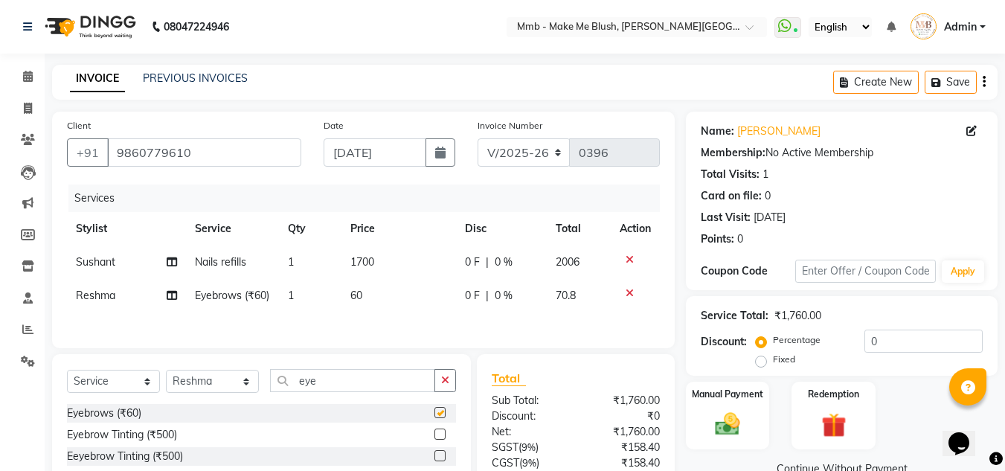
checkbox input "false"
click at [330, 392] on input "eye" at bounding box center [352, 380] width 165 height 23
type input "e"
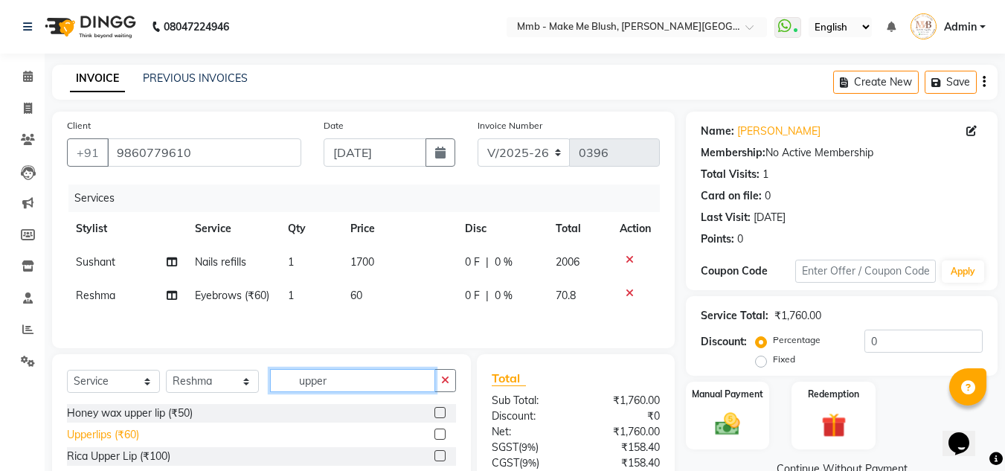
type input "upper"
click at [99, 443] on div "Upperlips (₹60)" at bounding box center [103, 435] width 72 height 16
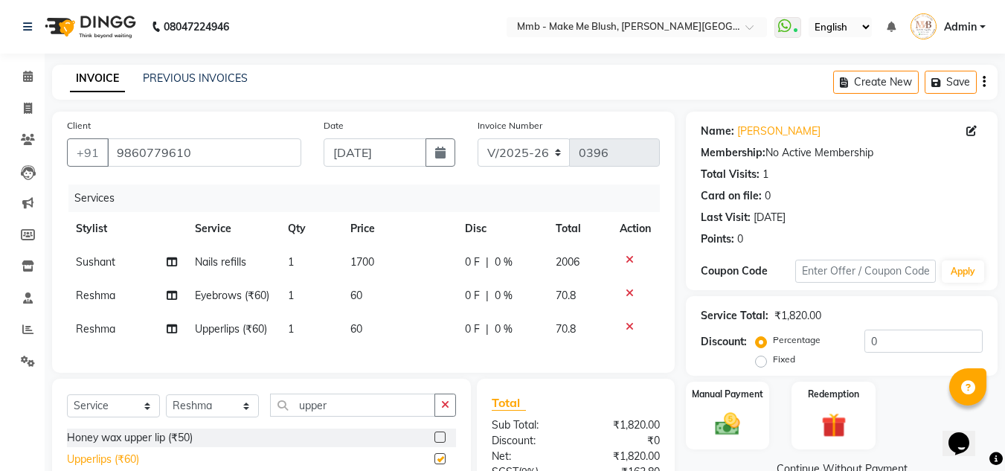
checkbox input "false"
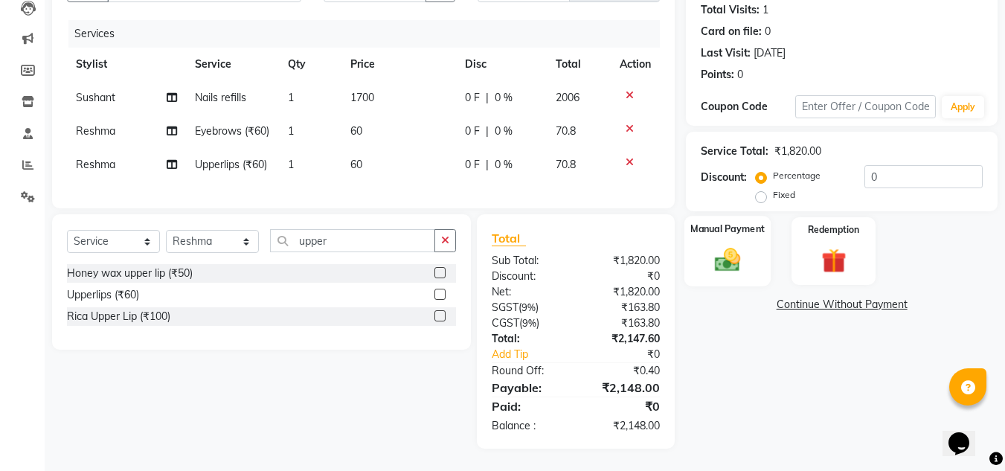
click at [729, 245] on img at bounding box center [728, 260] width 42 height 30
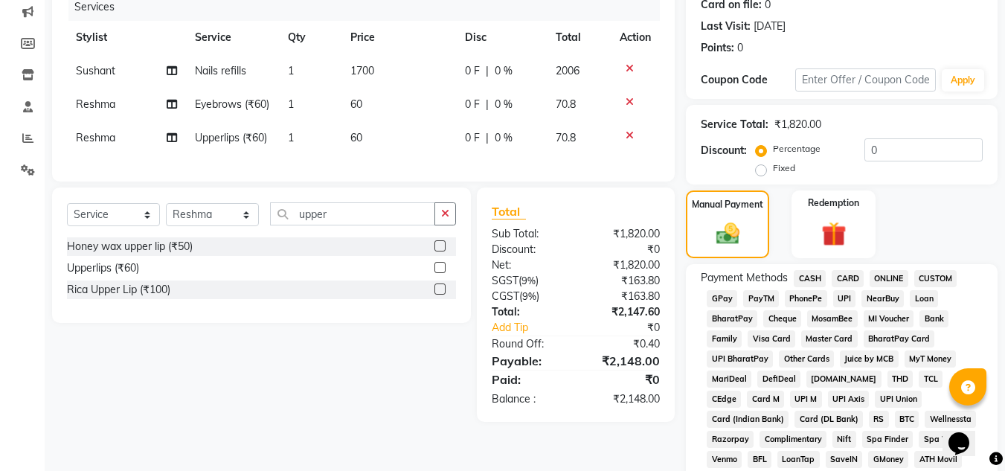
click at [804, 282] on span "CASH" at bounding box center [810, 278] width 32 height 17
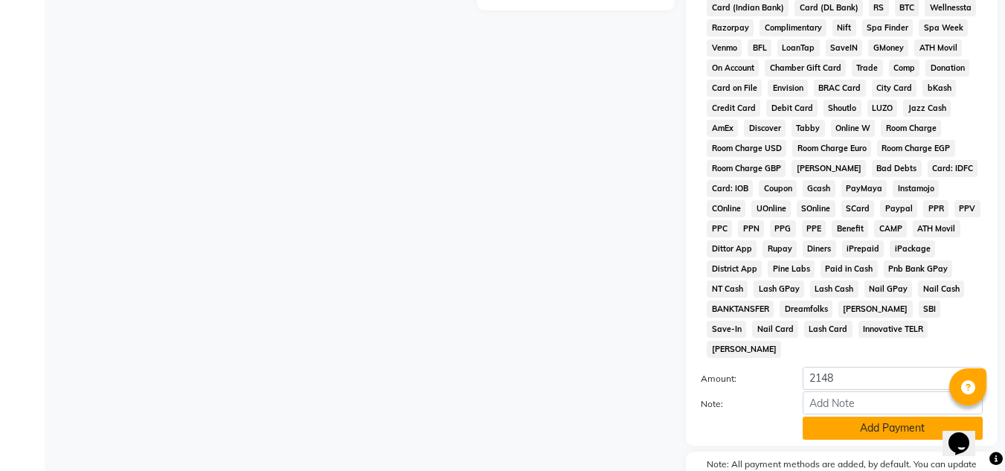
click at [887, 416] on button "Add Payment" at bounding box center [892, 427] width 180 height 23
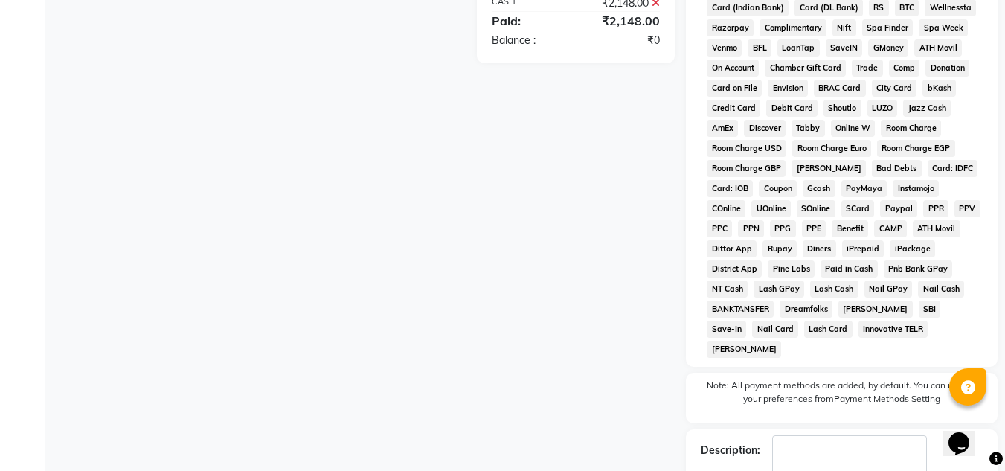
scroll to position [672, 0]
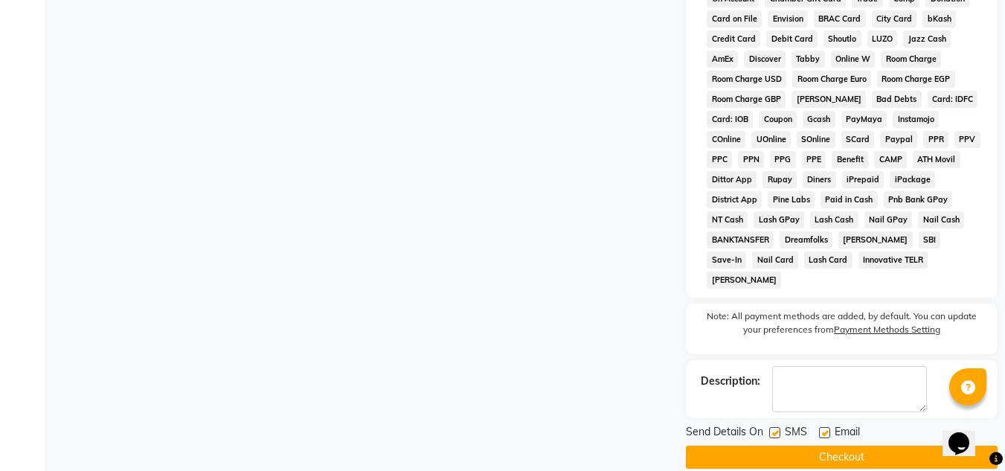
click at [875, 445] on button "Checkout" at bounding box center [842, 456] width 312 height 23
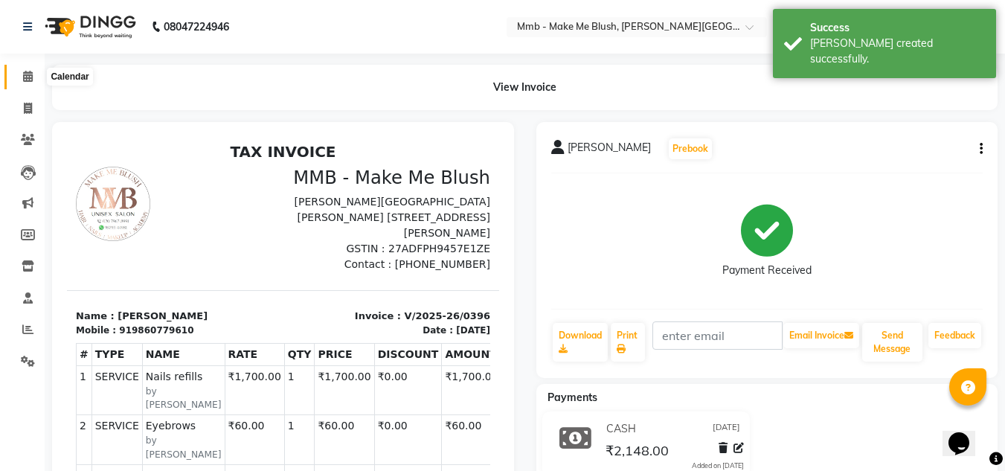
click at [25, 74] on icon at bounding box center [28, 76] width 10 height 11
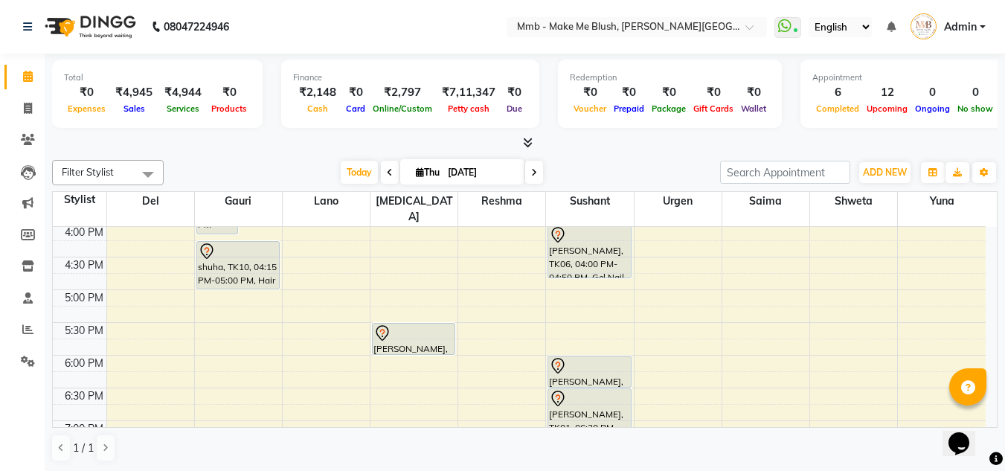
scroll to position [467, 0]
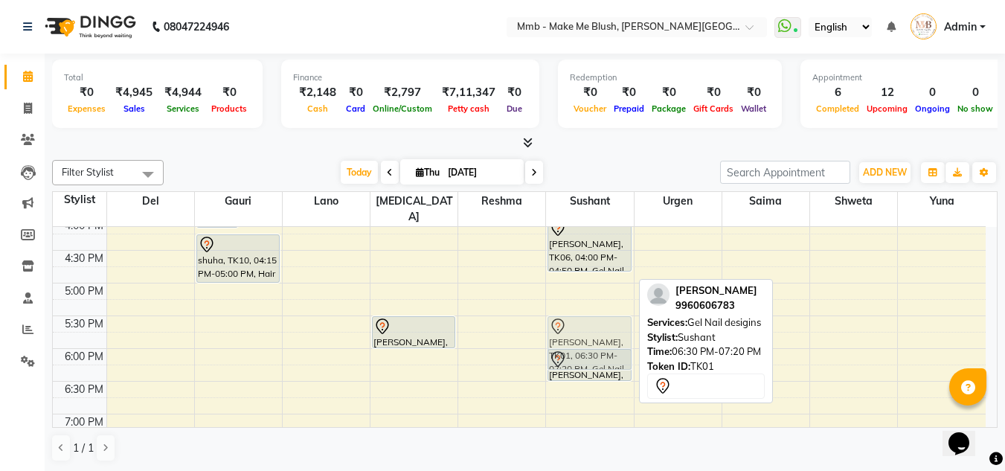
click at [937, 363] on tr "[PERSON_NAME], TK05, 12:45 PM-01:45 PM, Haircut With Wash shuha, TK10, 03:00 PM…" at bounding box center [519, 152] width 933 height 785
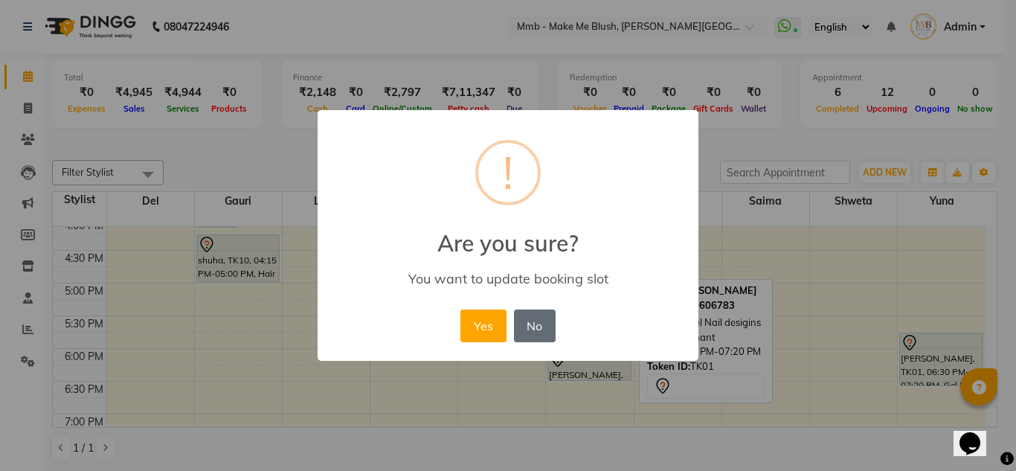
click at [530, 322] on button "No" at bounding box center [535, 325] width 42 height 33
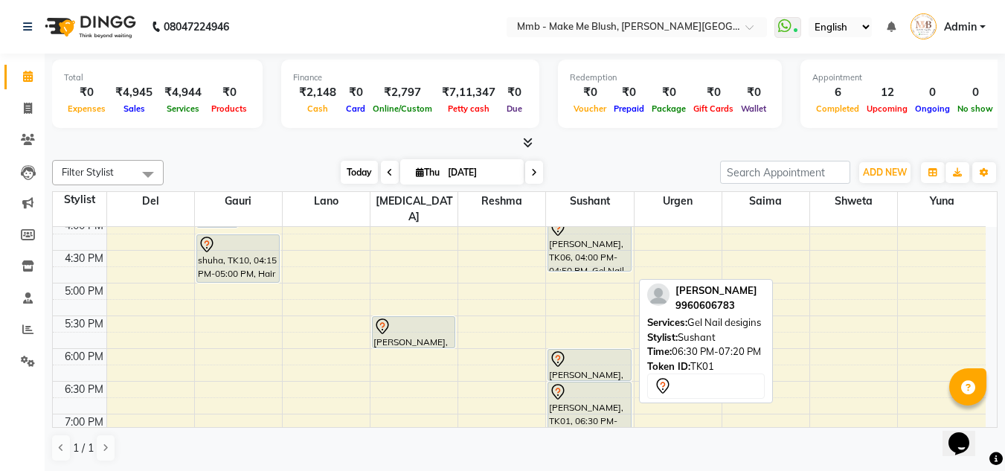
click at [353, 166] on span "Today" at bounding box center [359, 172] width 37 height 23
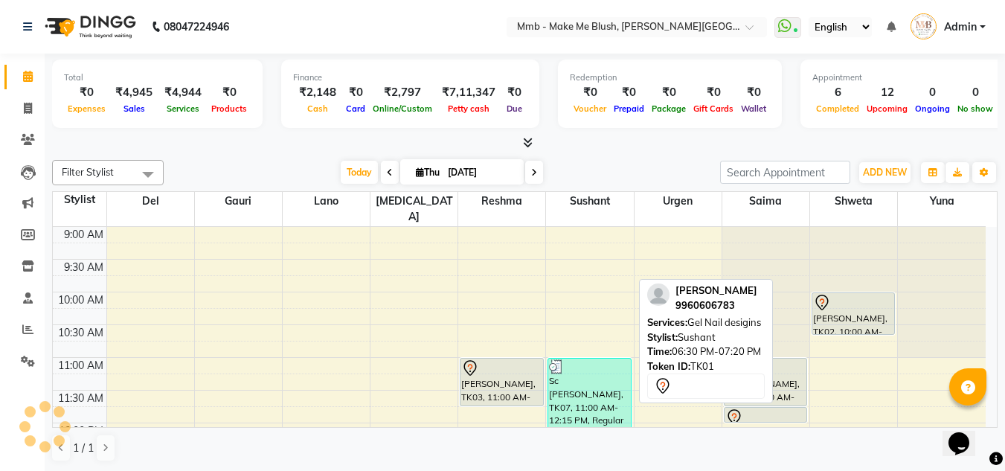
scroll to position [393, 0]
